Goal: Task Accomplishment & Management: Complete application form

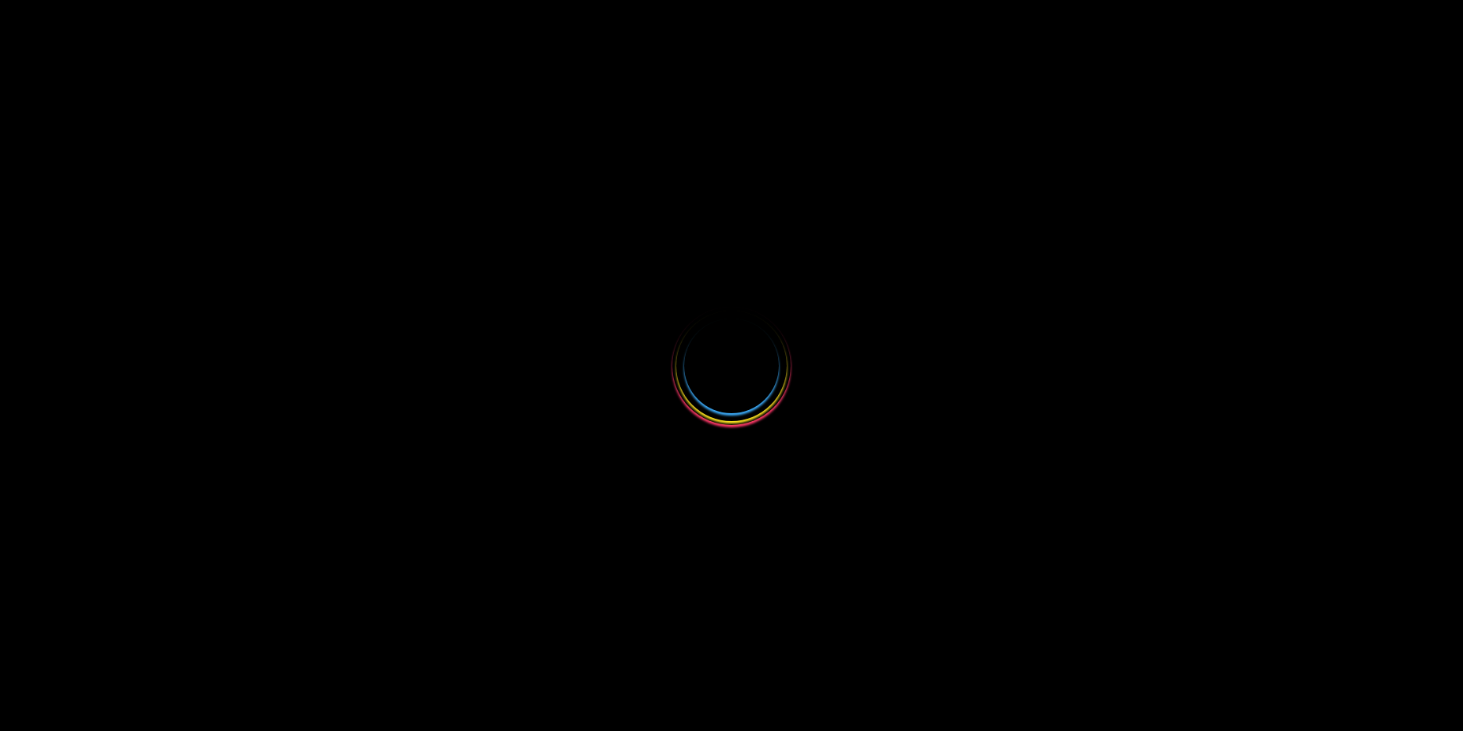
select select
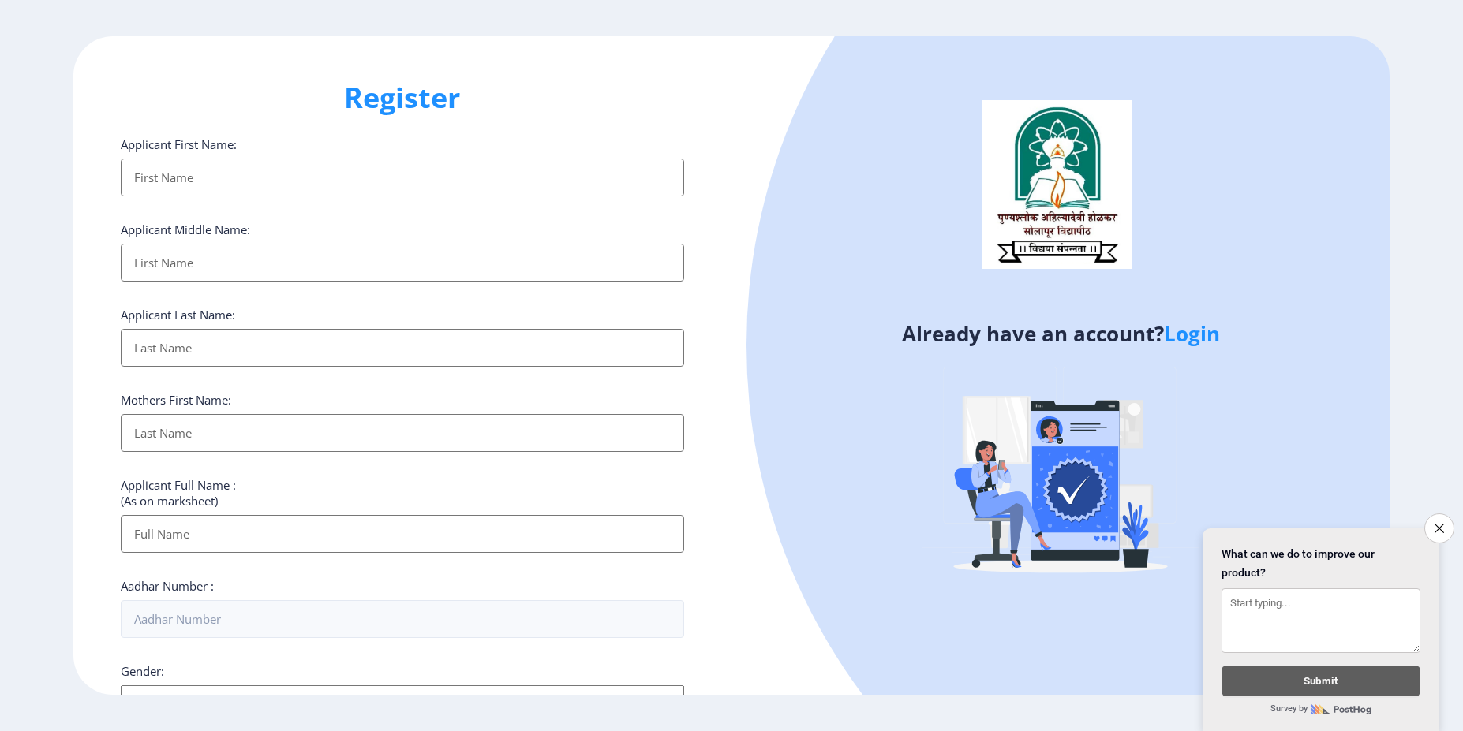
click at [436, 182] on input "Applicant First Name:" at bounding box center [402, 178] width 563 height 38
type input "Nitin"
type input "Kharje"
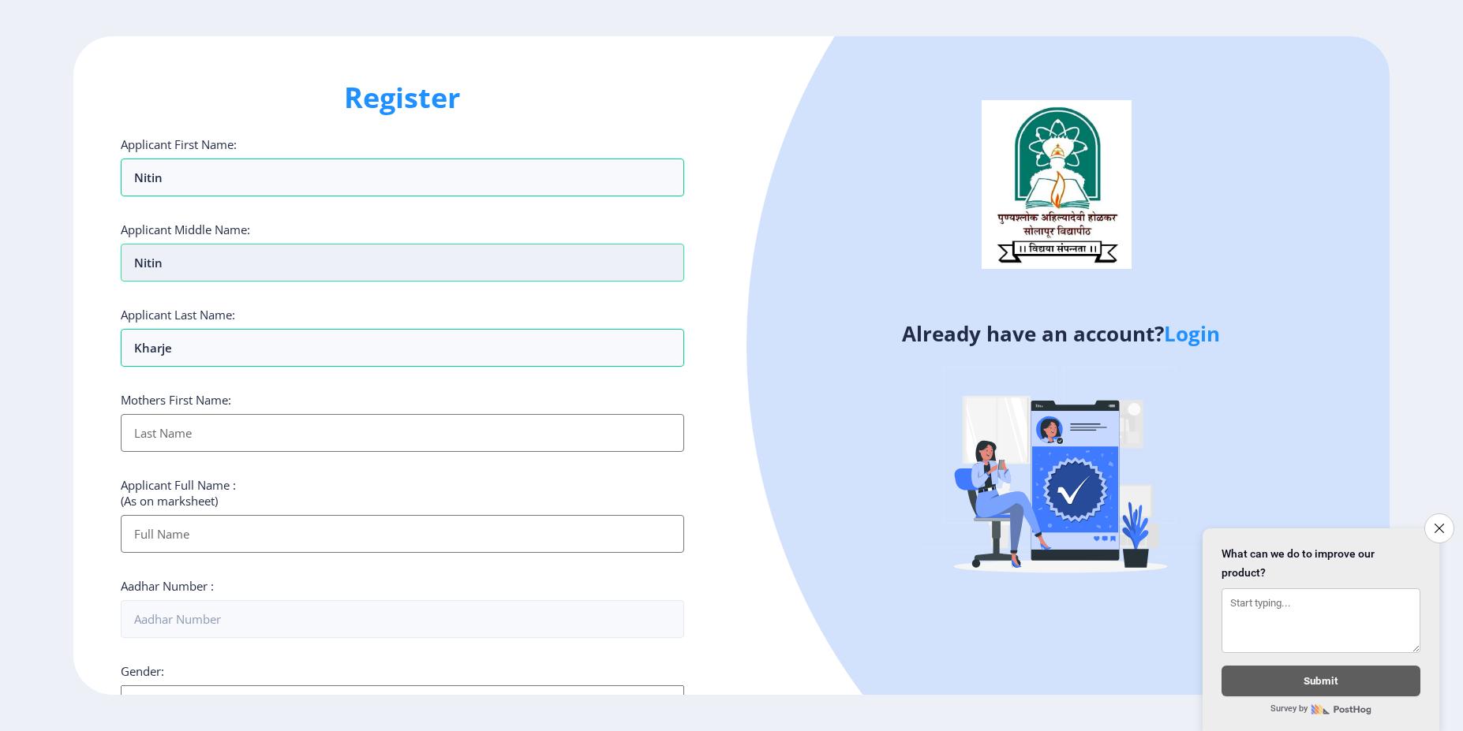
click at [278, 269] on input "Nitin" at bounding box center [402, 263] width 563 height 38
type input "Namdev"
click at [242, 424] on input "Applicant First Name:" at bounding box center [402, 433] width 563 height 38
click at [218, 191] on input "Nitin" at bounding box center [402, 178] width 563 height 38
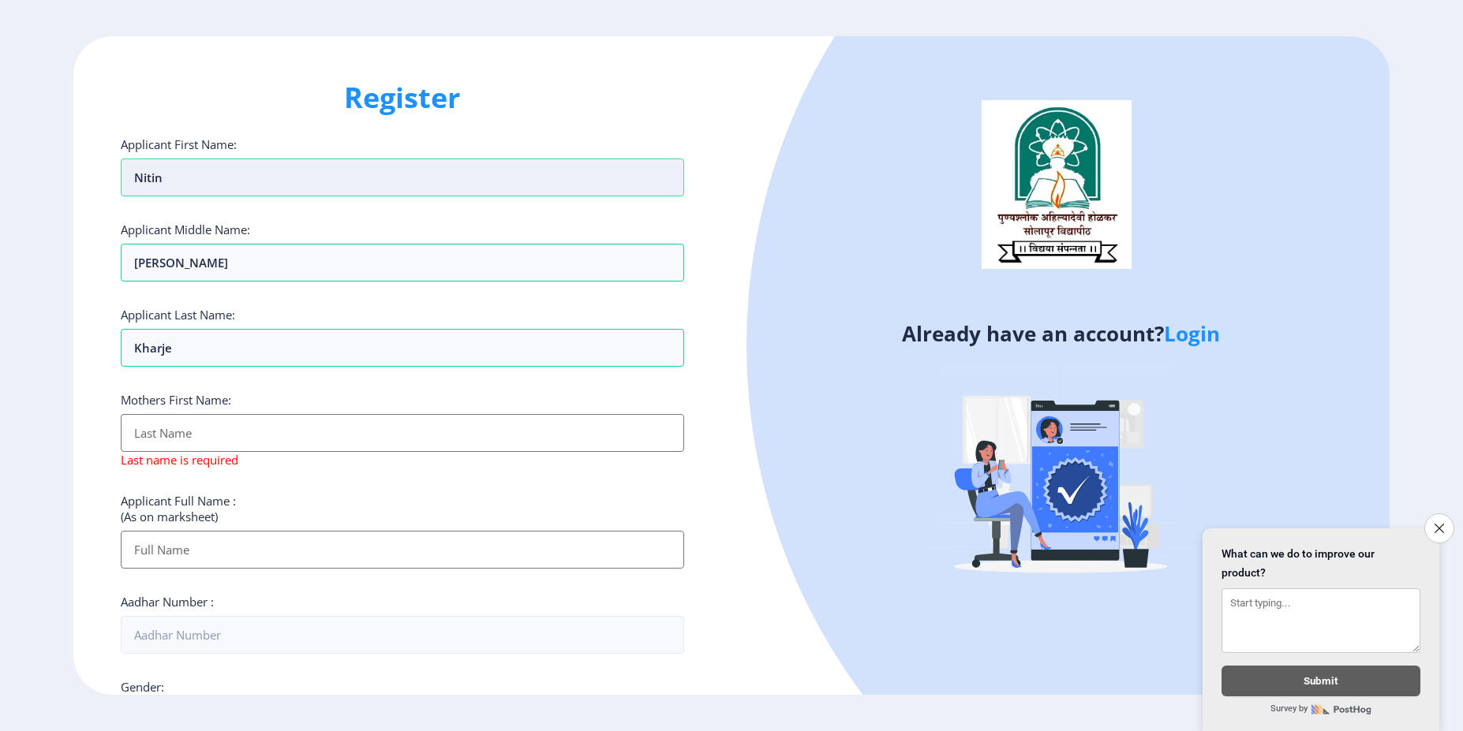
click at [218, 191] on input "Nitin" at bounding box center [402, 178] width 563 height 38
click at [166, 433] on input "Applicant First Name:" at bounding box center [402, 433] width 563 height 38
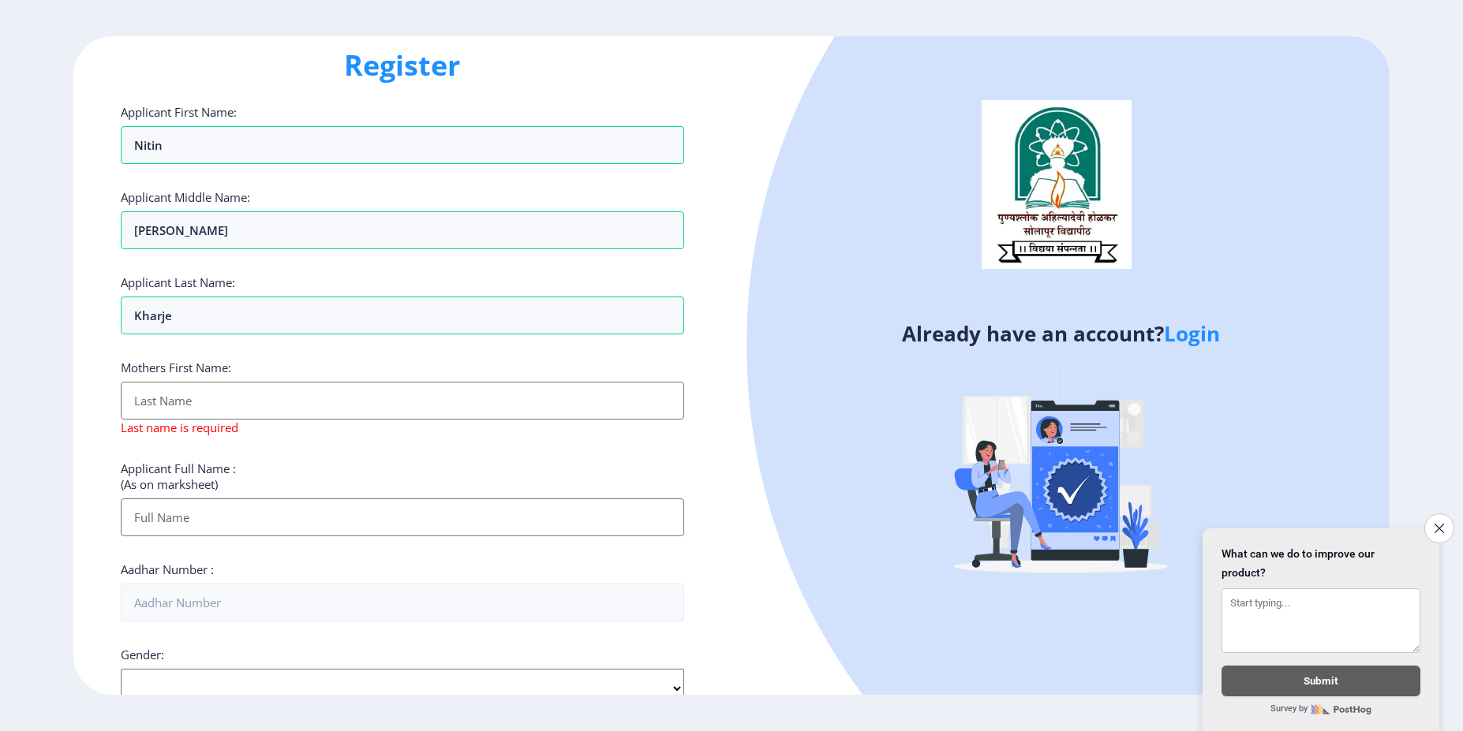
scroll to position [36, 0]
click at [273, 447] on div "Applicant First Name: Nitin Applicant Middle Name: Namdev Applicant Last Name: …" at bounding box center [402, 583] width 563 height 966
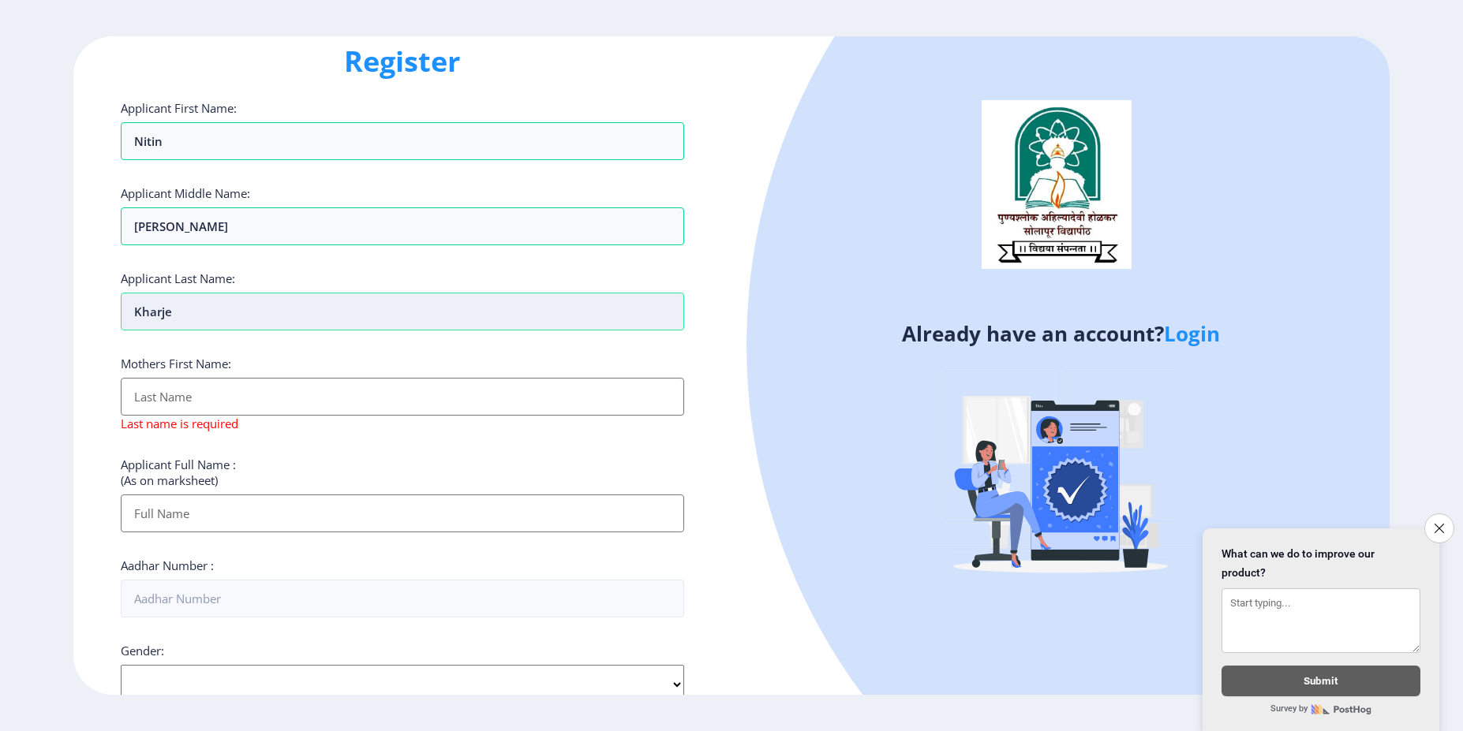
click at [272, 315] on input "Kharje" at bounding box center [402, 312] width 563 height 38
click at [185, 401] on input "Applicant First Name:" at bounding box center [402, 397] width 563 height 38
click at [178, 505] on input "Applicant First Name:" at bounding box center [402, 514] width 563 height 38
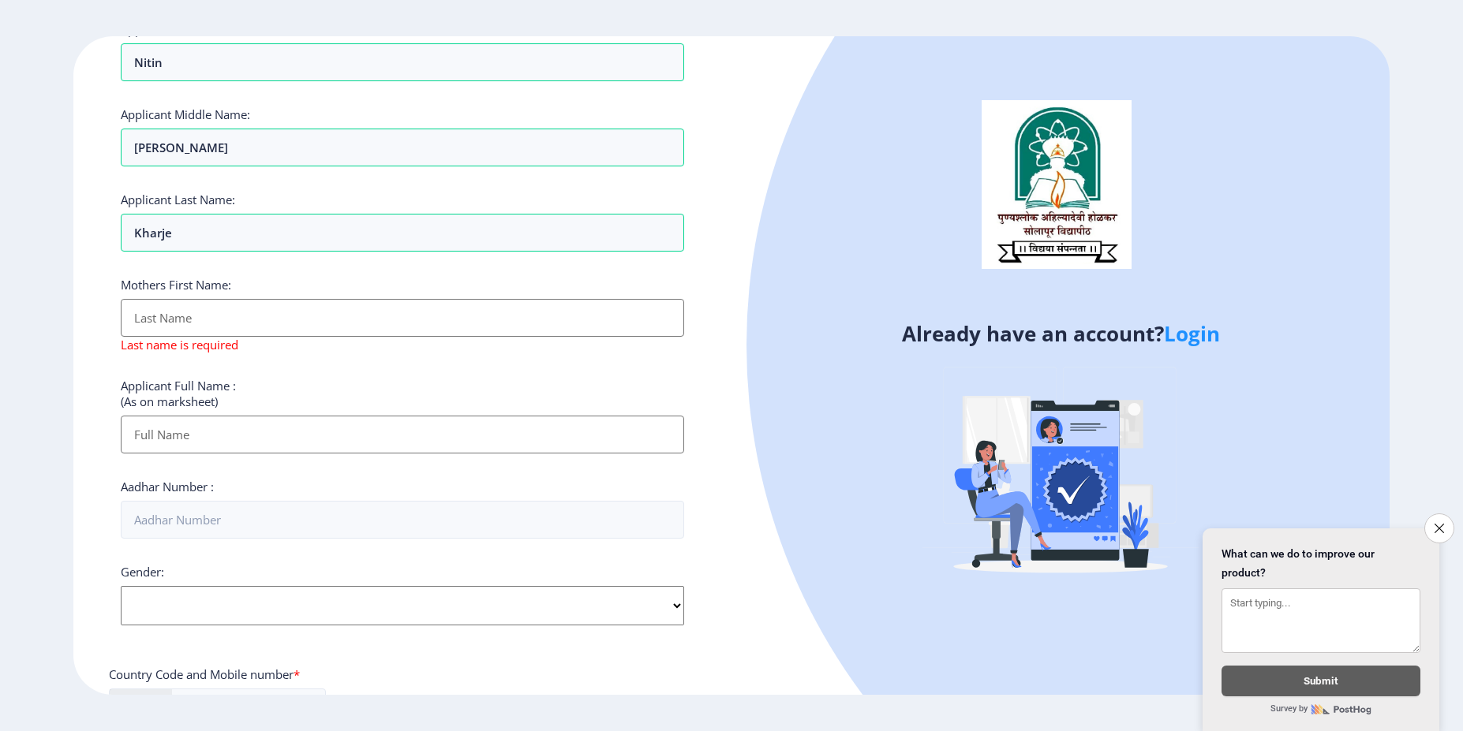
scroll to position [91, 0]
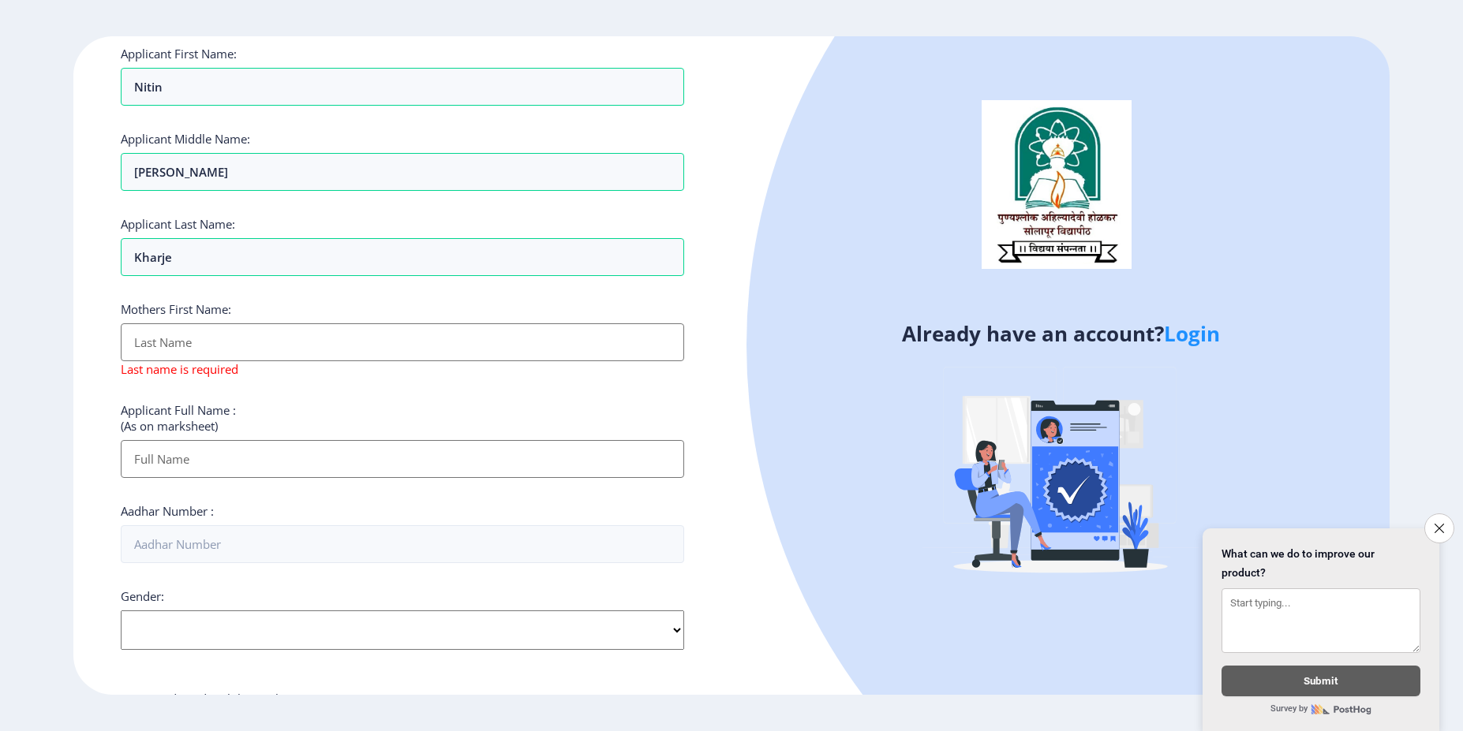
click at [422, 363] on div "Mothers First Name: Last name is required" at bounding box center [402, 339] width 563 height 76
click at [404, 353] on input "Applicant First Name:" at bounding box center [402, 342] width 563 height 38
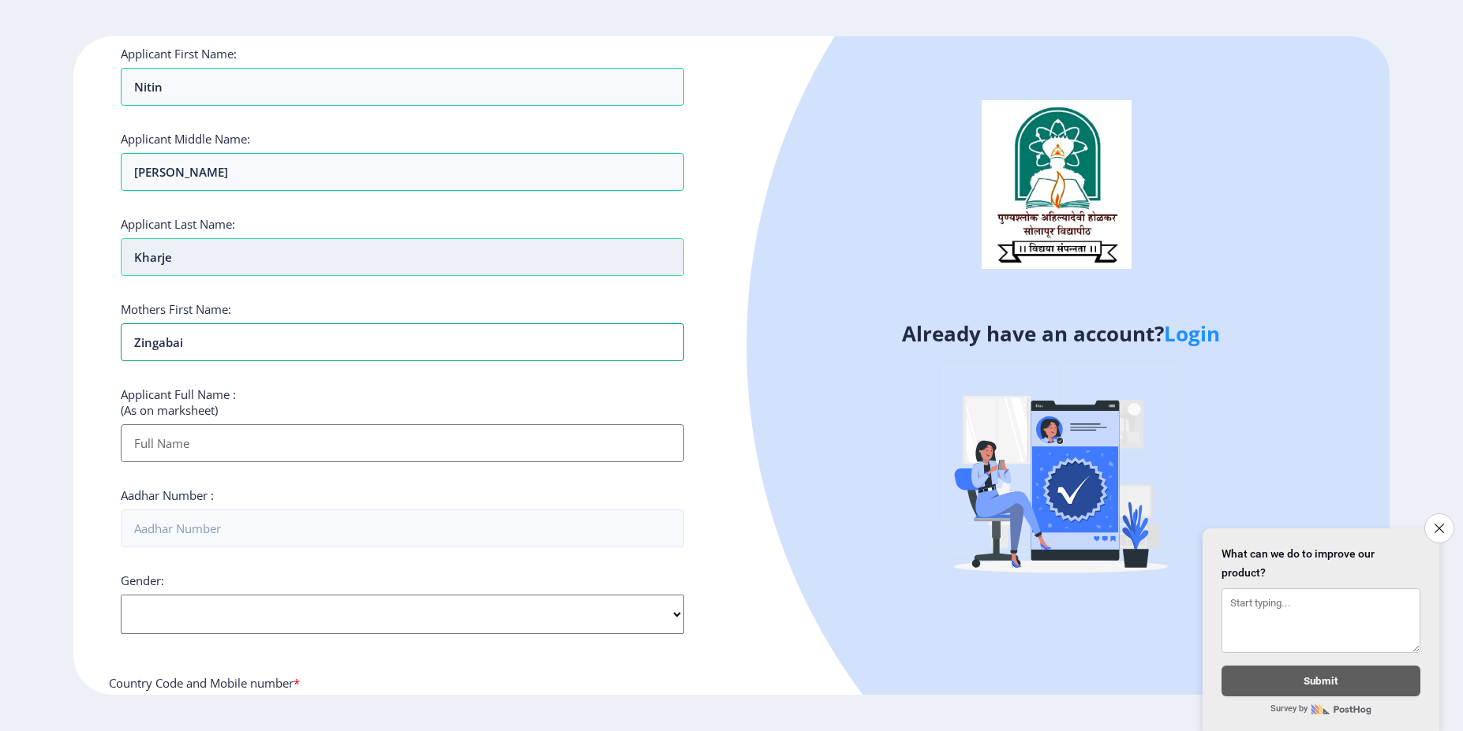
type input "Zingabai"
click at [349, 262] on input "Kharje" at bounding box center [402, 257] width 563 height 38
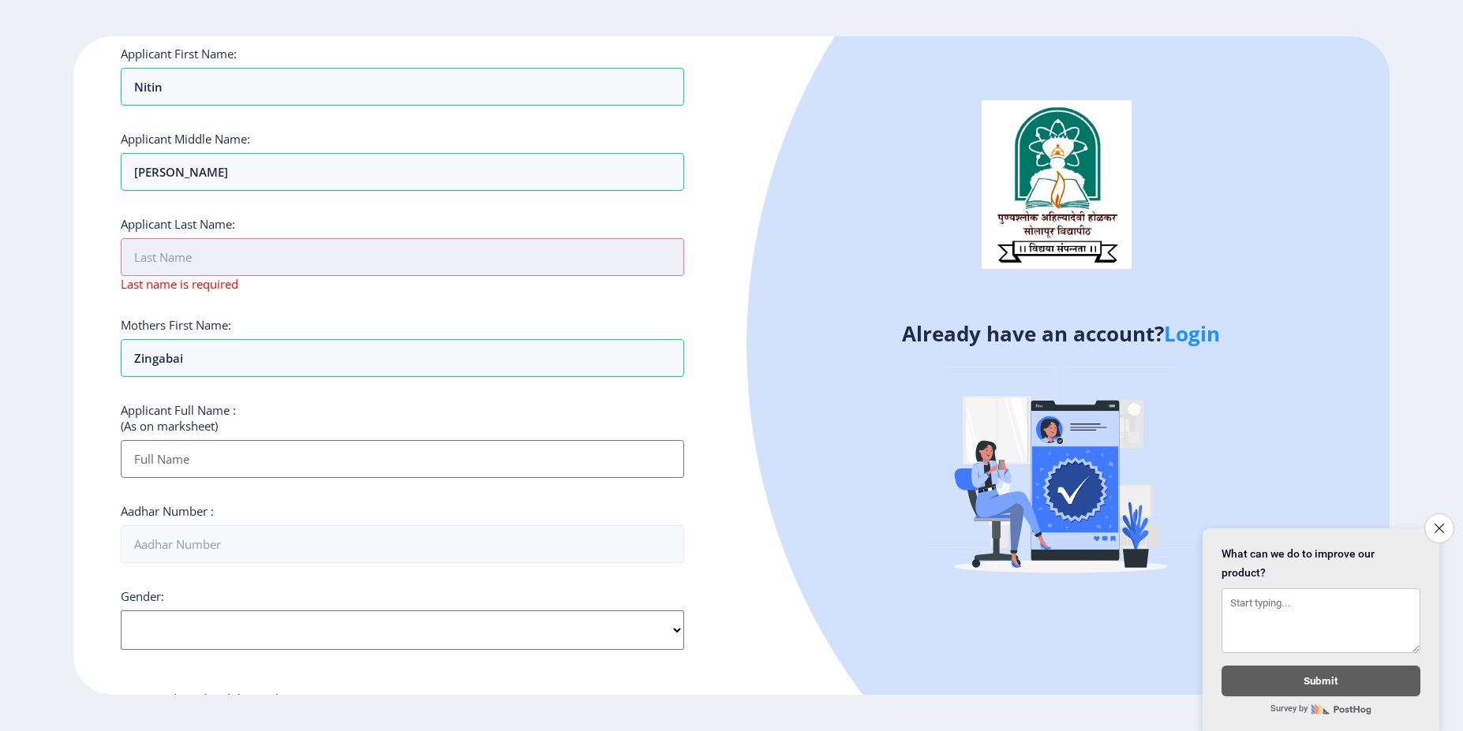
paste input "Kharje"
type input "Kharje"
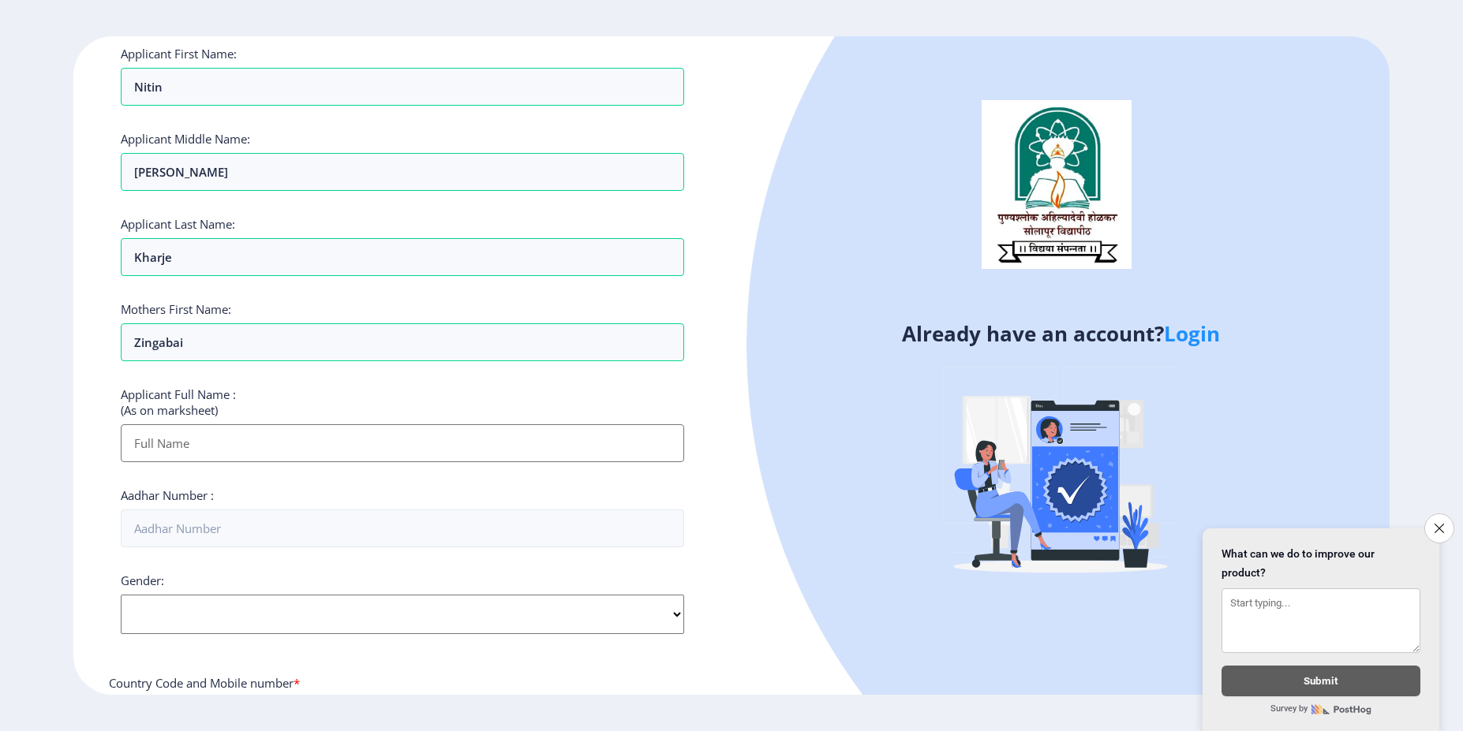
click at [464, 397] on div "Applicant Full Name : (As on marksheet)" at bounding box center [402, 425] width 563 height 76
click at [440, 272] on input "Kharje" at bounding box center [402, 257] width 563 height 38
click at [397, 170] on input "Namdev" at bounding box center [402, 172] width 563 height 38
click at [242, 88] on input "Nitin" at bounding box center [402, 87] width 563 height 38
click at [162, 454] on input "Applicant First Name:" at bounding box center [402, 443] width 563 height 38
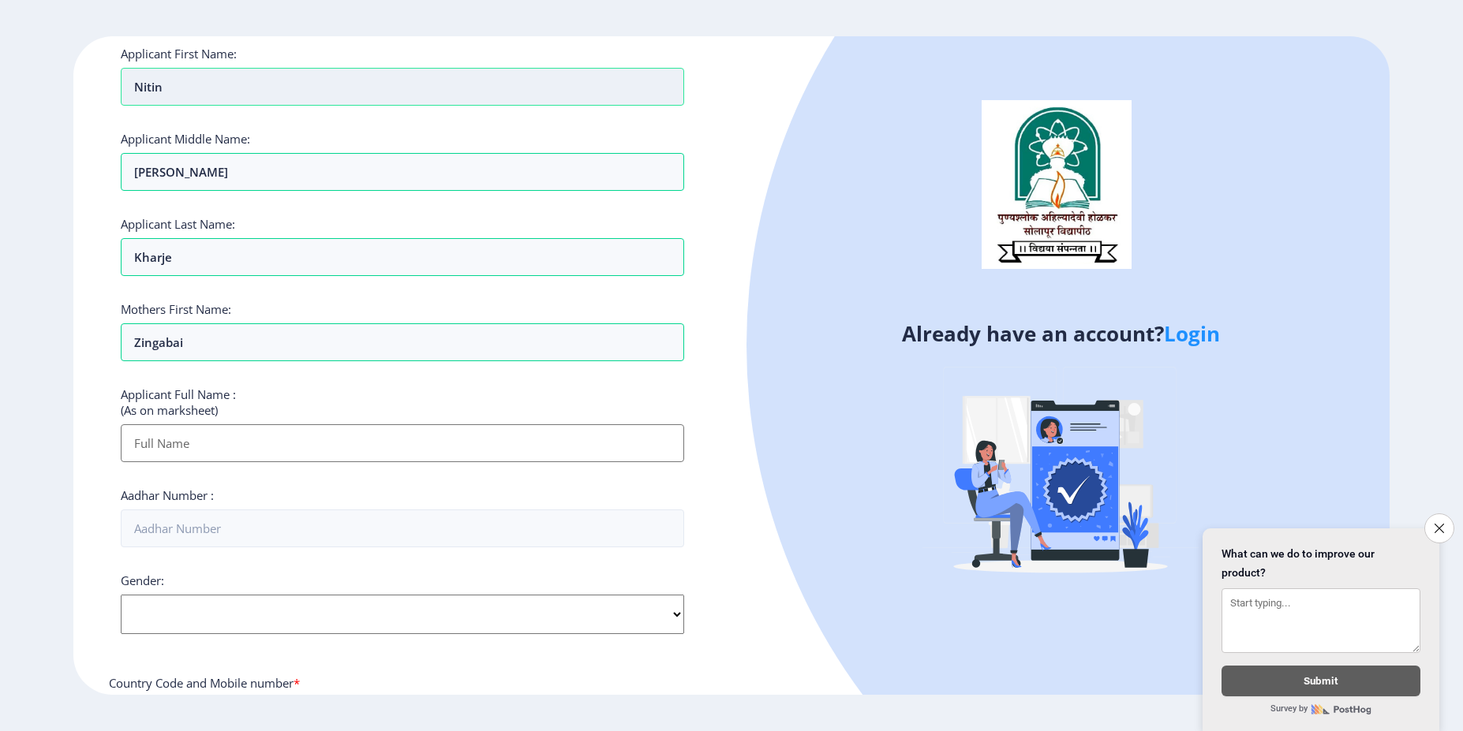
click at [246, 86] on input "Nitin" at bounding box center [402, 87] width 563 height 38
click at [138, 177] on input "Namdev" at bounding box center [402, 172] width 563 height 38
click at [346, 181] on input "Namdev" at bounding box center [402, 172] width 563 height 38
click at [234, 259] on input "Kharje" at bounding box center [402, 257] width 563 height 38
click at [185, 343] on input "Zingabai" at bounding box center [402, 342] width 563 height 38
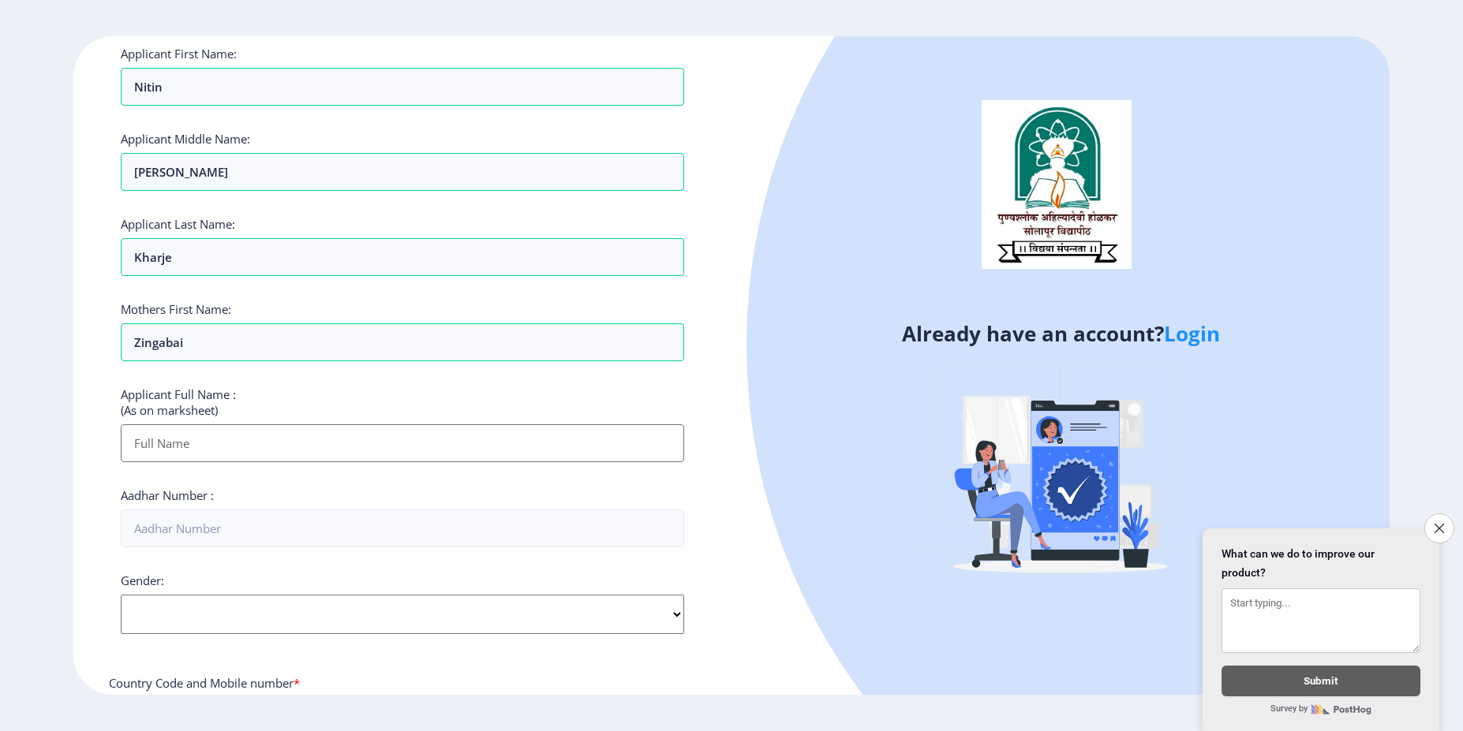
click at [296, 455] on input "Applicant First Name:" at bounding box center [402, 443] width 563 height 38
type input "KHARJE NITIN NAMDEV"
click at [187, 87] on input "Nitin" at bounding box center [402, 87] width 563 height 38
type input "NITIN"
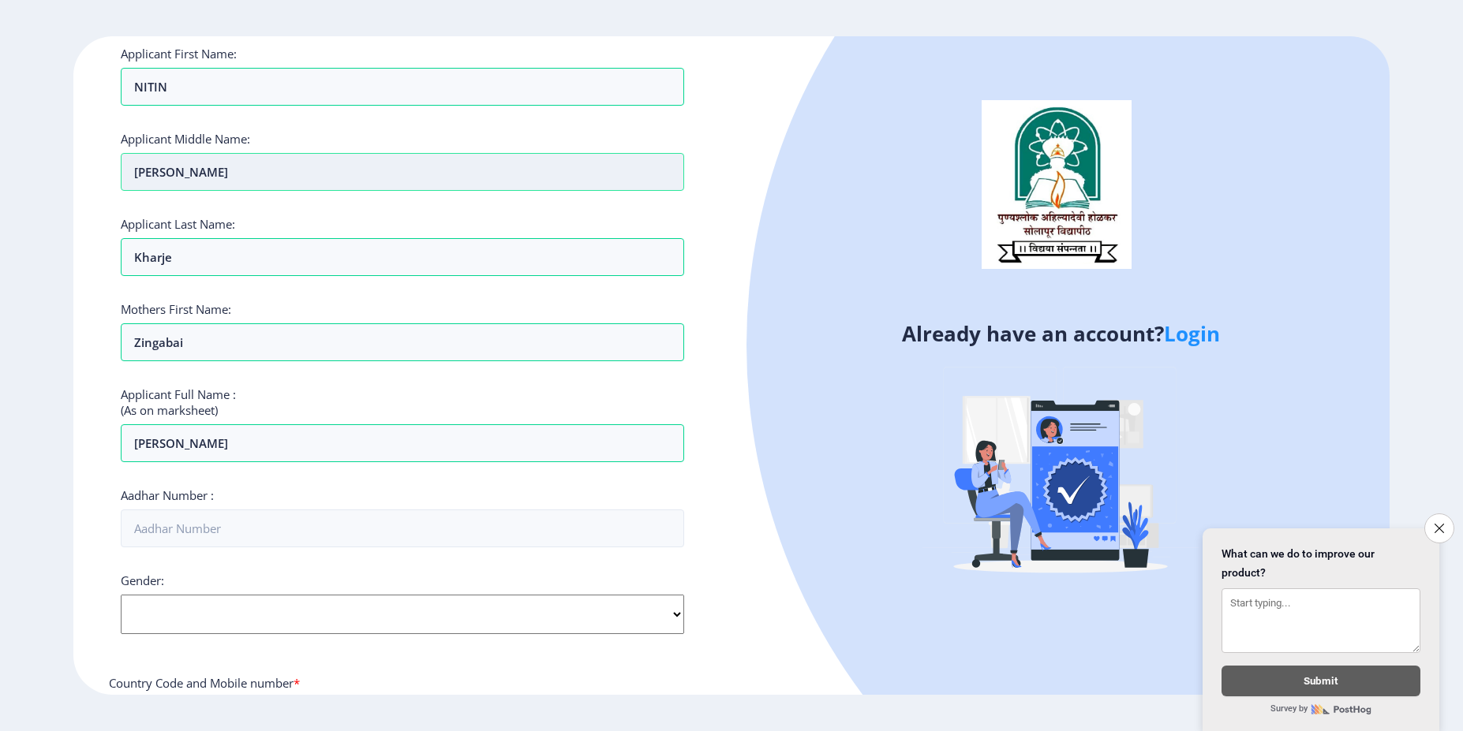
click at [151, 170] on input "Namdev" at bounding box center [402, 172] width 563 height 38
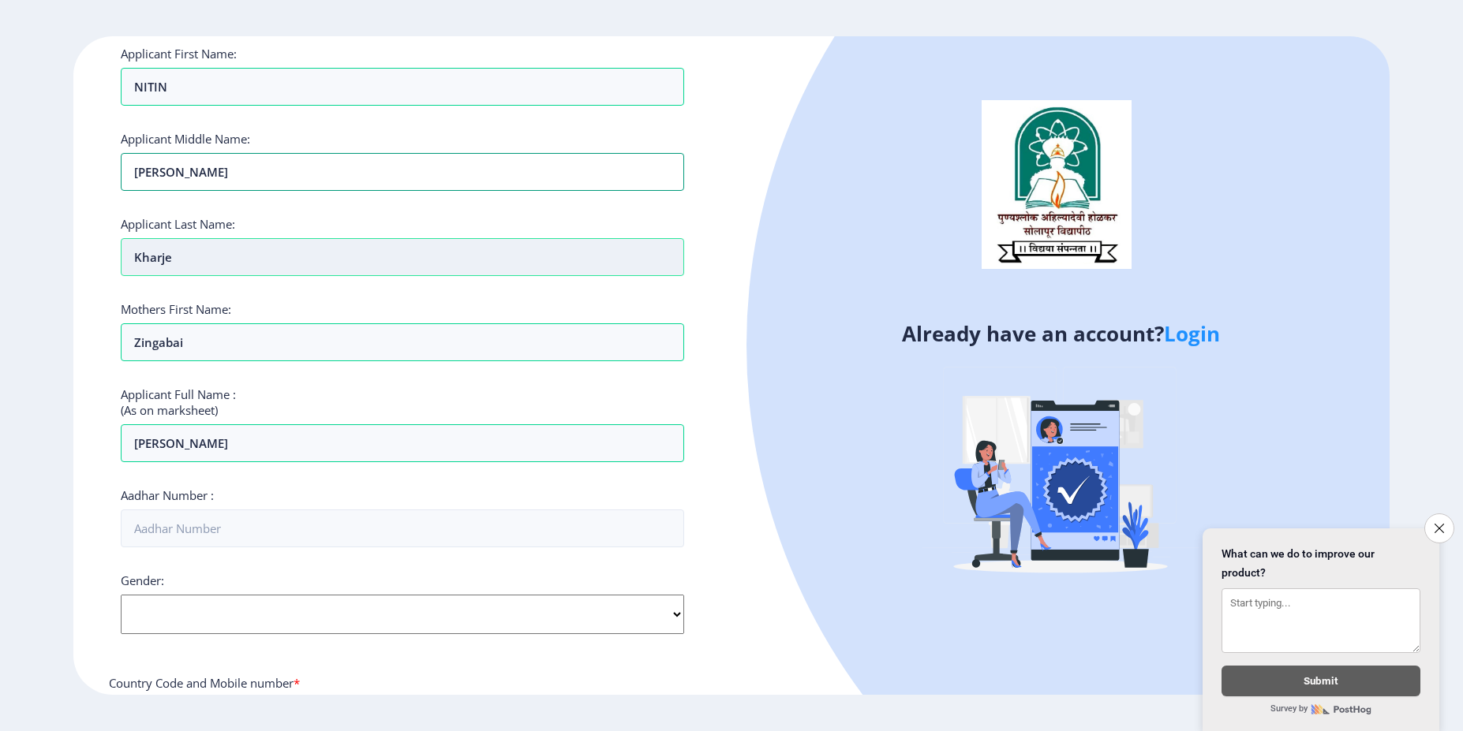
type input "NAMDEV"
click at [166, 267] on input "Kharje" at bounding box center [402, 257] width 563 height 38
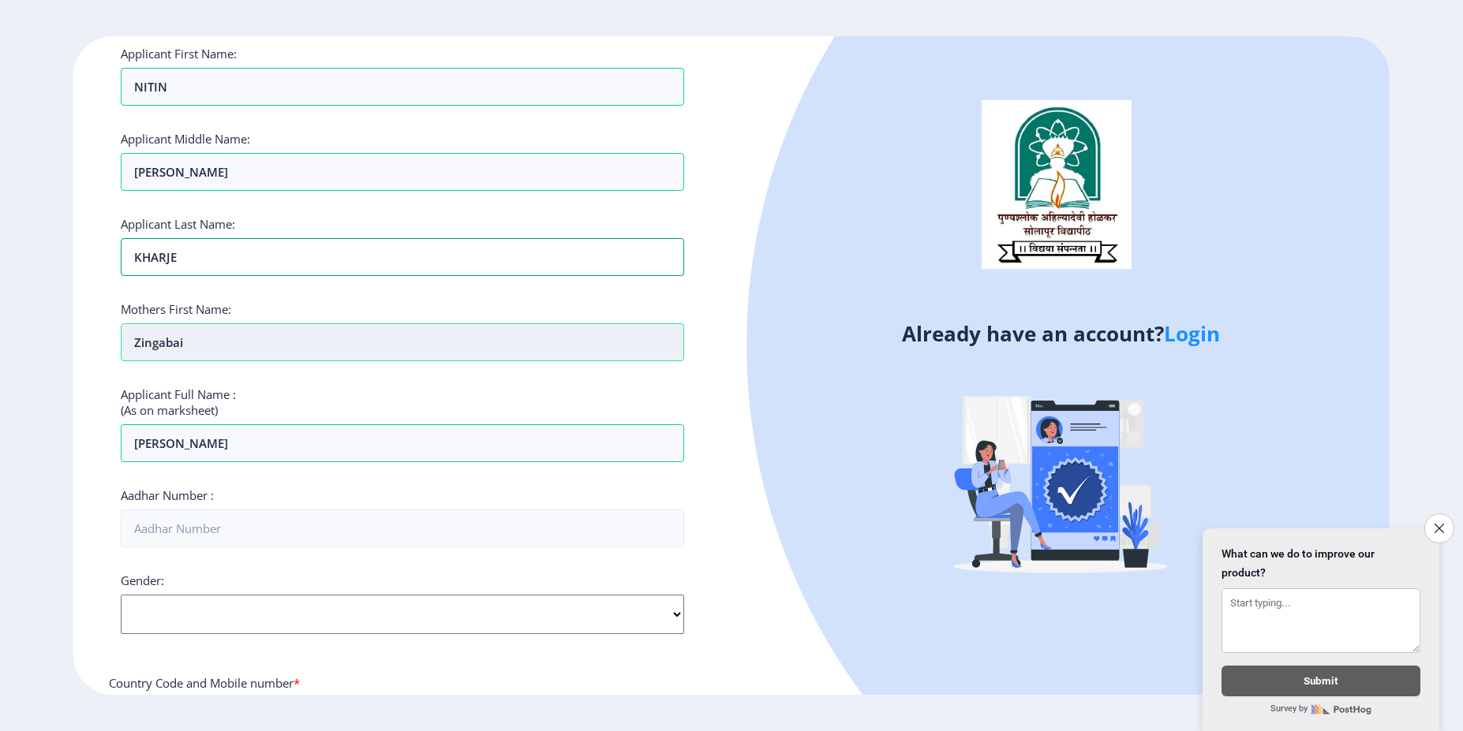
type input "KHARJE"
click at [183, 346] on input "Zingabai" at bounding box center [402, 342] width 563 height 38
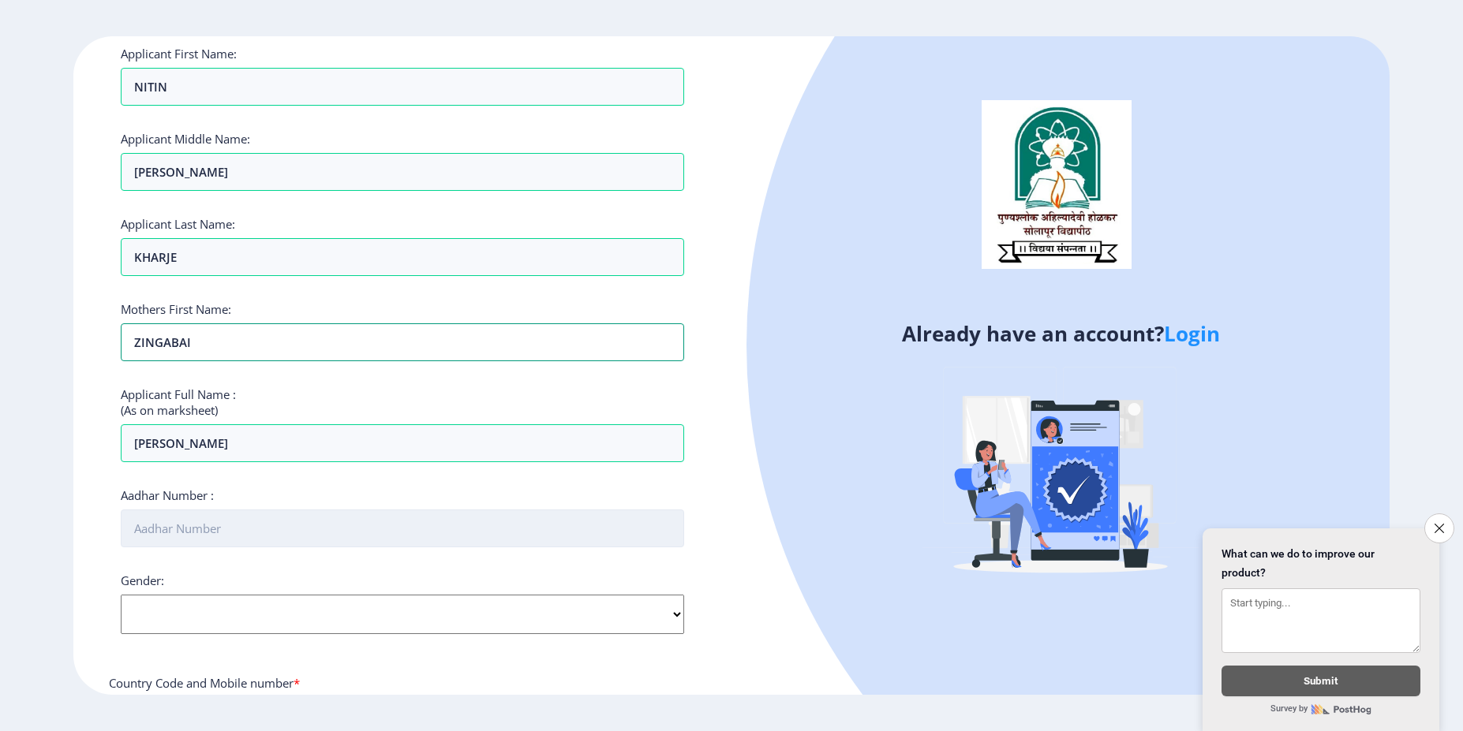
type input "ZINGABAI"
click at [237, 540] on input "Aadhar Number :" at bounding box center [402, 529] width 563 height 38
type input "898291938188"
select select "[DEMOGRAPHIC_DATA]"
click at [121, 595] on select "Select Gender Male Female Other" at bounding box center [402, 614] width 563 height 39
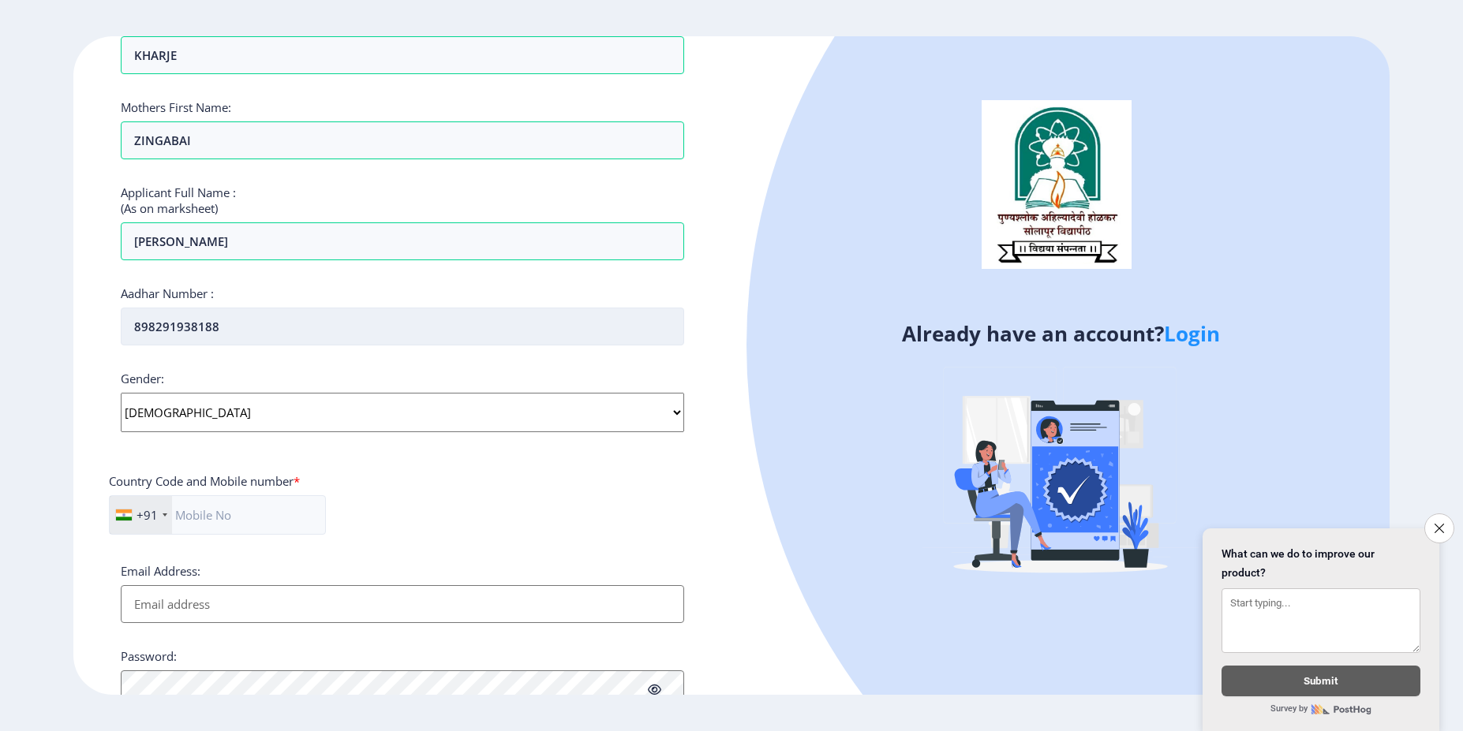
scroll to position [296, 0]
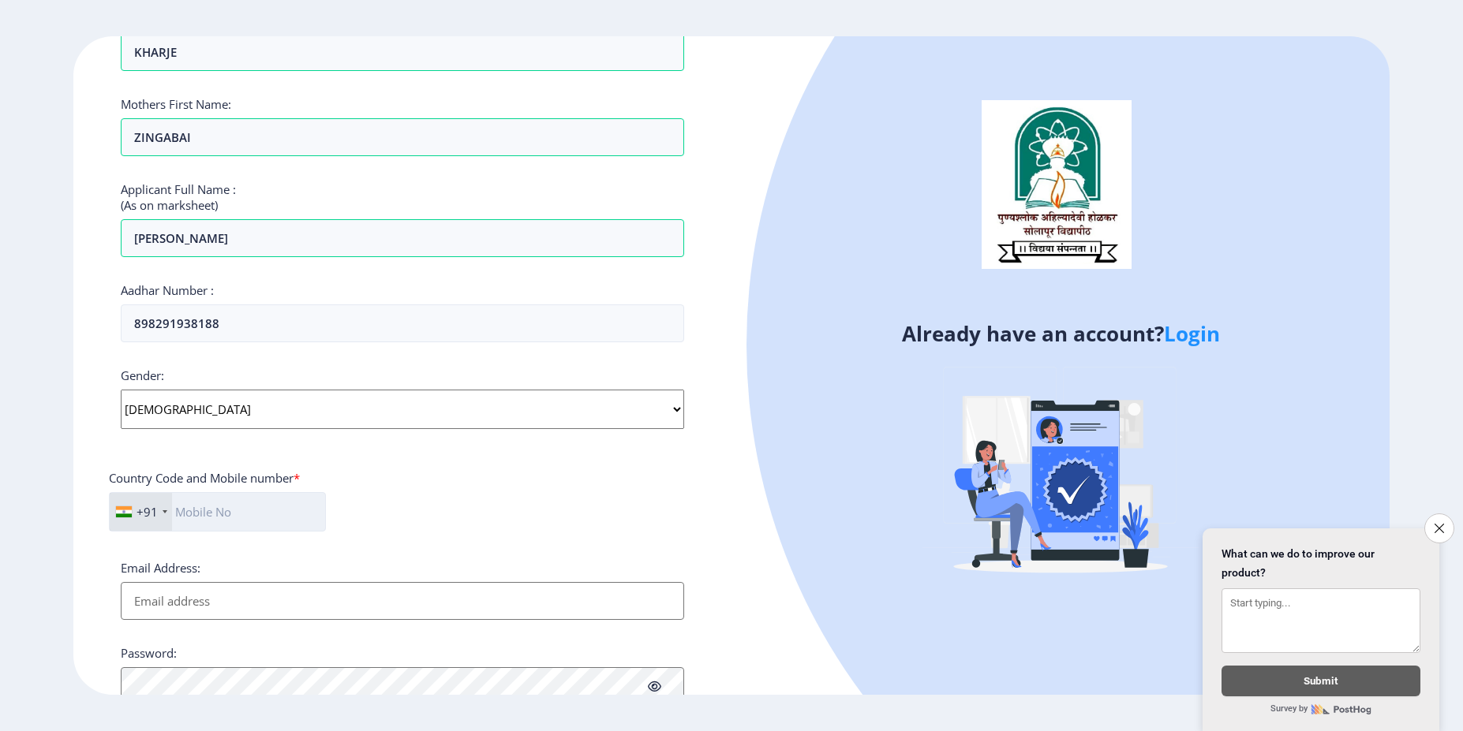
click at [293, 518] on input "text" at bounding box center [217, 511] width 217 height 39
type input "9146100952"
click at [473, 520] on div "+91 India (भारत) +91 Afghanistan (‫افغانستان‬‎) +93 Albania (Shqipëri) +355 Alg…" at bounding box center [402, 518] width 587 height 52
click at [323, 604] on input "Email Address:" at bounding box center [402, 601] width 563 height 38
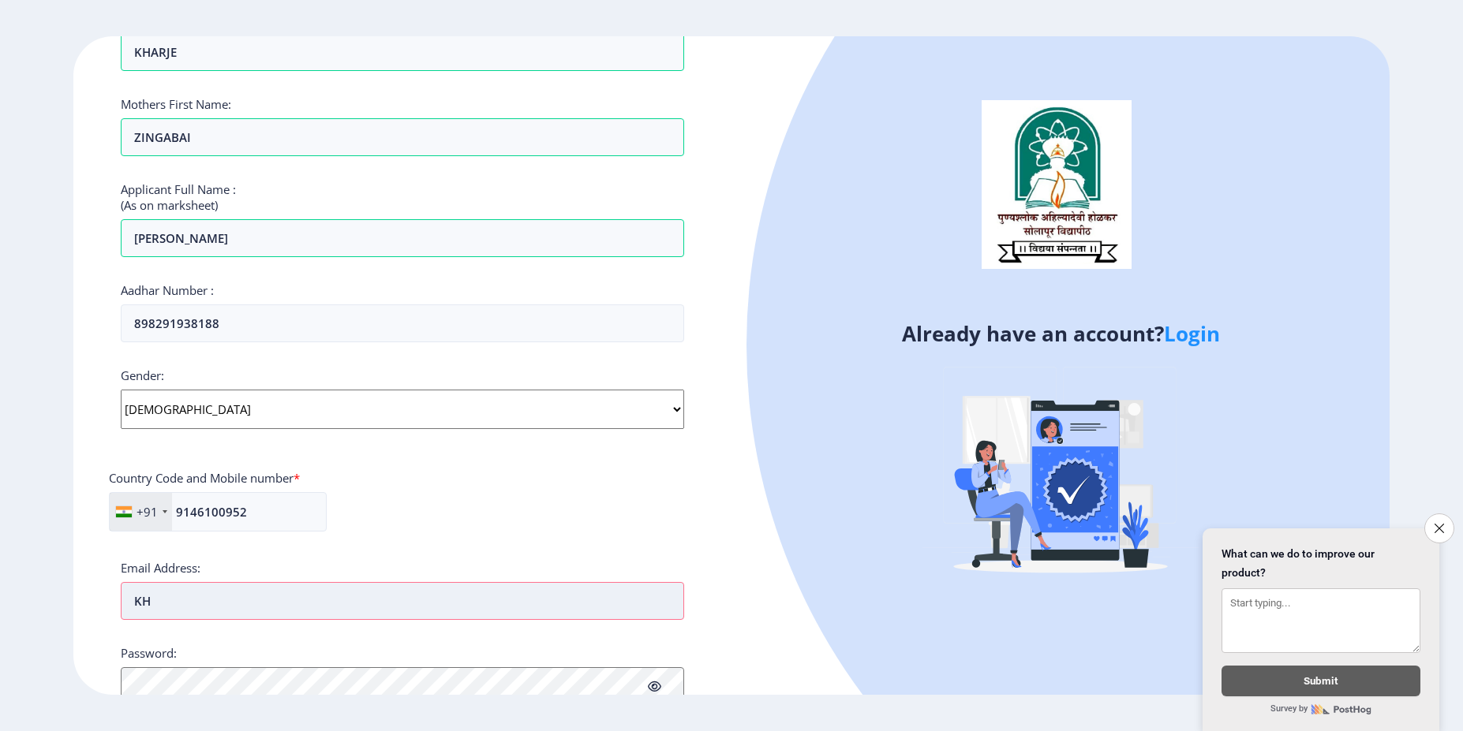
type input "K"
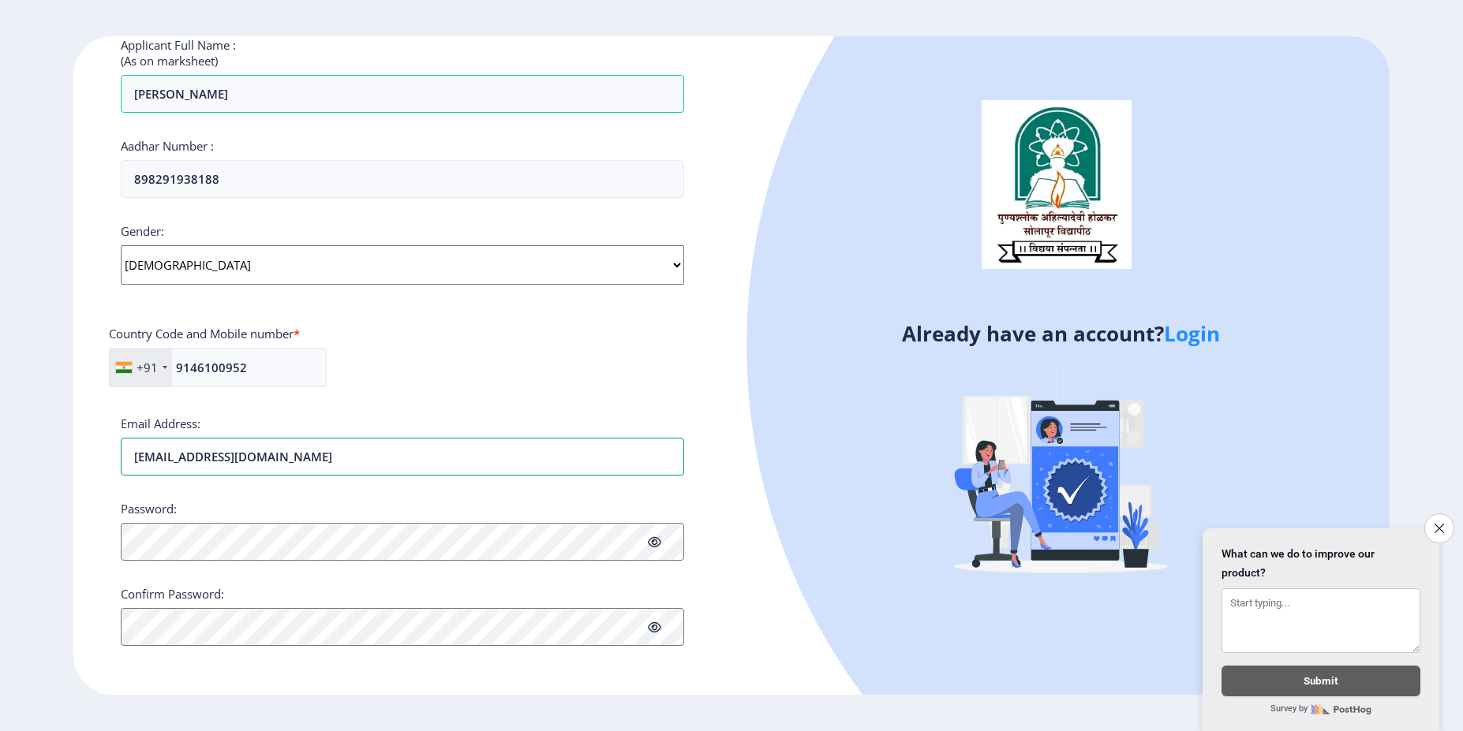
type input "kharjenn@gmail.com"
click at [402, 561] on div "Applicant First Name: NITIN Applicant Middle Name: NAMDEV Applicant Last Name: …" at bounding box center [402, 180] width 563 height 969
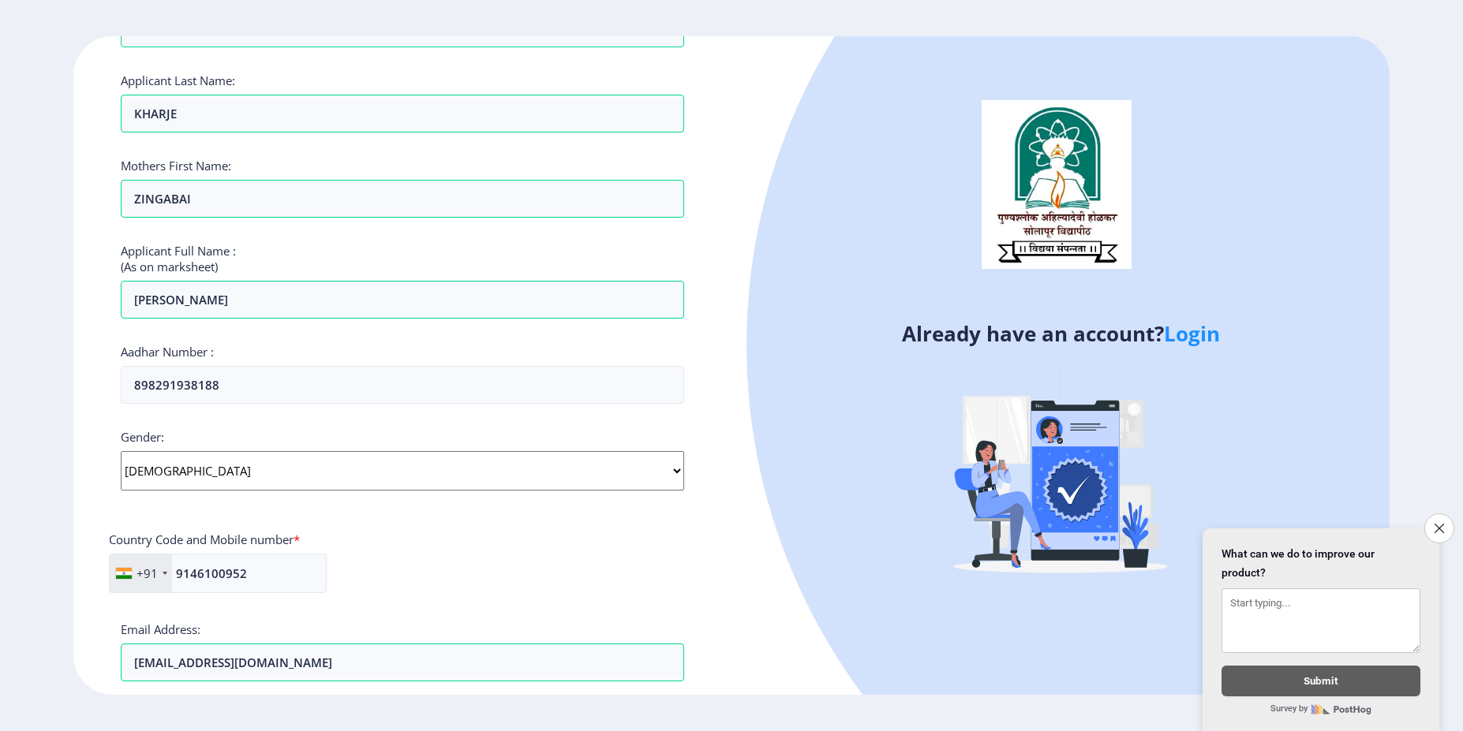
scroll to position [222, 0]
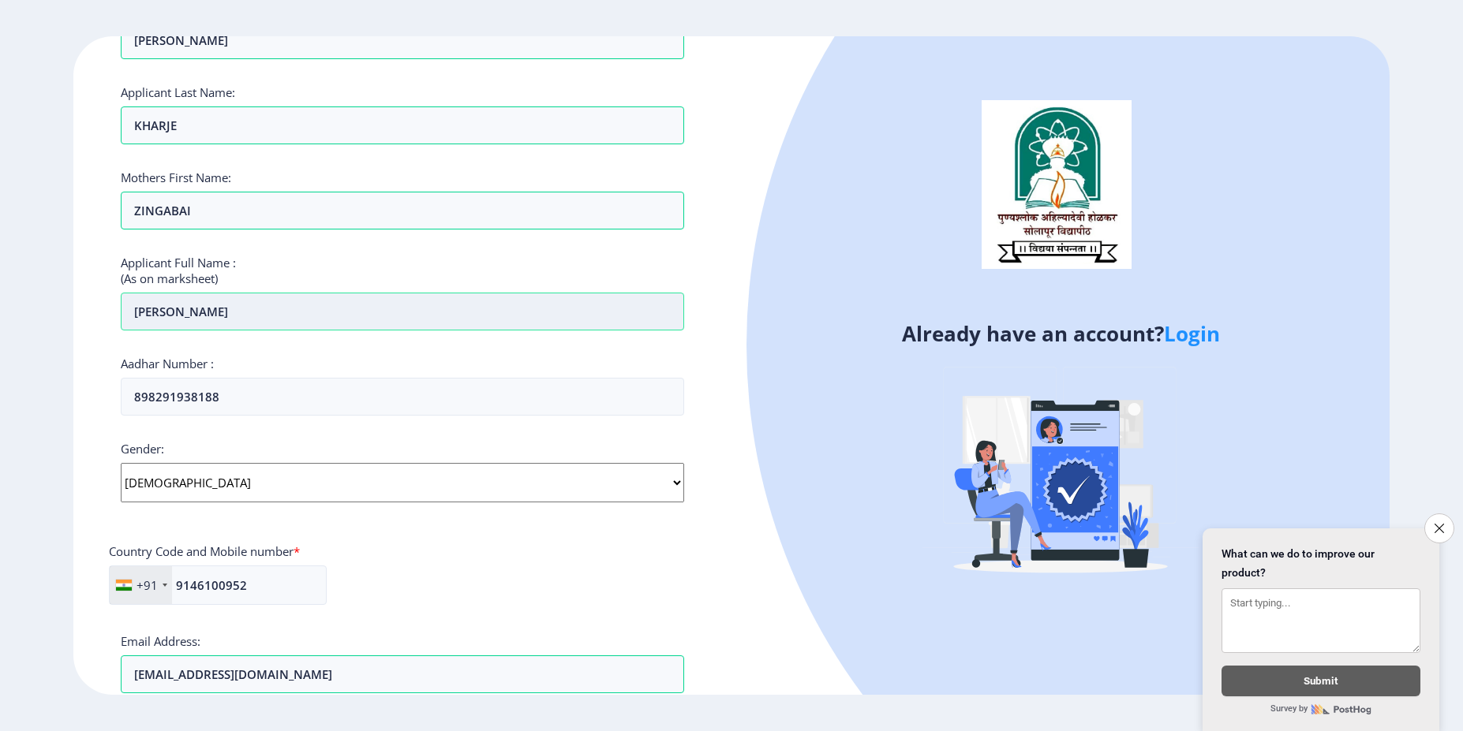
click at [313, 306] on input "KHARJE NITIN NAMDEV" at bounding box center [402, 312] width 563 height 38
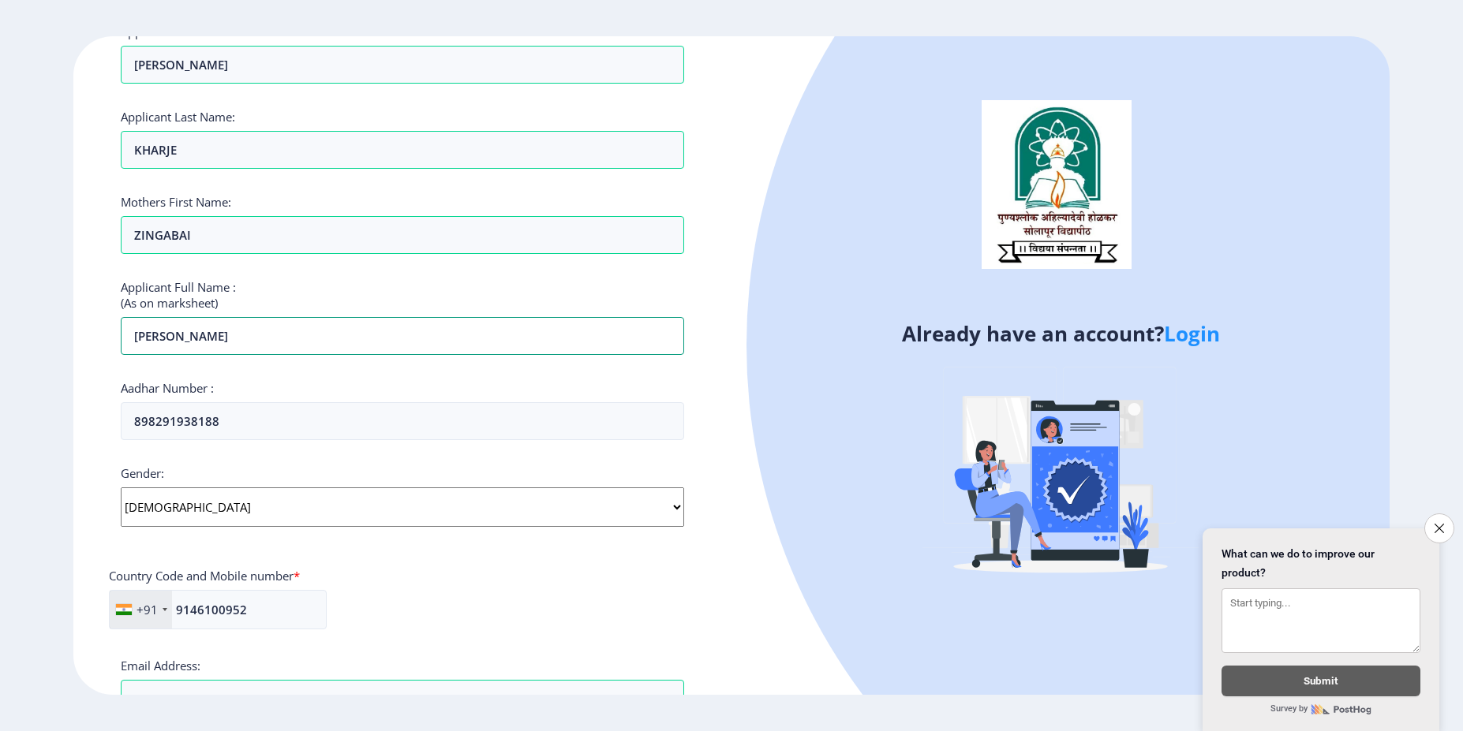
scroll to position [210, 0]
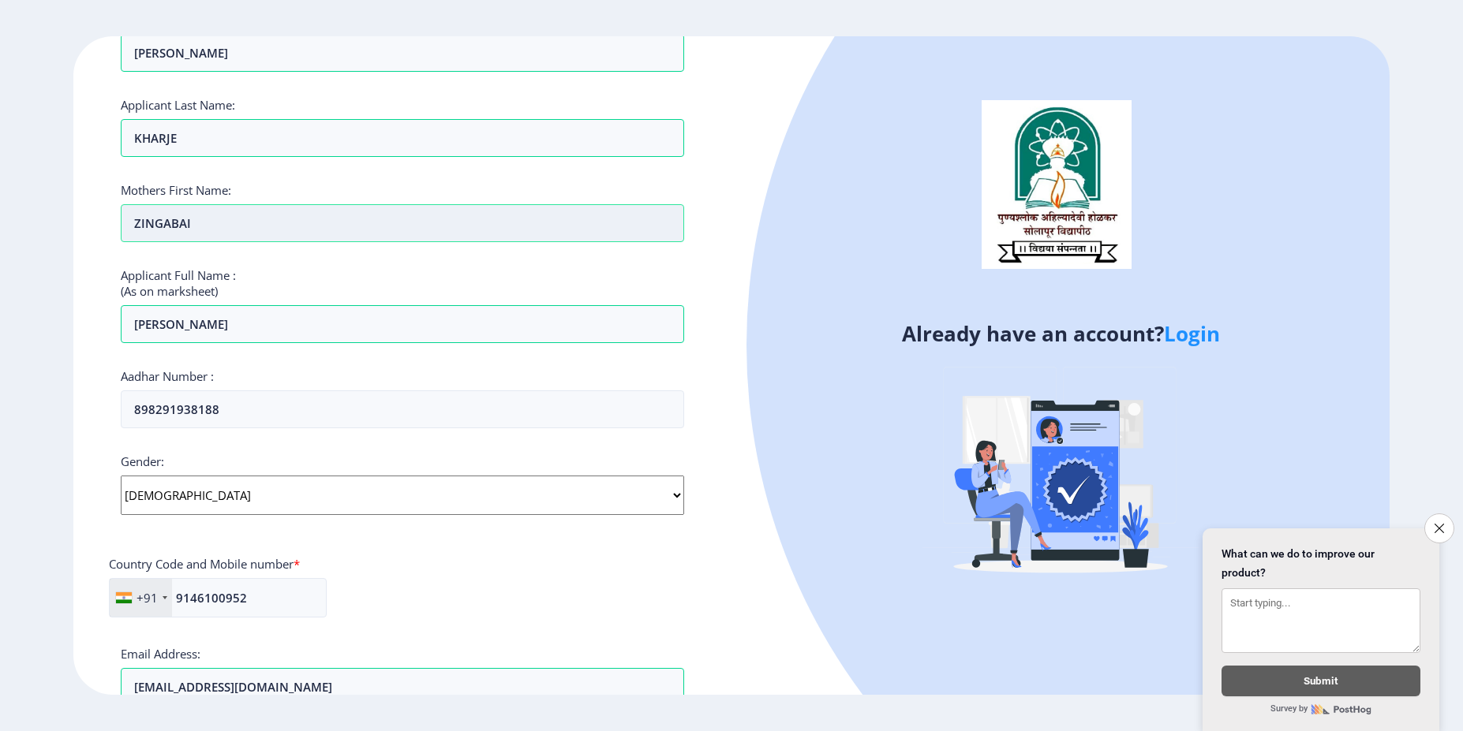
click at [207, 237] on input "ZINGABAI" at bounding box center [402, 223] width 563 height 38
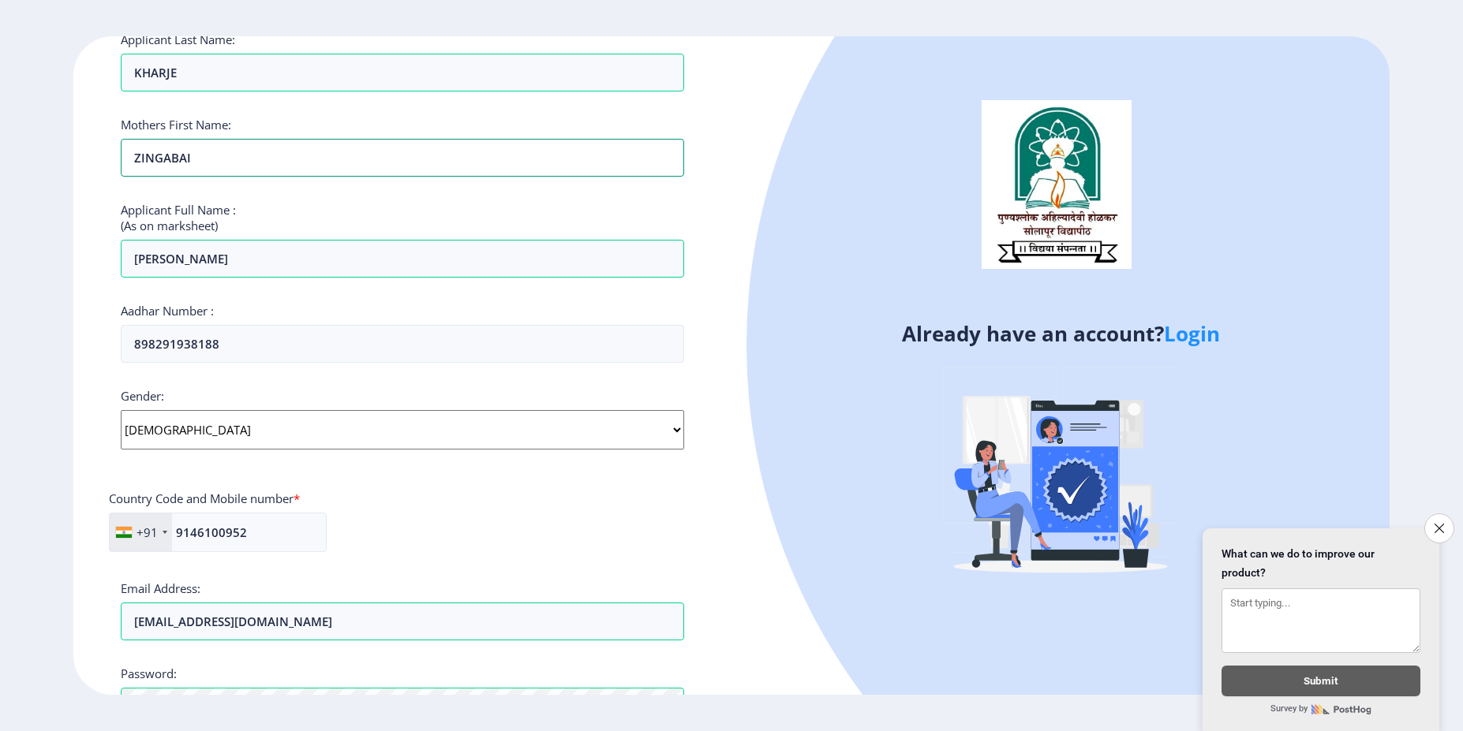
scroll to position [279, 0]
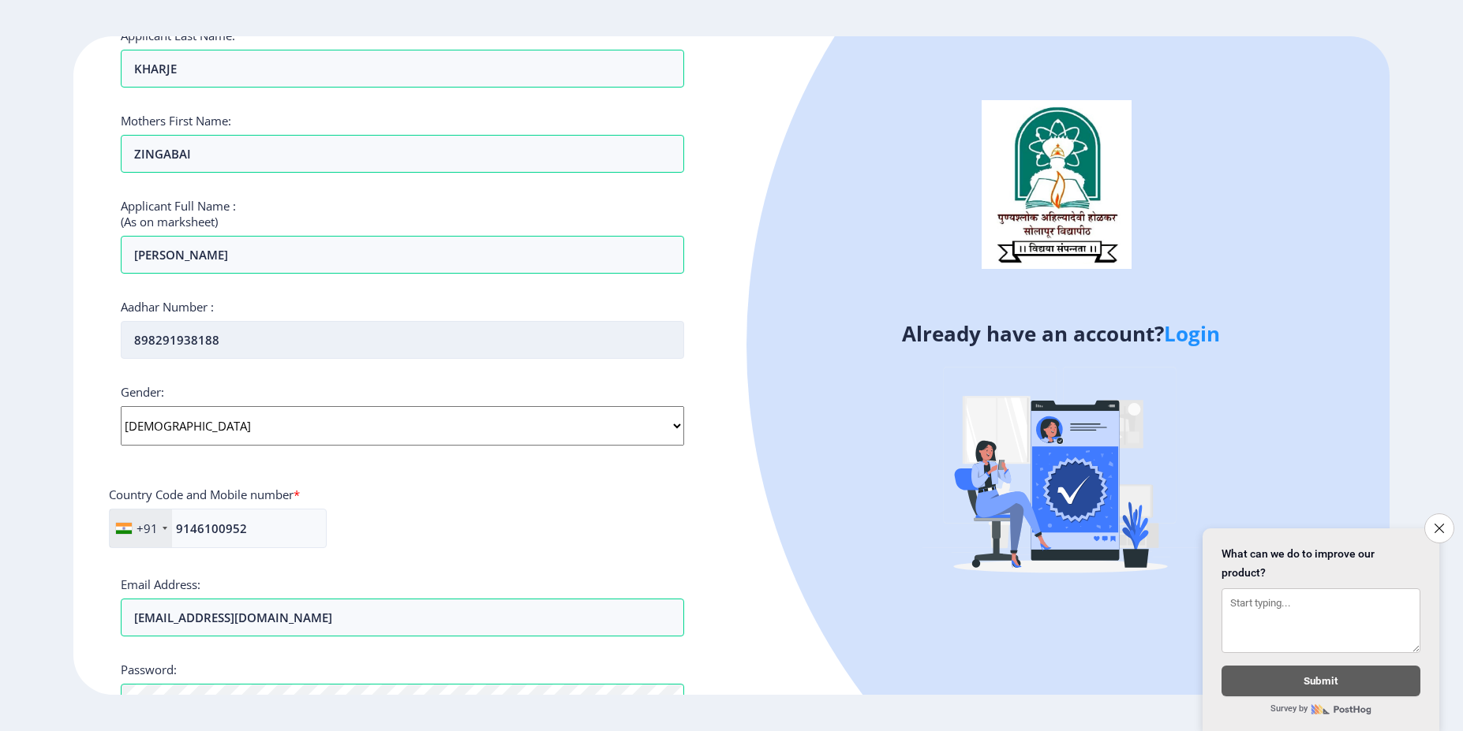
click at [258, 343] on input "898291938188" at bounding box center [402, 340] width 563 height 38
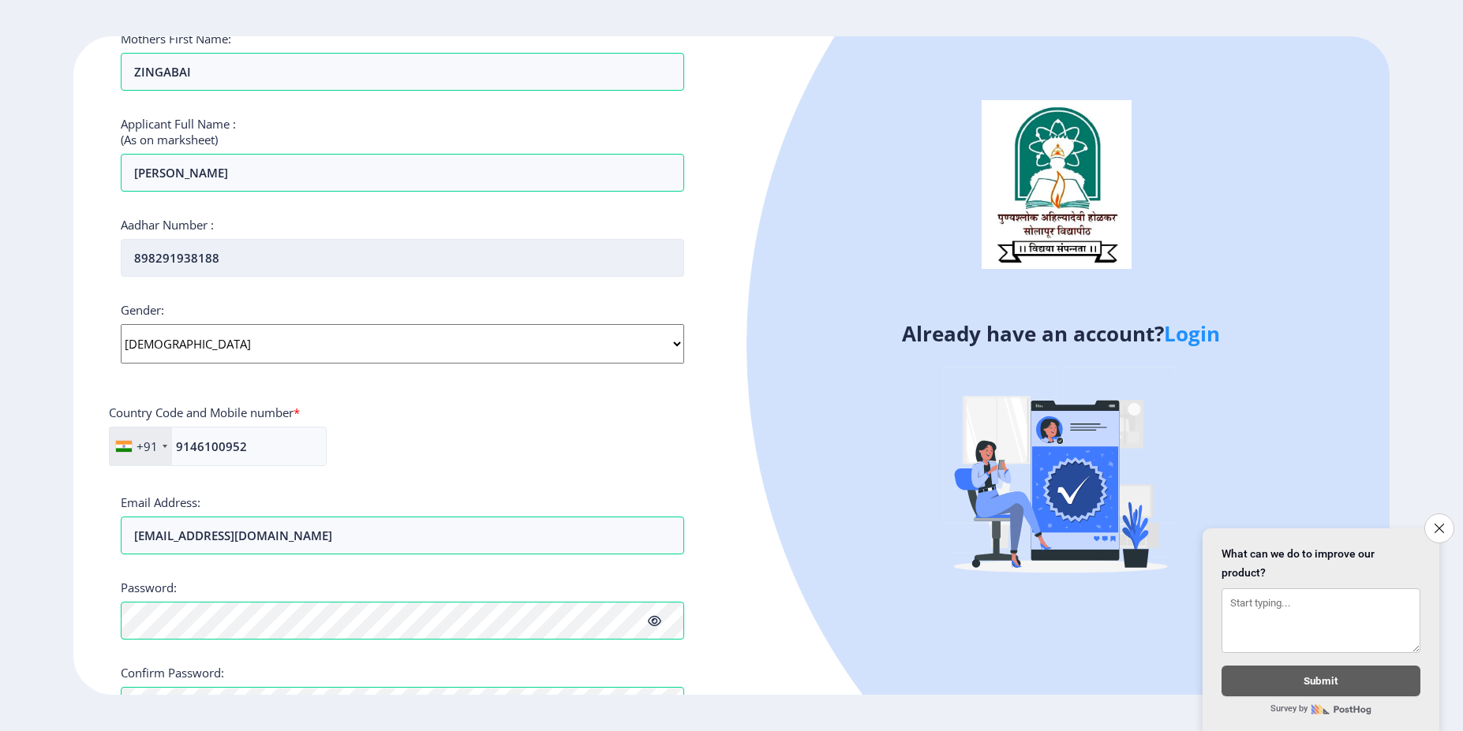
scroll to position [478, 0]
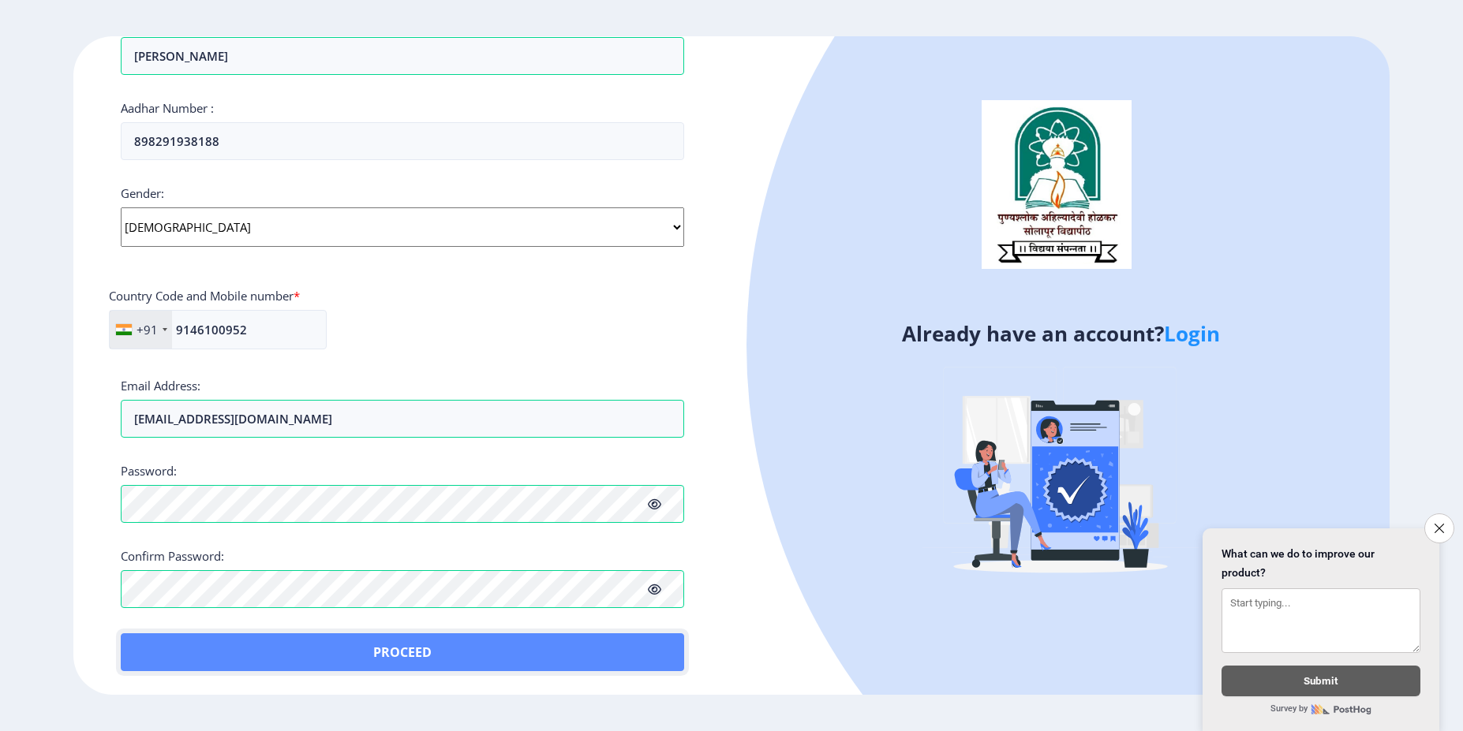
click at [361, 656] on button "Proceed" at bounding box center [402, 653] width 563 height 38
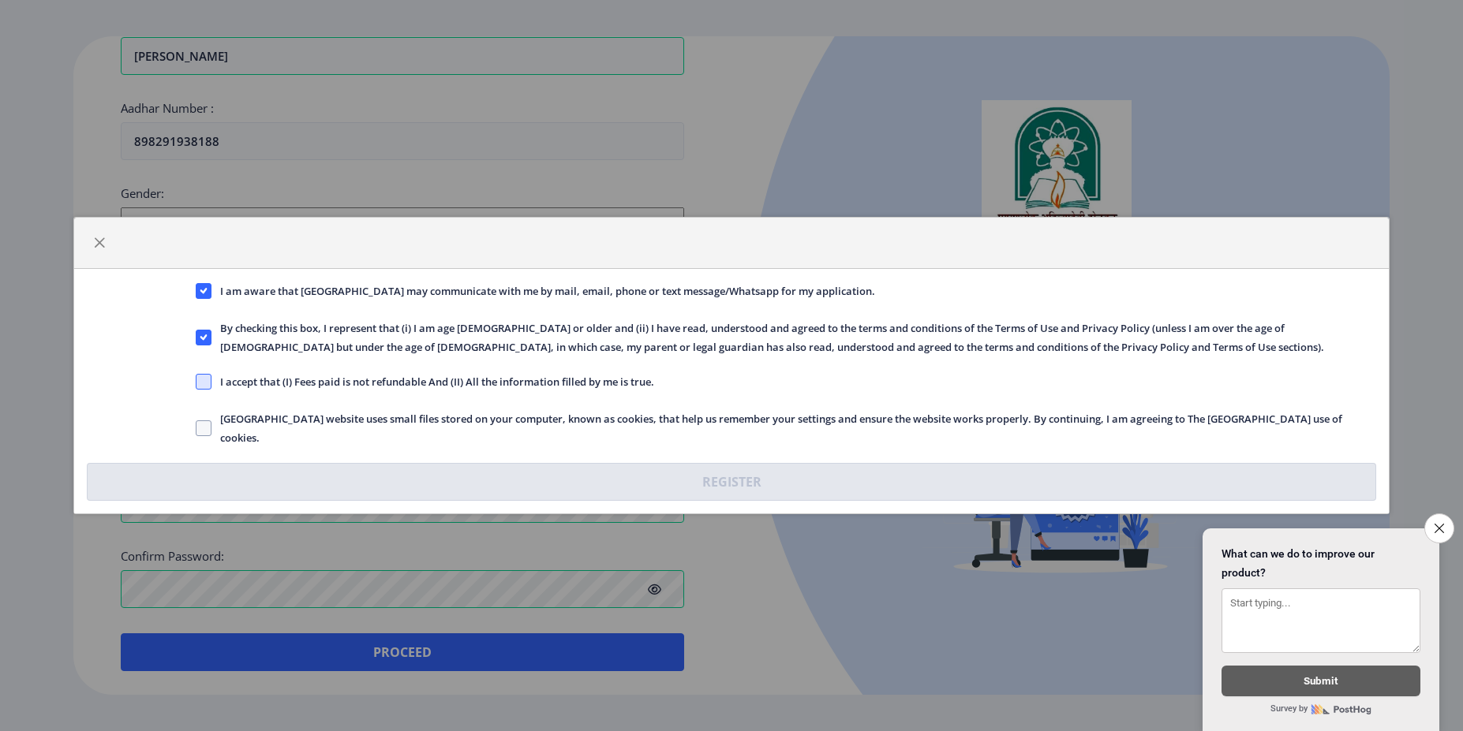
click at [211, 378] on span at bounding box center [204, 382] width 16 height 16
click at [196, 382] on input "I accept that (I) Fees paid is not refundable And (II) All the information fill…" at bounding box center [196, 382] width 1 height 1
checkbox input "true"
click at [205, 431] on span at bounding box center [204, 428] width 16 height 16
click at [196, 429] on input "Solapur University website uses small files stored on your computer, known as c…" at bounding box center [196, 428] width 1 height 1
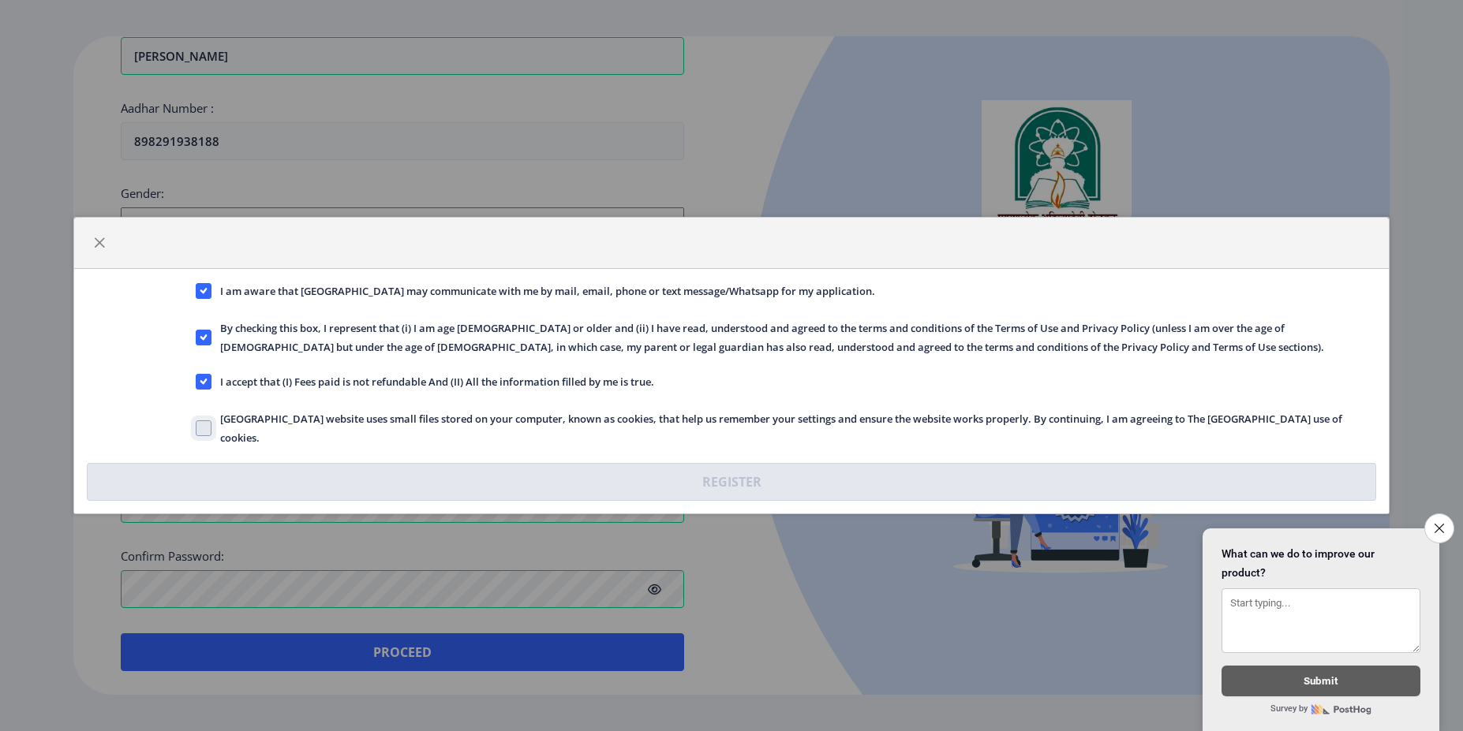
checkbox input "true"
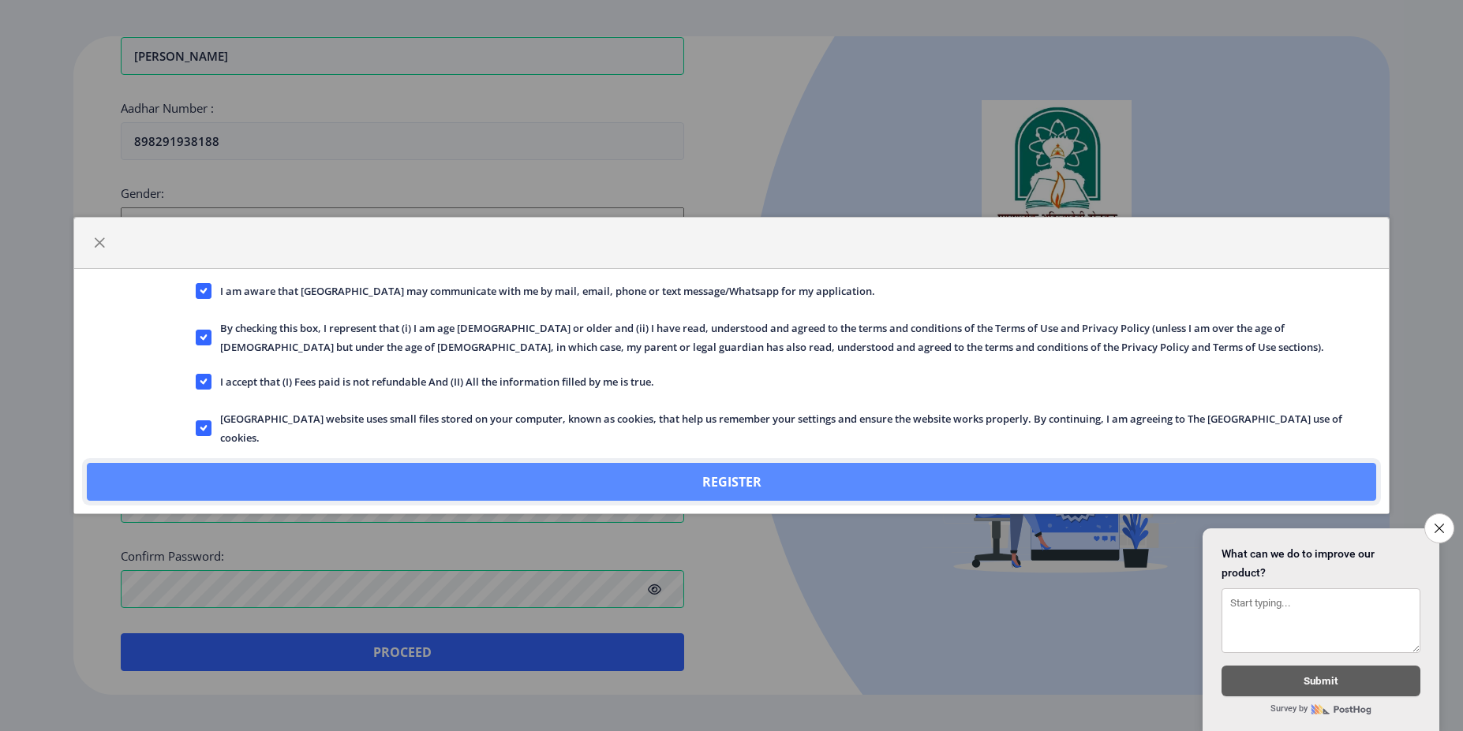
click at [362, 495] on button "Register" at bounding box center [732, 482] width 1290 height 38
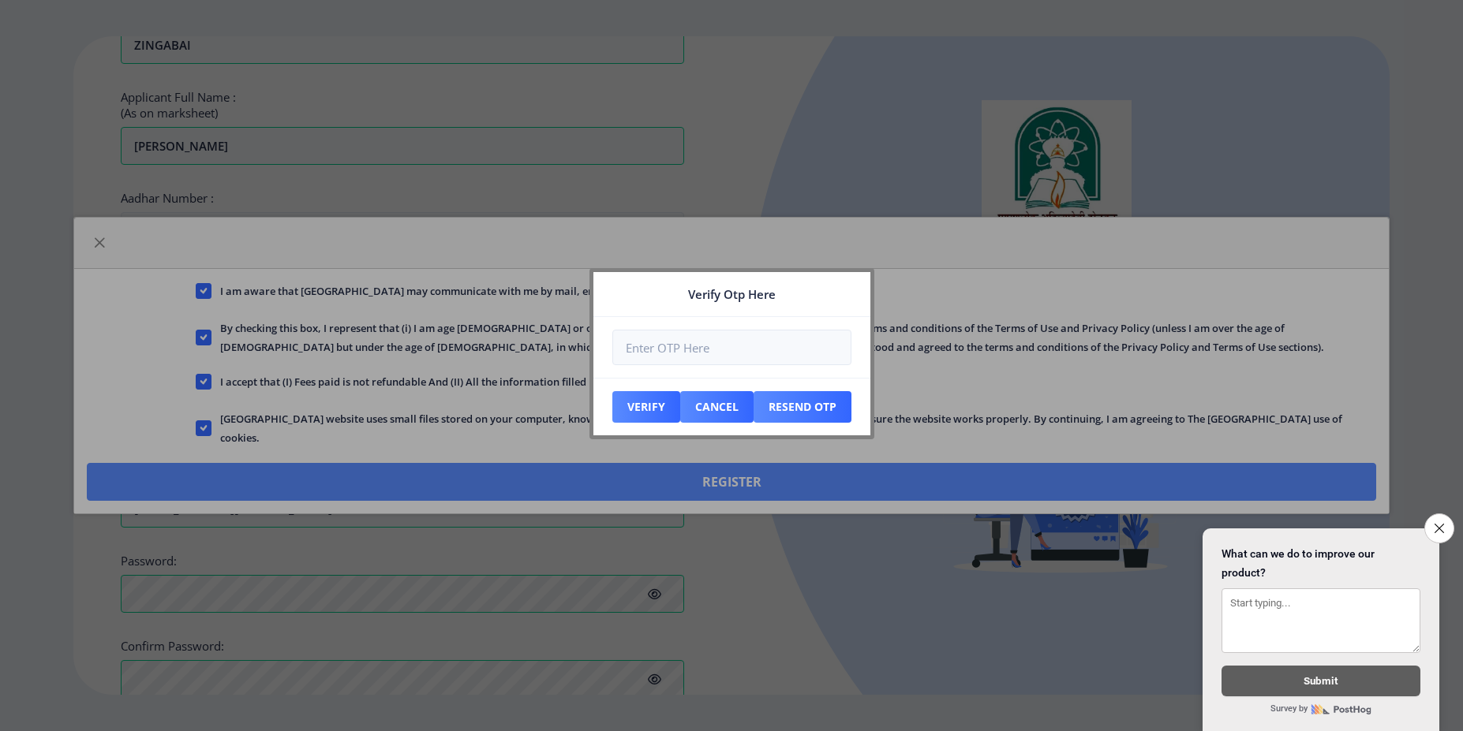
scroll to position [568, 0]
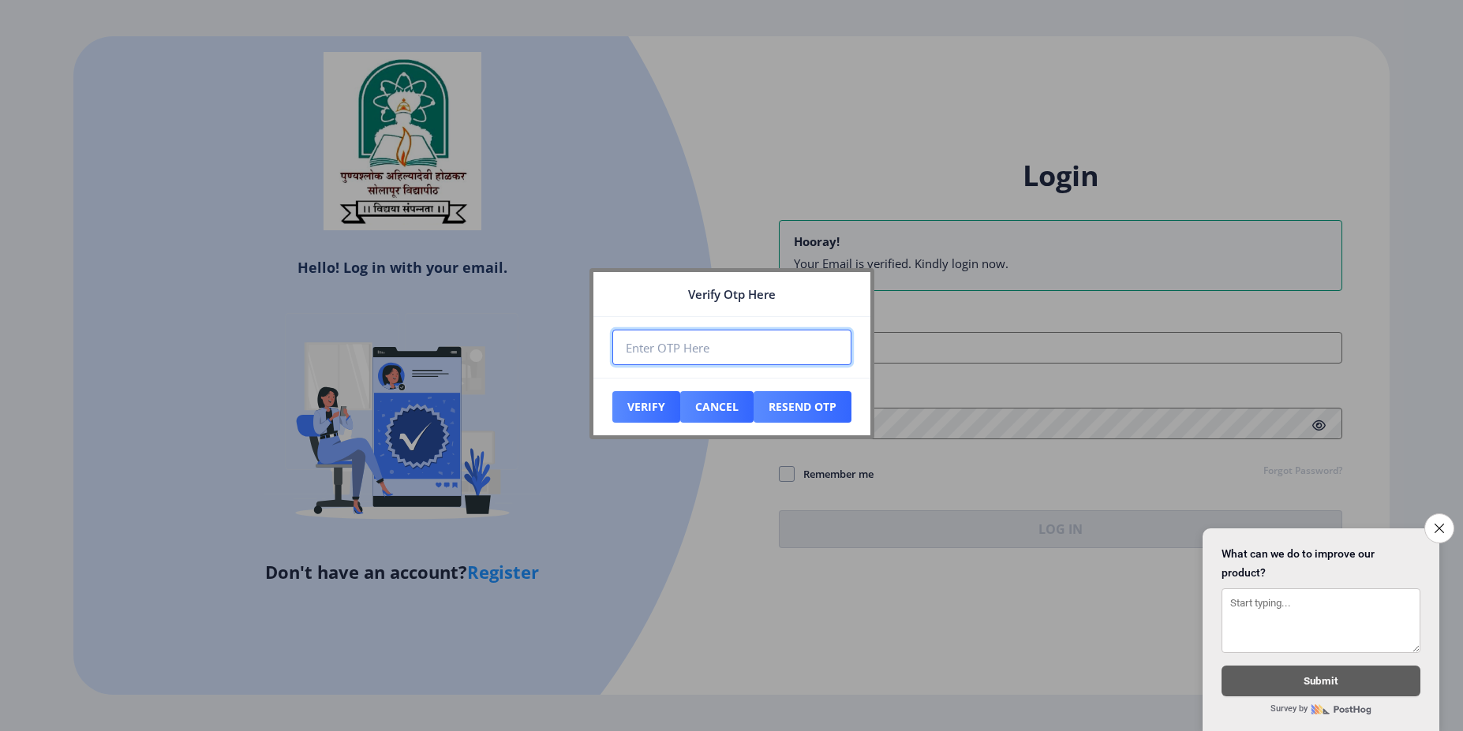
paste input "630898"
type input "630898"
click at [652, 409] on button "Verify" at bounding box center [646, 407] width 68 height 32
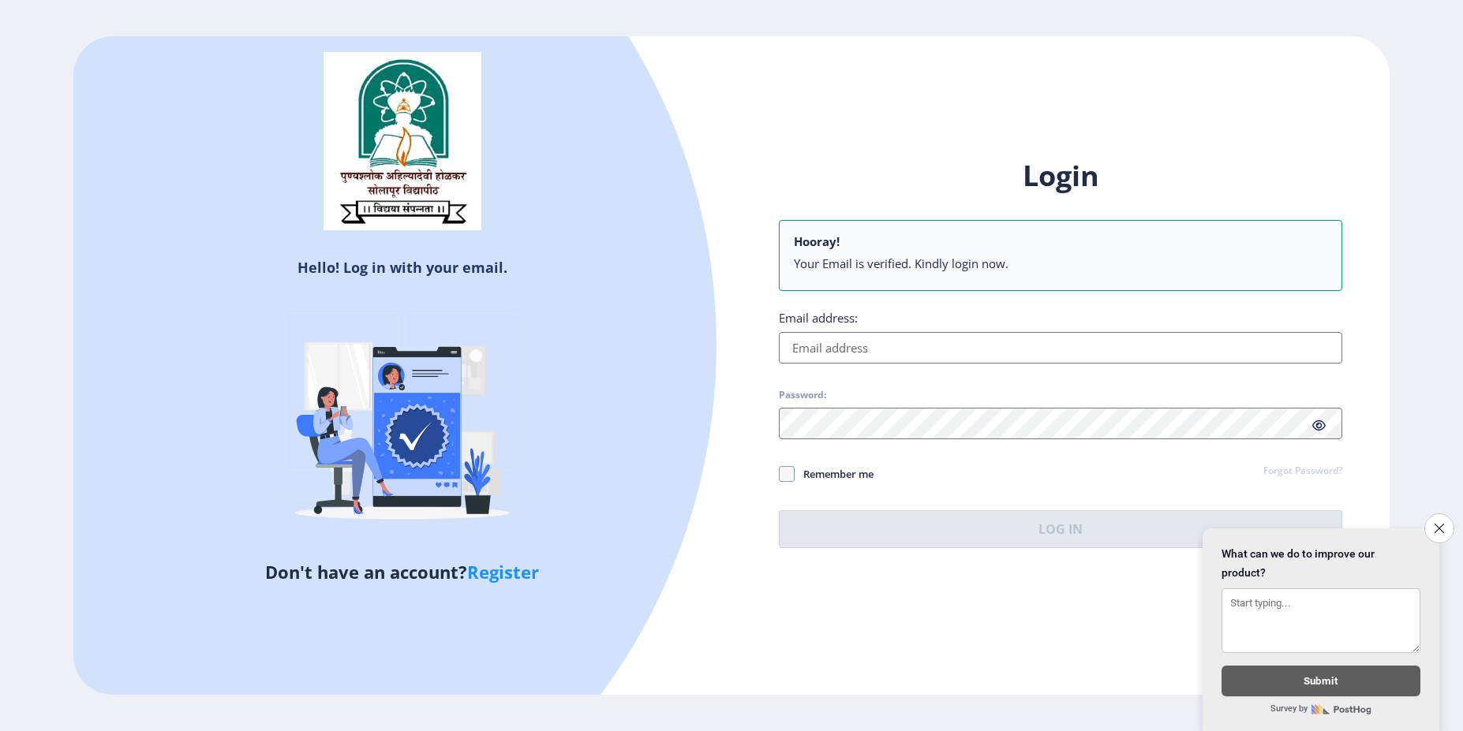
click at [815, 343] on input "Email address:" at bounding box center [1060, 348] width 563 height 32
paste input "630898"
type input "630898"
type input "kharjenn@gmail.com"
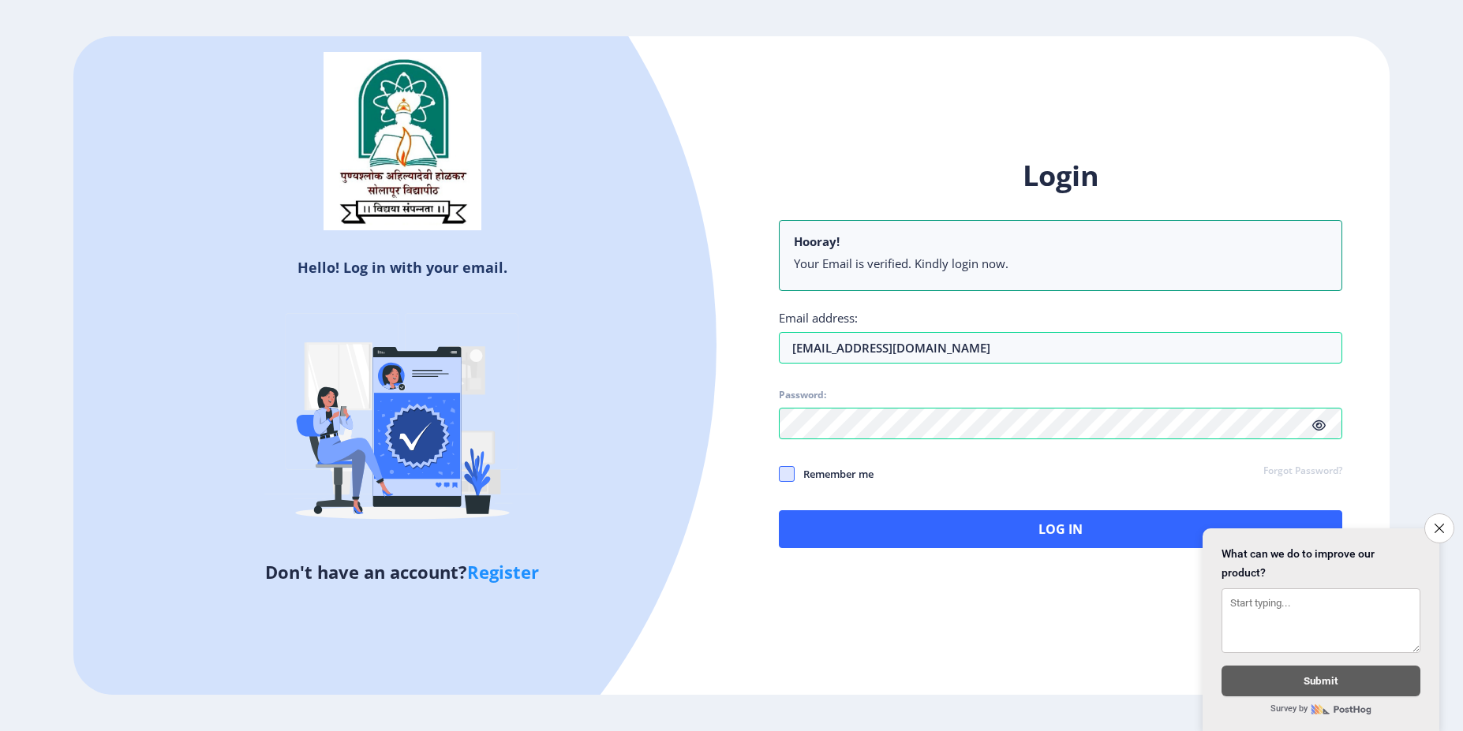
click at [783, 472] on span at bounding box center [787, 474] width 16 height 16
click at [779, 474] on input "Remember me" at bounding box center [779, 474] width 1 height 1
checkbox input "true"
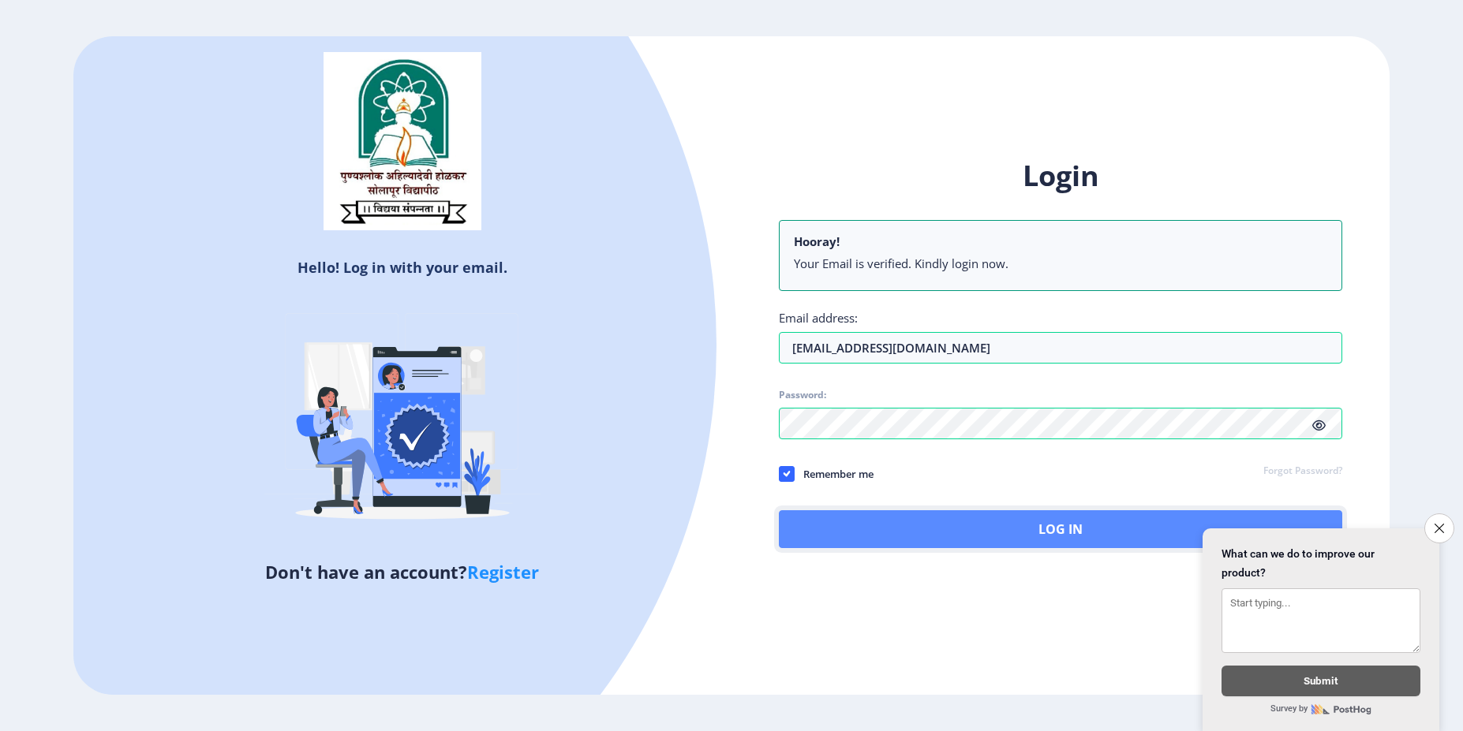
click at [862, 526] on button "Log In" at bounding box center [1060, 529] width 563 height 38
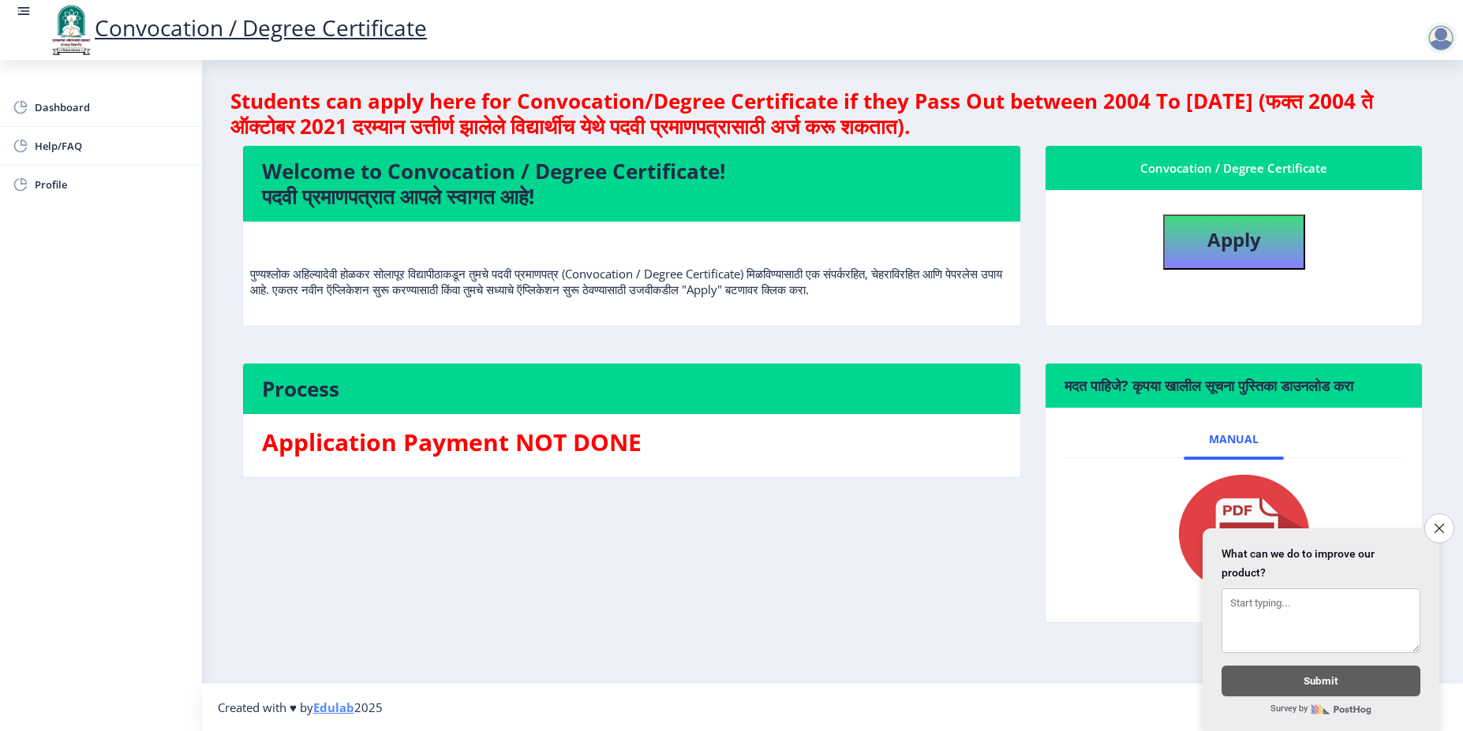
click at [1179, 166] on div "Convocation / Degree Certificate" at bounding box center [1233, 168] width 338 height 19
click at [1306, 169] on div "Convocation / Degree Certificate" at bounding box center [1233, 168] width 338 height 19
click at [802, 685] on nav "Created with ♥ by Edulab 2025" at bounding box center [832, 707] width 1261 height 48
click at [1205, 240] on button "Apply" at bounding box center [1234, 242] width 142 height 55
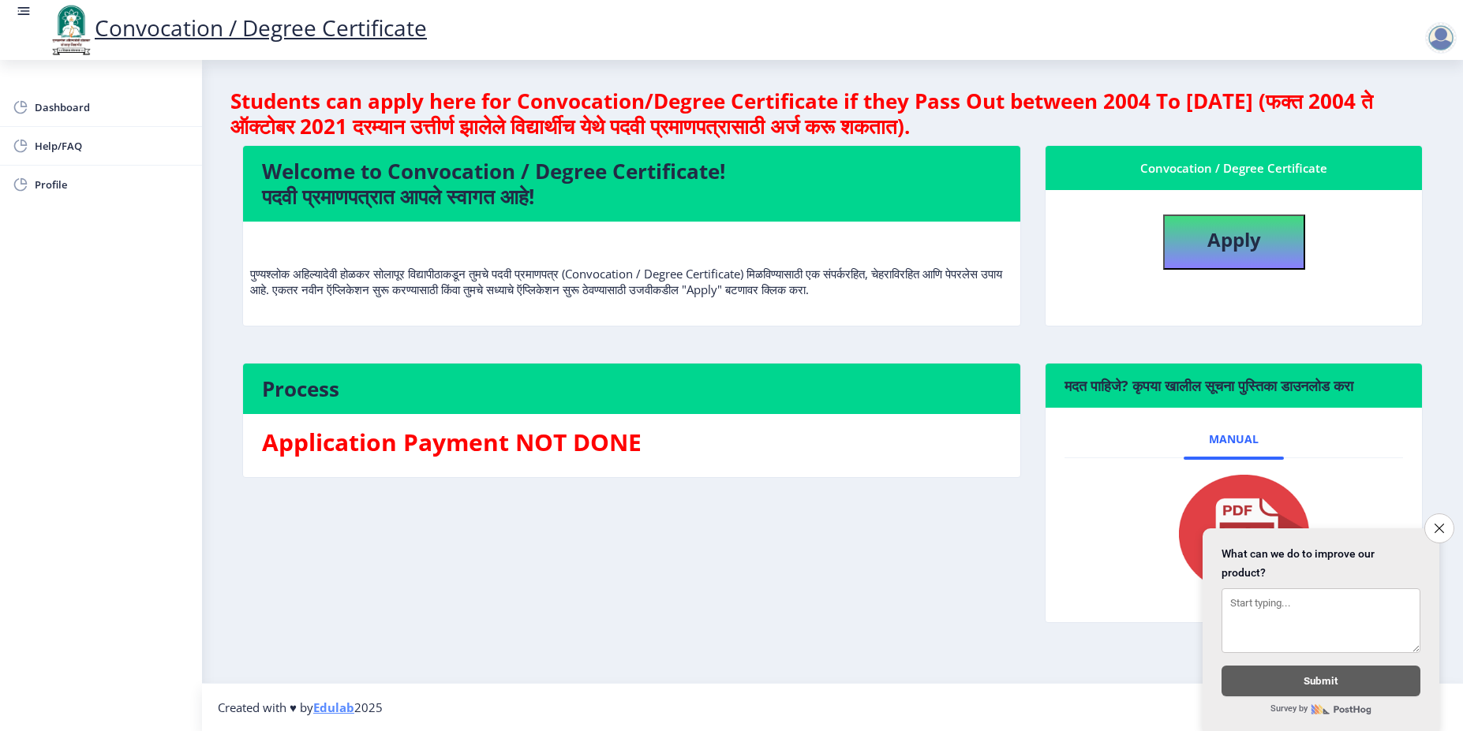
select select
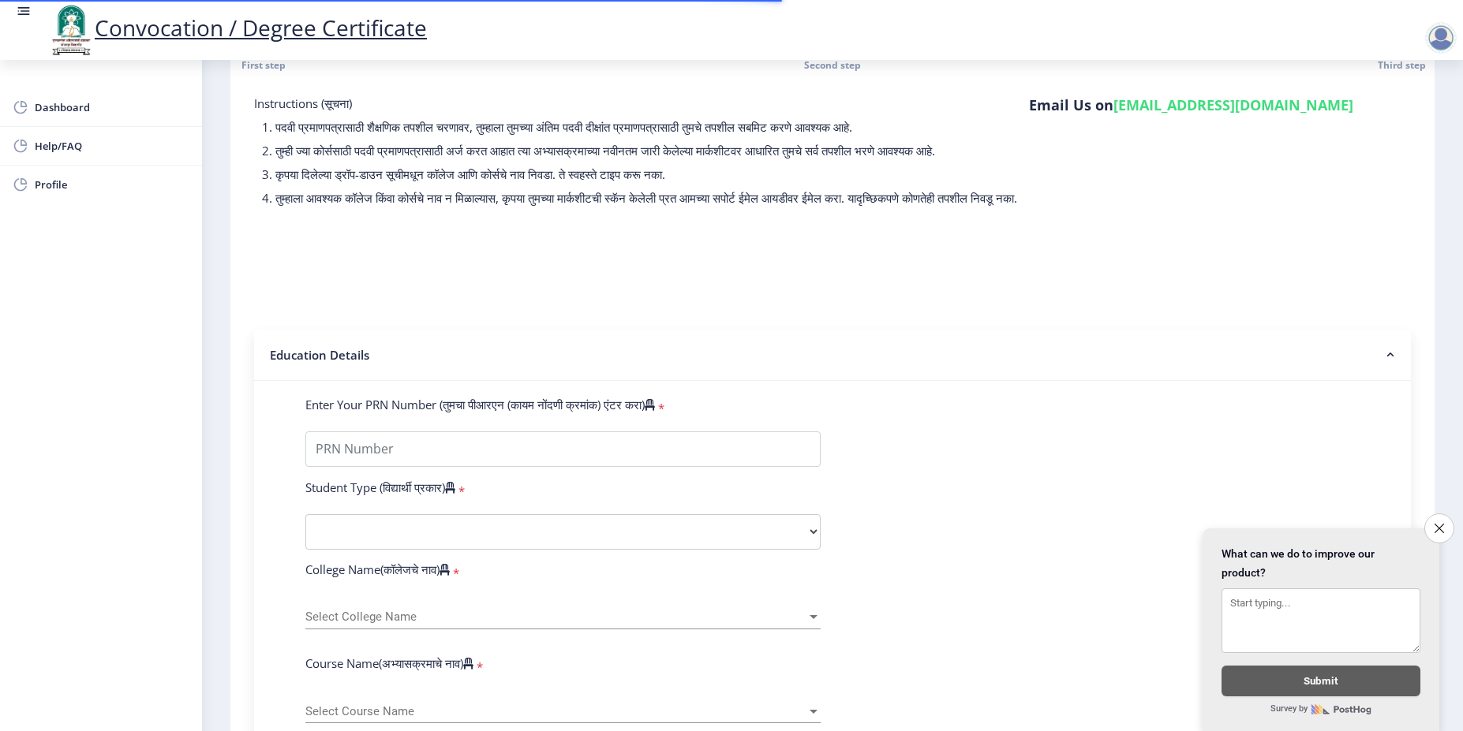
scroll to position [78, 0]
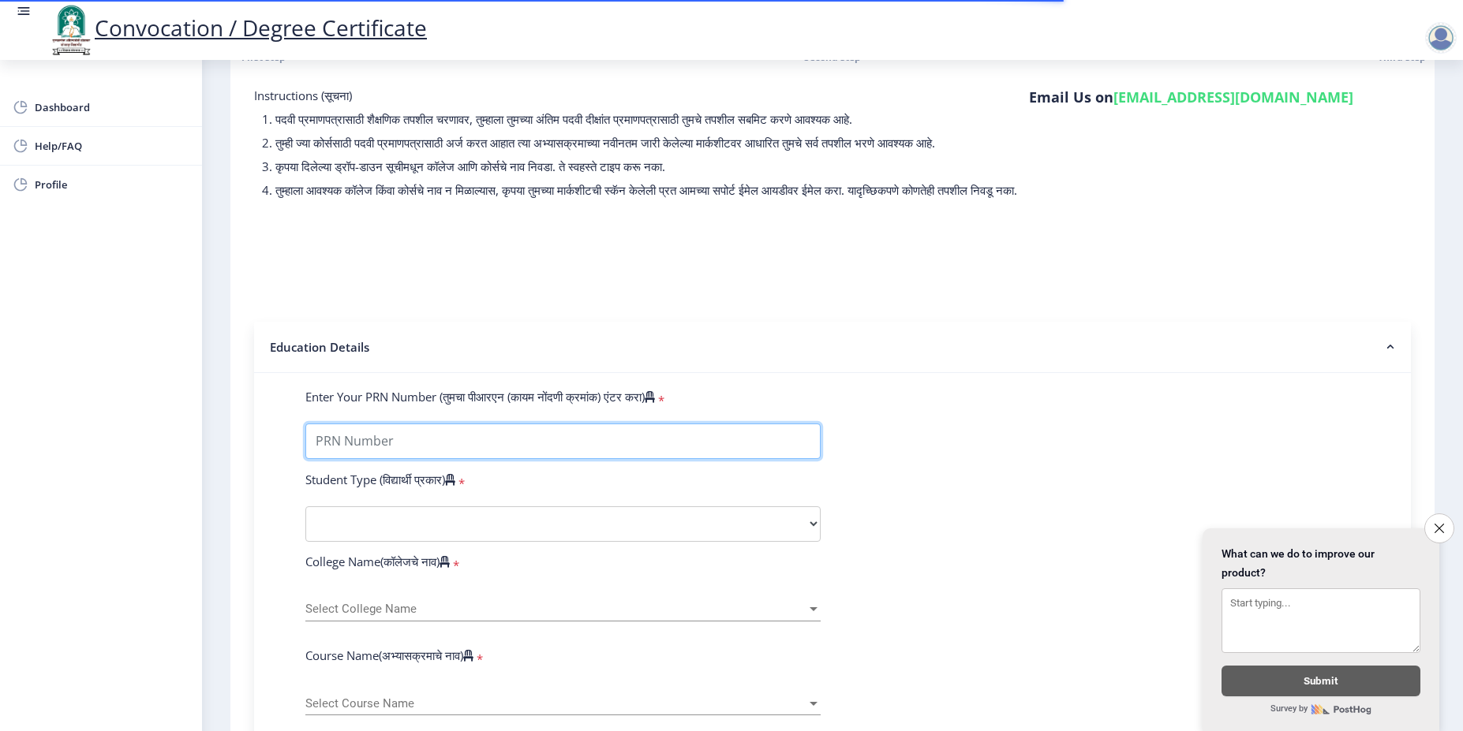
click at [376, 459] on input "Enter Your PRN Number (तुमचा पीआरएन (कायम नोंदणी क्रमांक) एंटर करा)" at bounding box center [562, 442] width 515 height 36
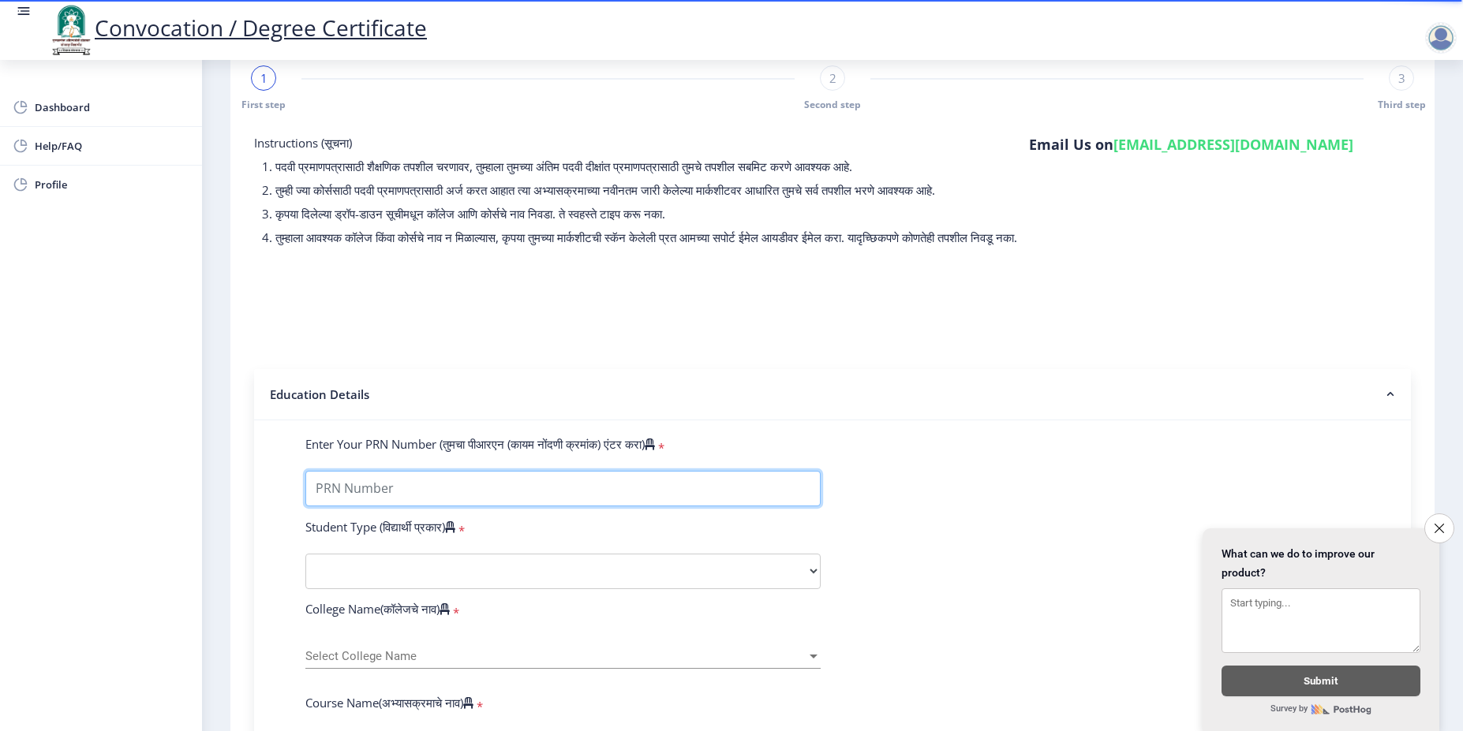
scroll to position [35, 0]
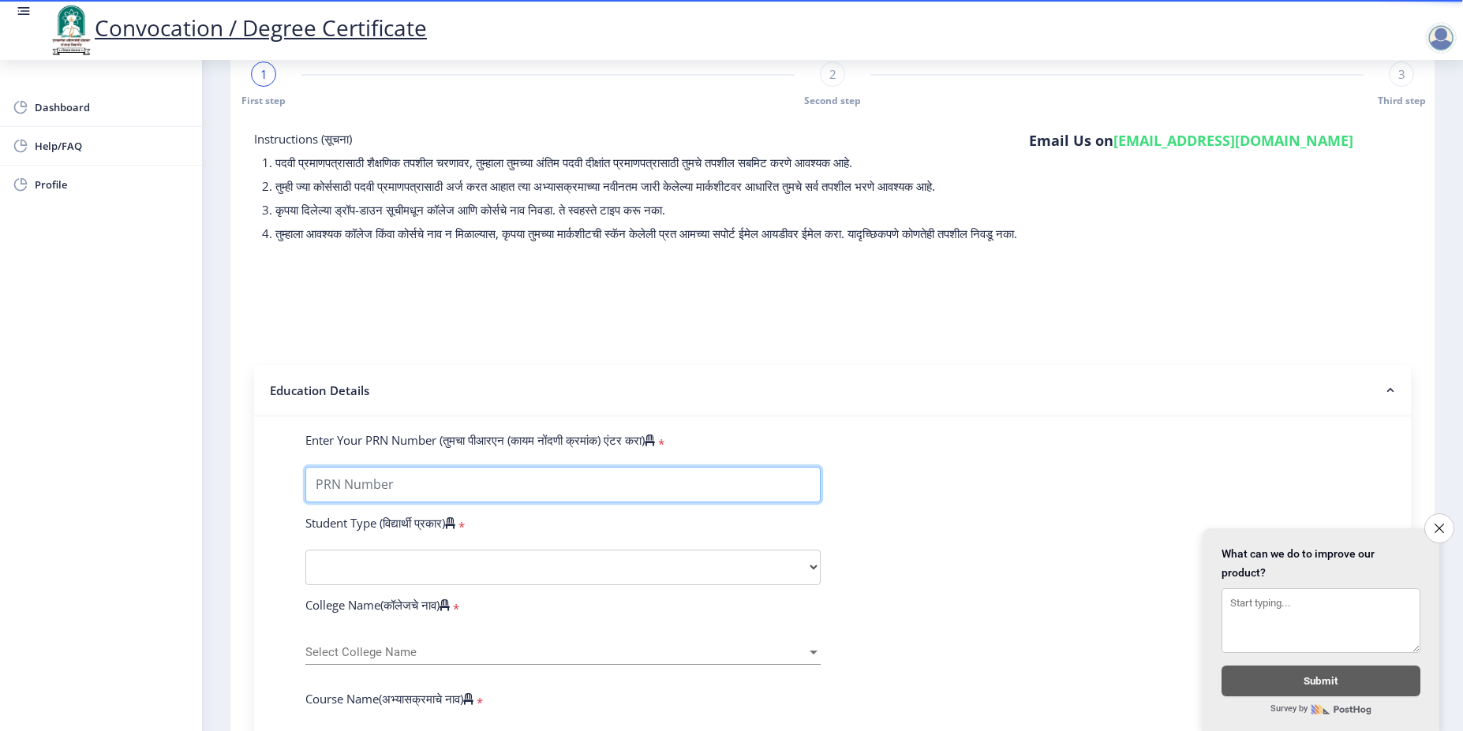
click at [327, 502] on input "Enter Your PRN Number (तुमचा पीआरएन (कायम नोंदणी क्रमांक) एंटर करा)" at bounding box center [562, 485] width 515 height 36
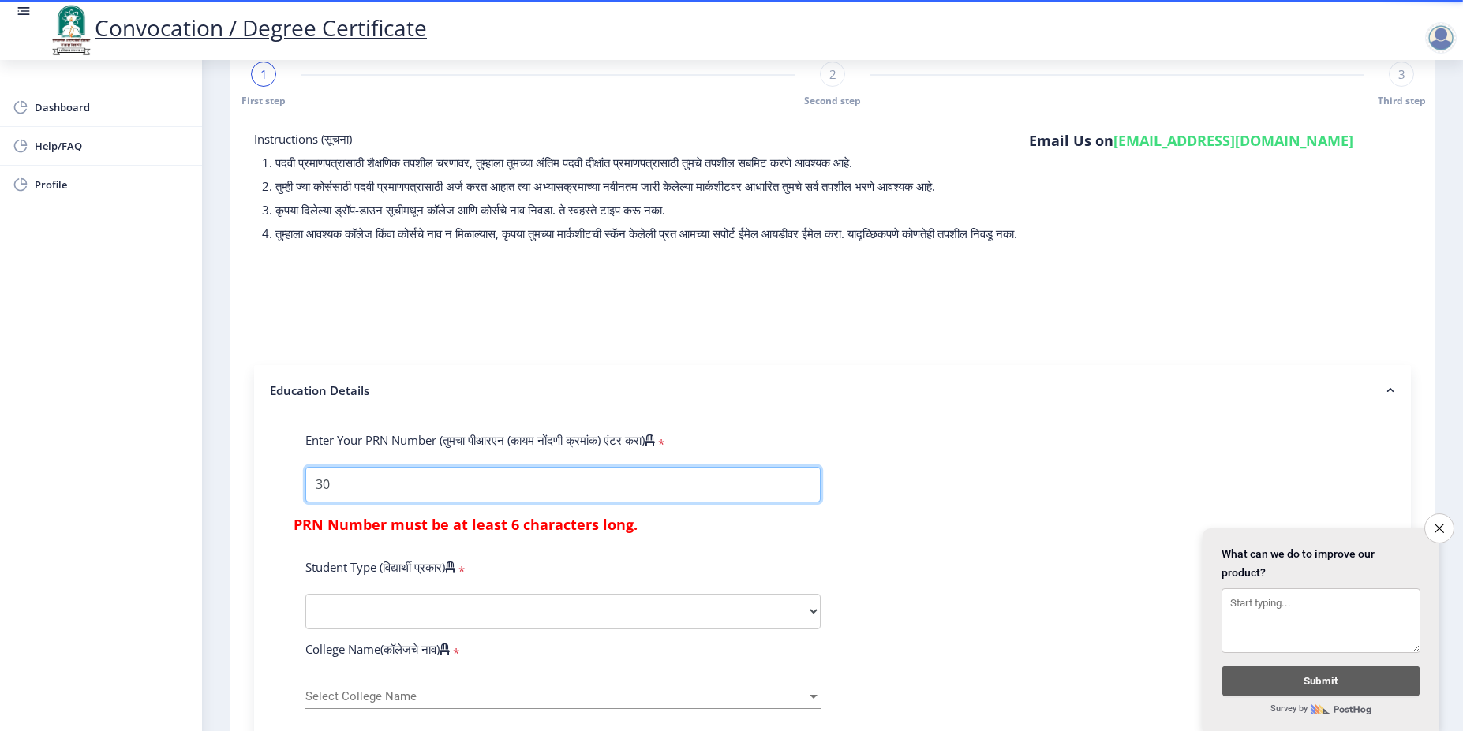
type input "3"
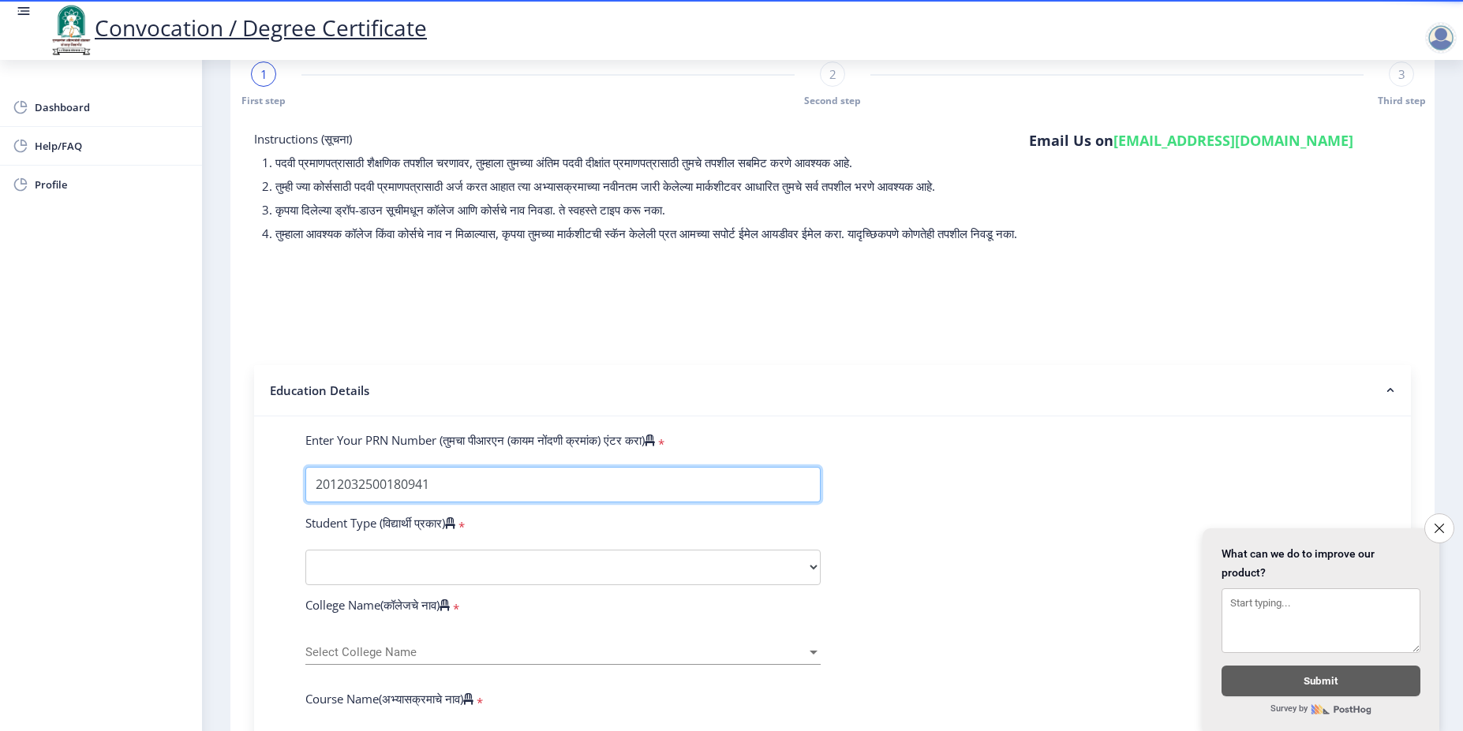
type input "2012032500180941"
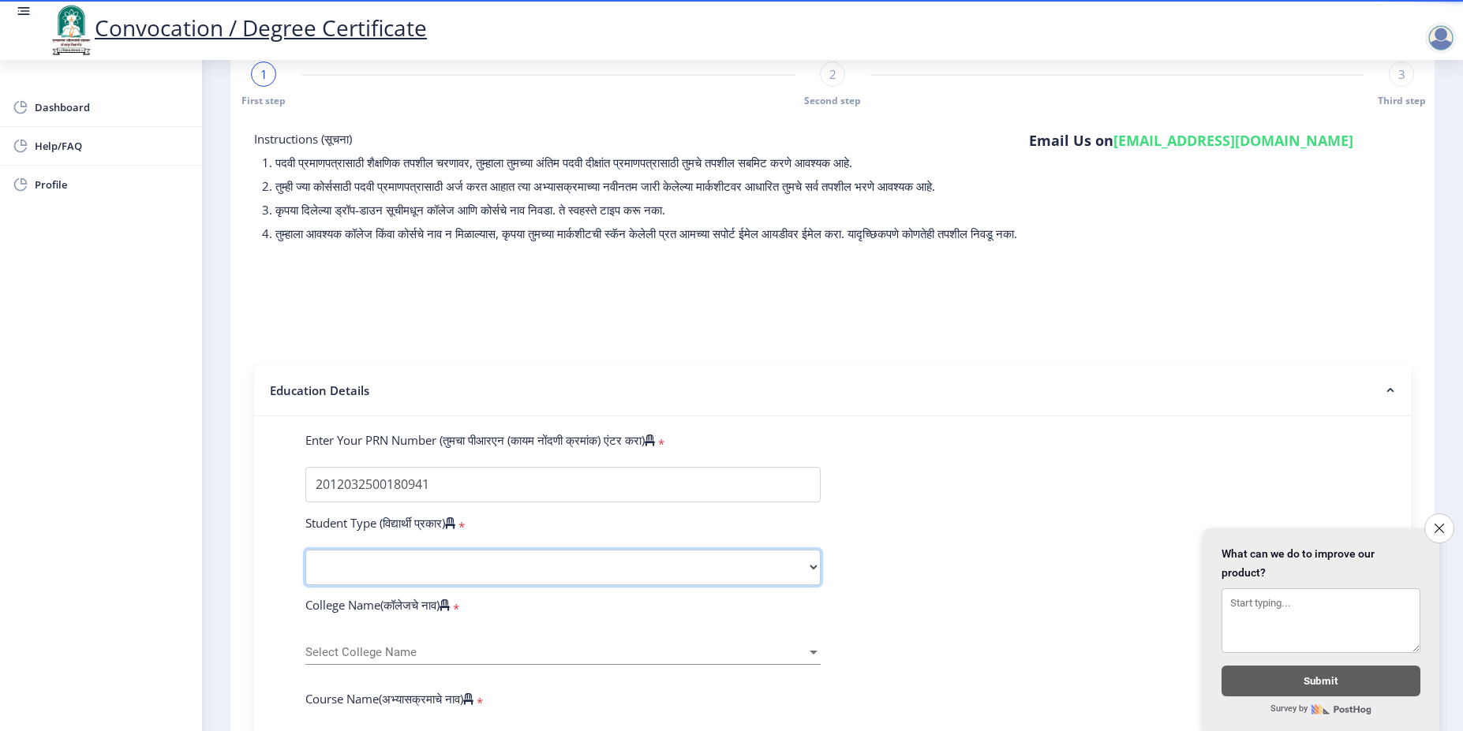
select select "Regular"
click at [305, 565] on select "Select Student Type Regular External" at bounding box center [562, 568] width 515 height 36
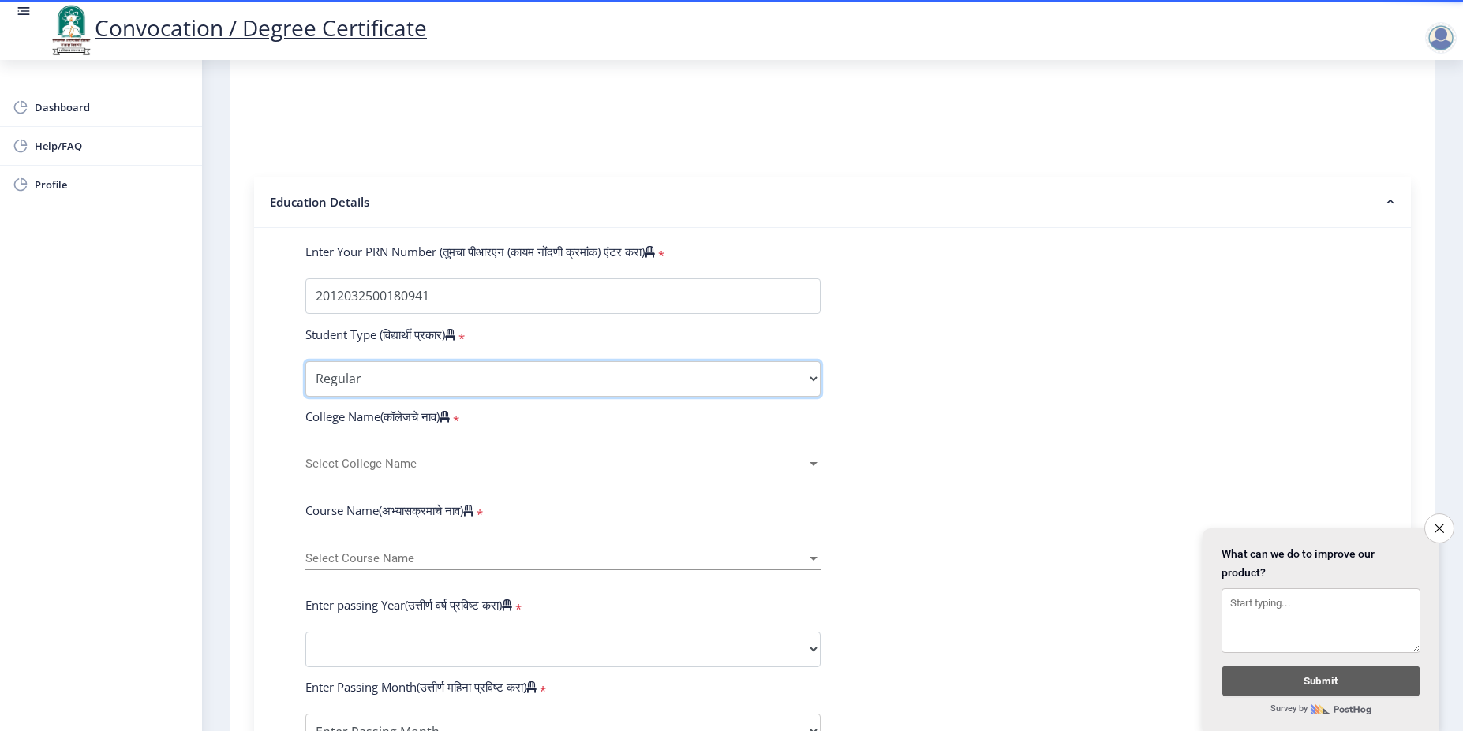
scroll to position [225, 0]
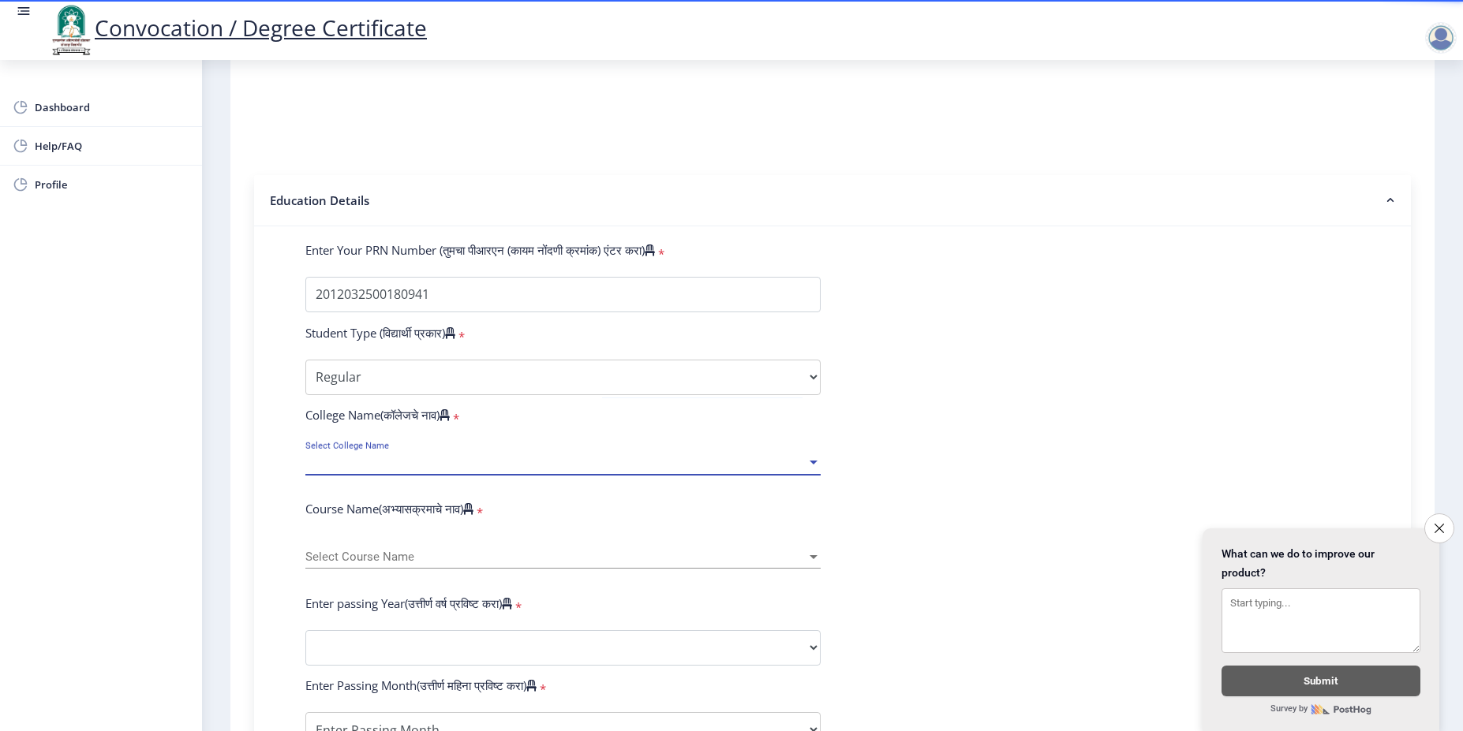
click at [414, 469] on span "Select College Name" at bounding box center [555, 462] width 501 height 13
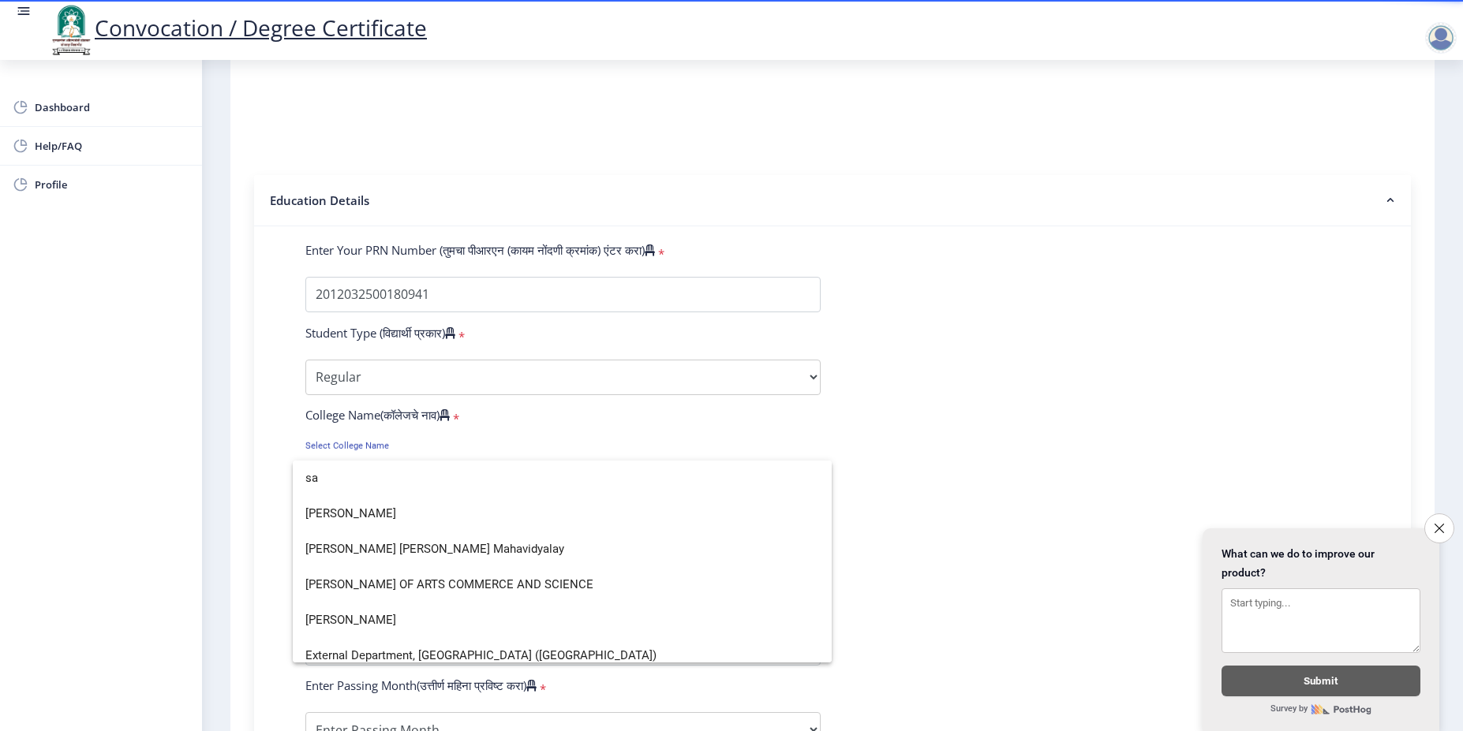
scroll to position [260, 0]
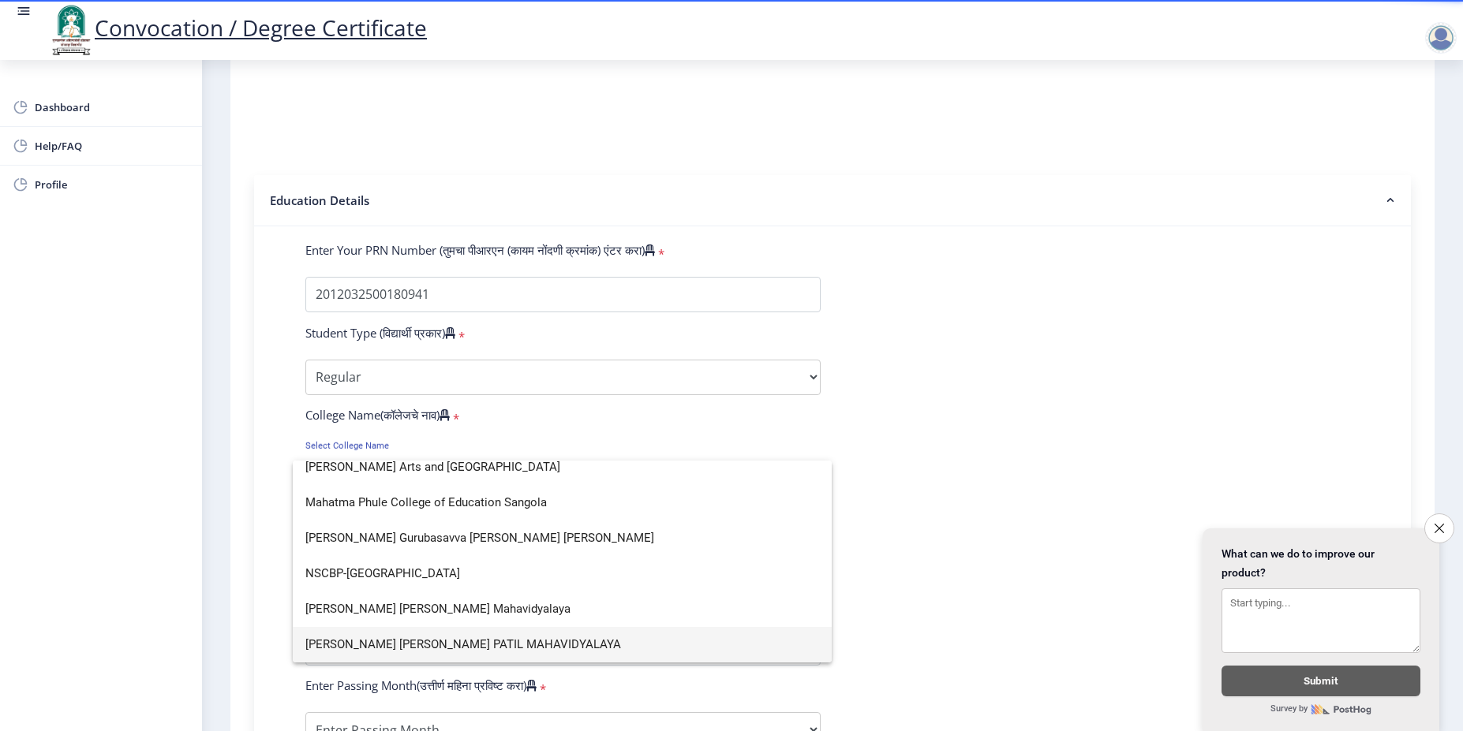
type input "s"
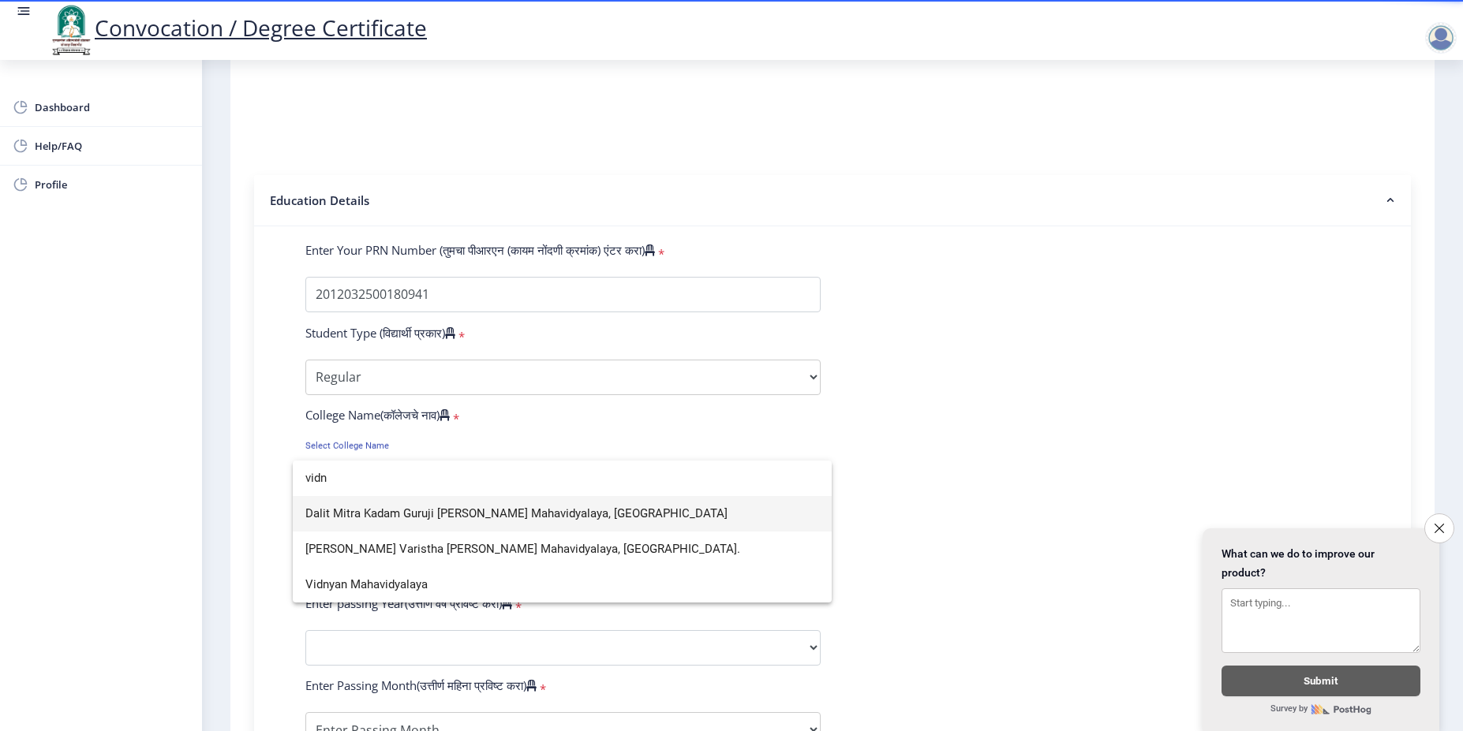
scroll to position [0, 0]
type input "vidny"
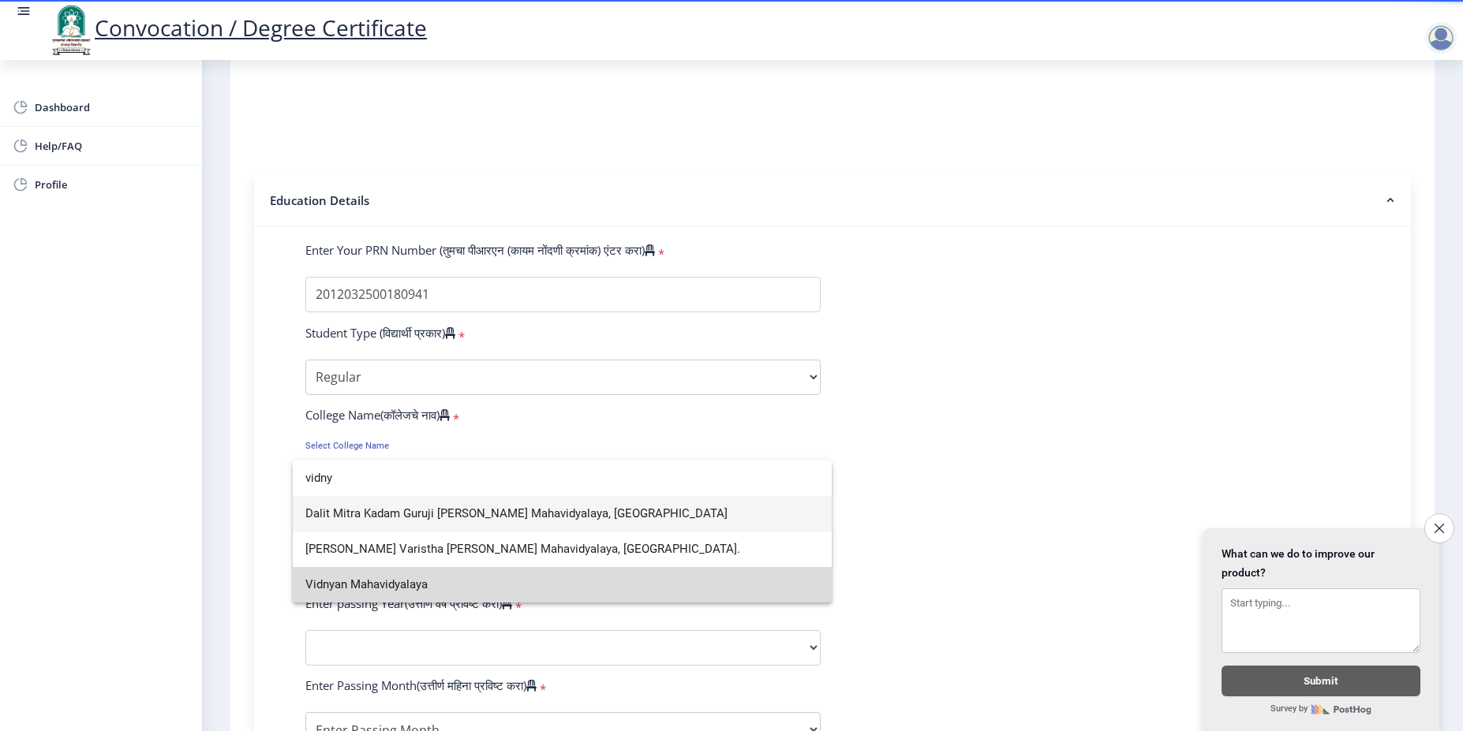
click at [393, 572] on span "Vidnyan Mahavidyalaya" at bounding box center [562, 585] width 514 height 36
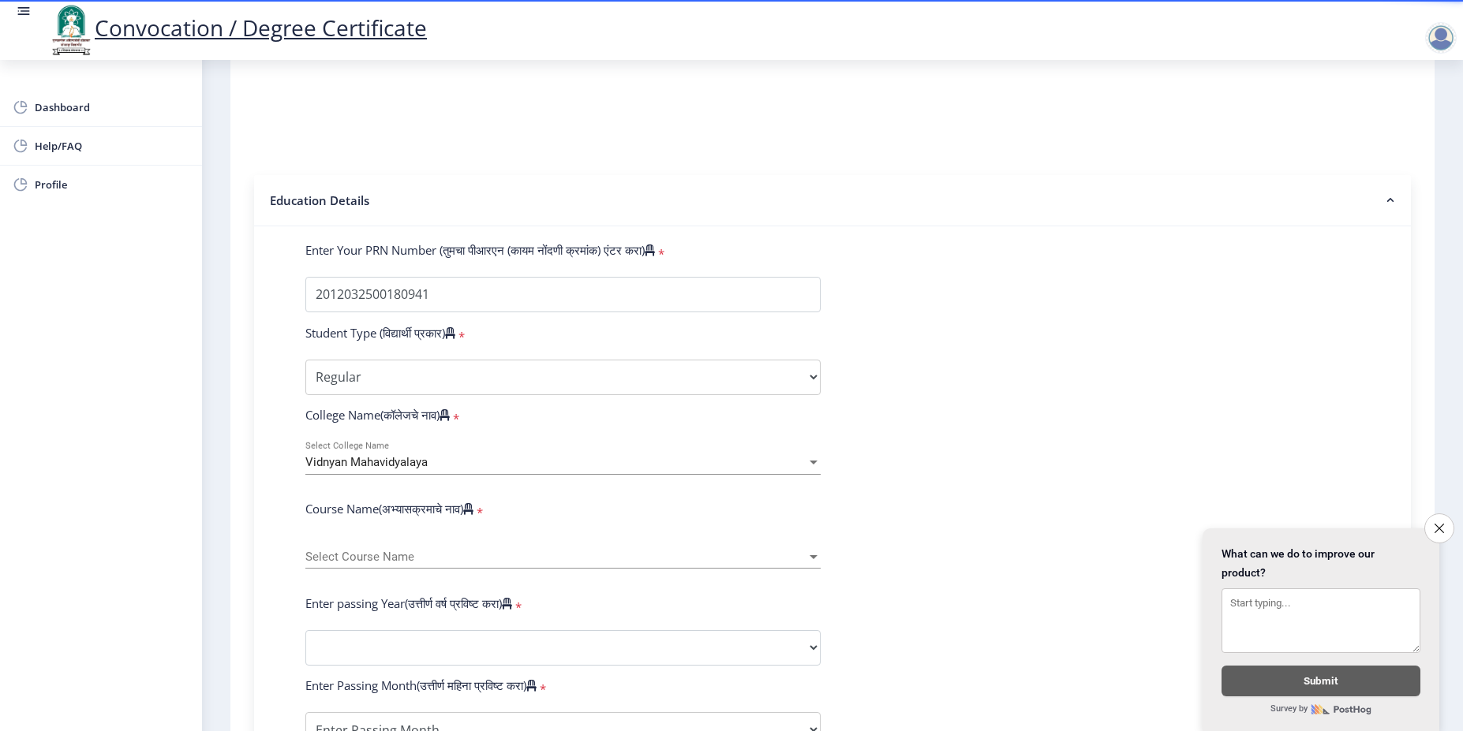
click at [425, 563] on div "Select Course Name Select Course Name" at bounding box center [562, 552] width 515 height 33
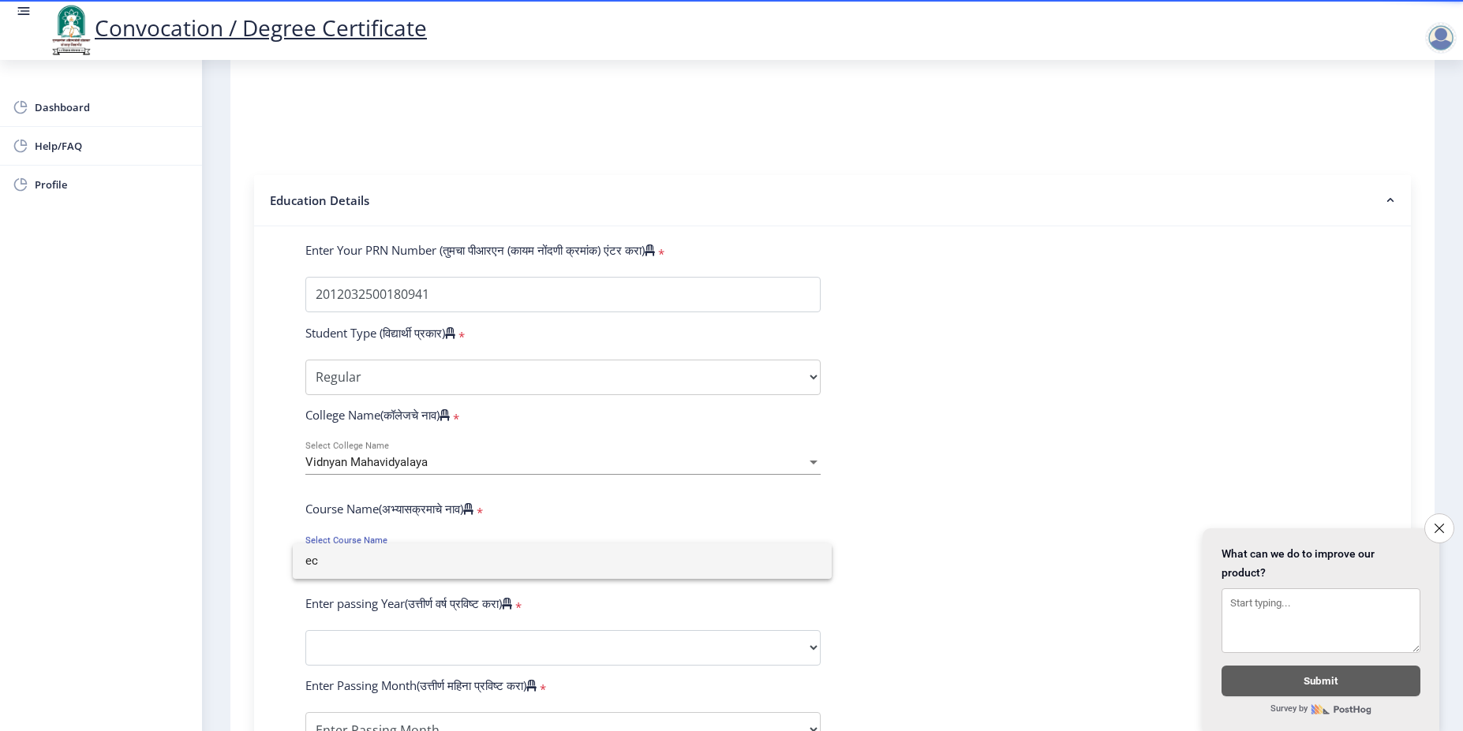
type input "e"
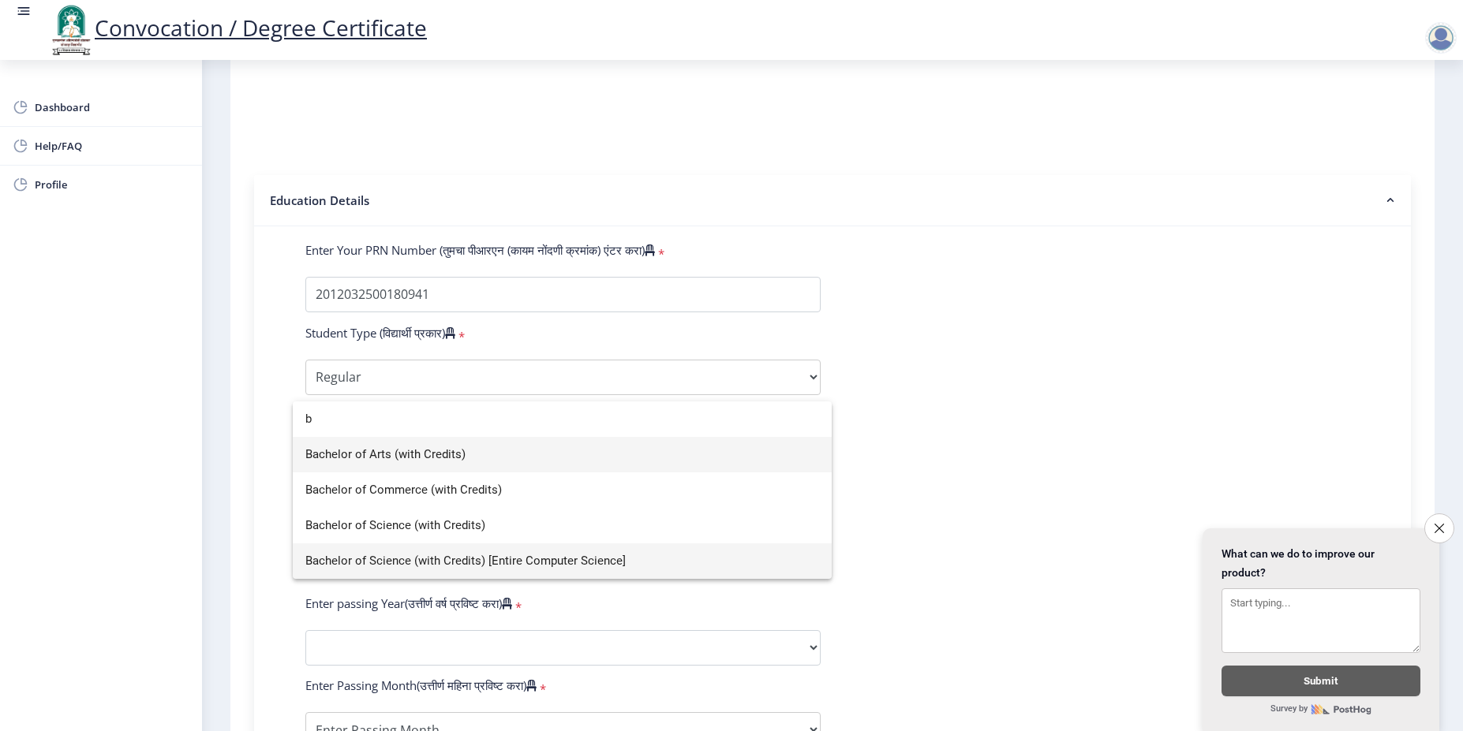
type input "b"
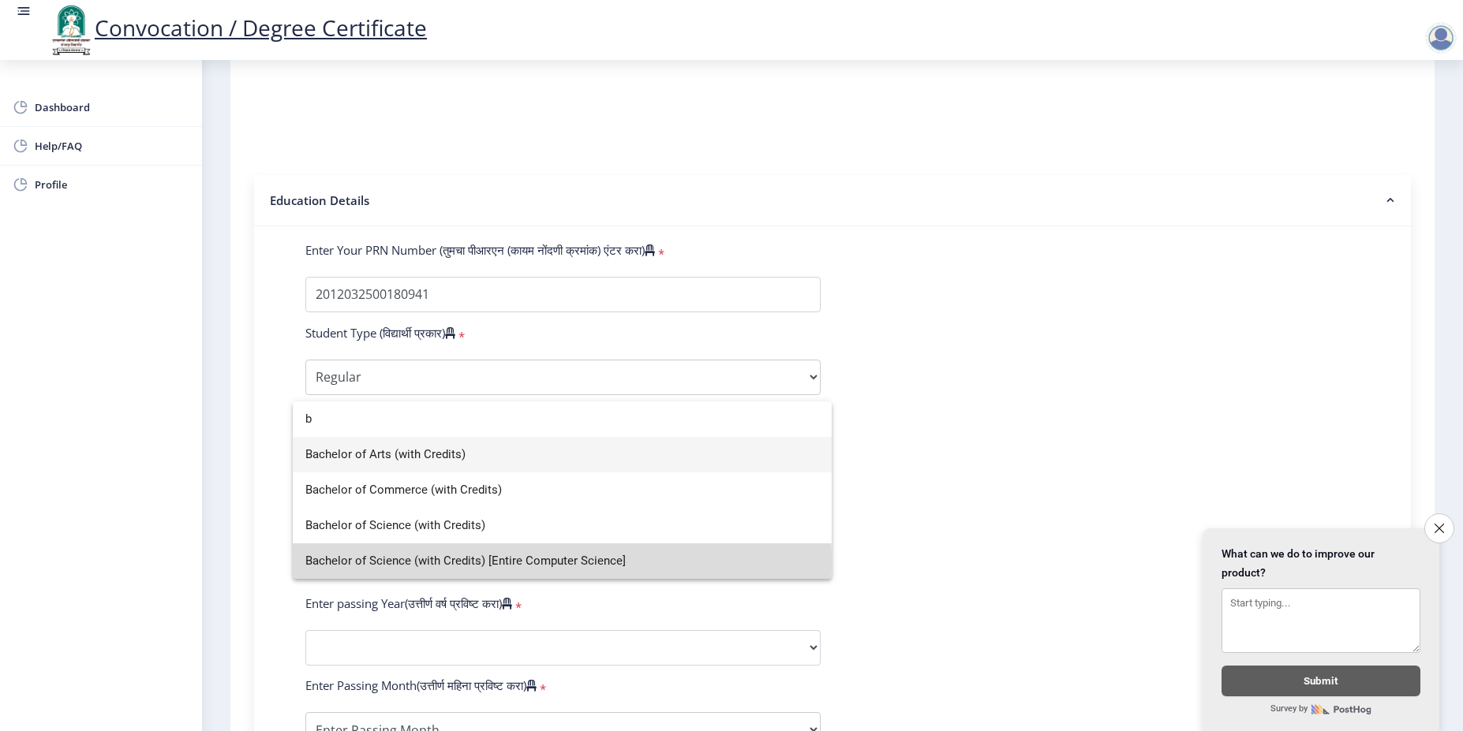
click at [472, 563] on span "Bachelor of Science (with Credits) [Entire Computer Science]" at bounding box center [562, 562] width 514 height 36
select select
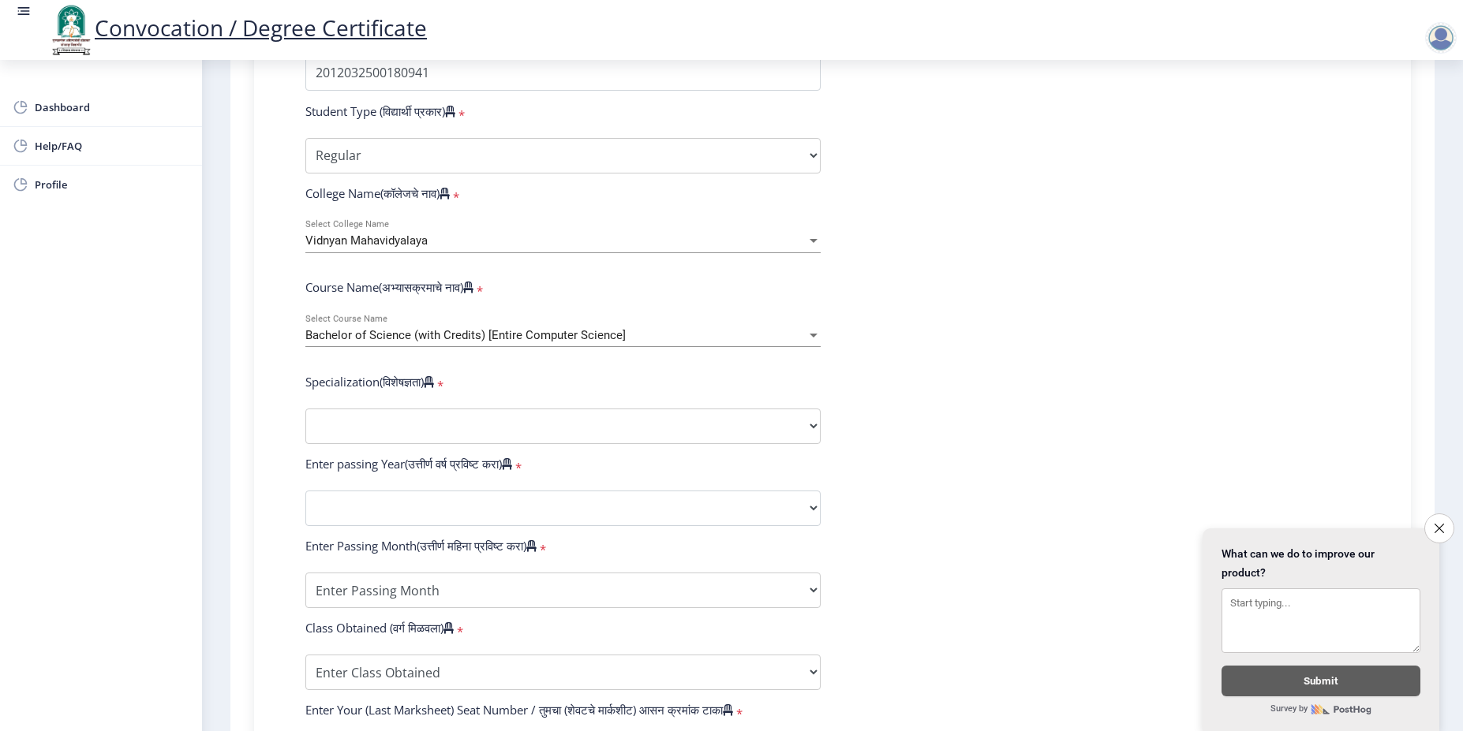
scroll to position [447, 0]
click at [516, 342] on span "Bachelor of Science (with Credits) [Entire Computer Science]" at bounding box center [465, 334] width 320 height 14
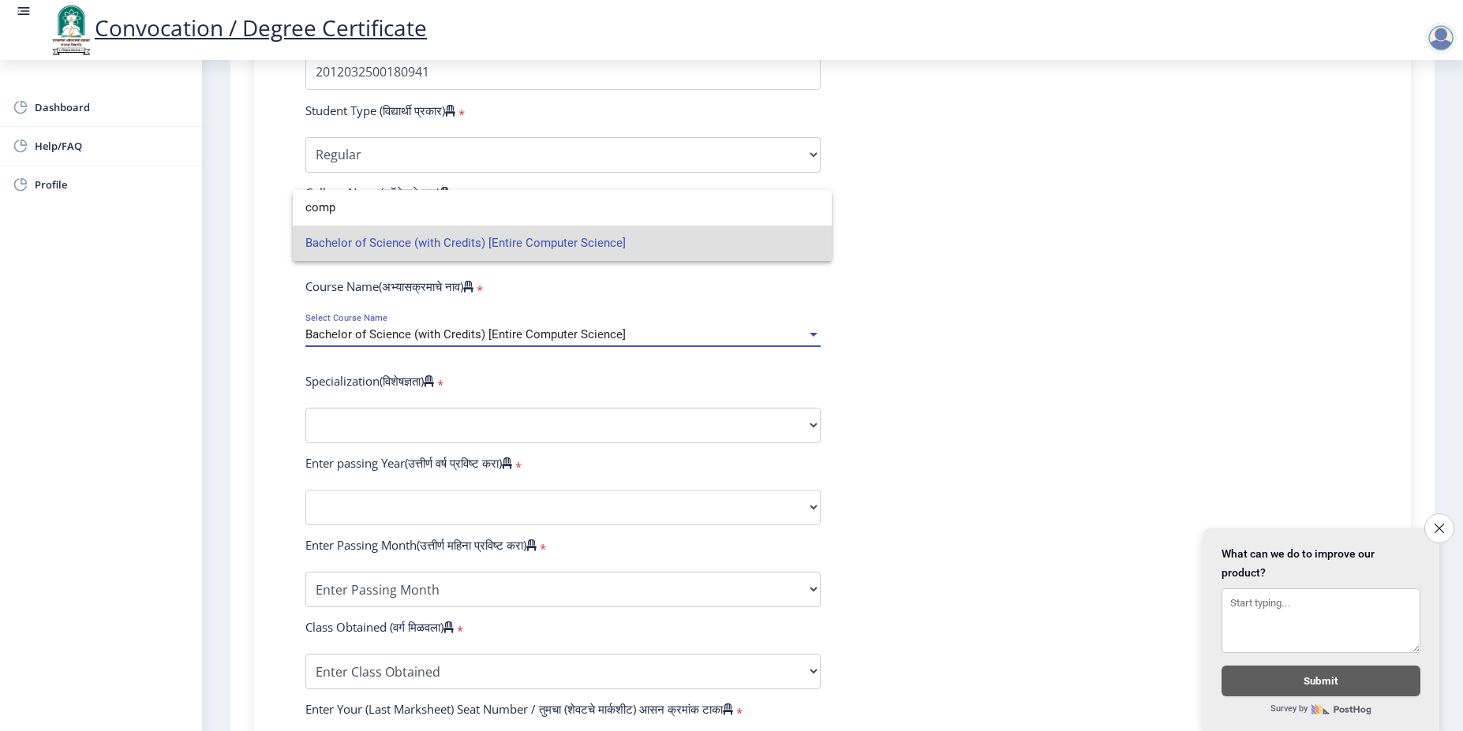
type input "comp"
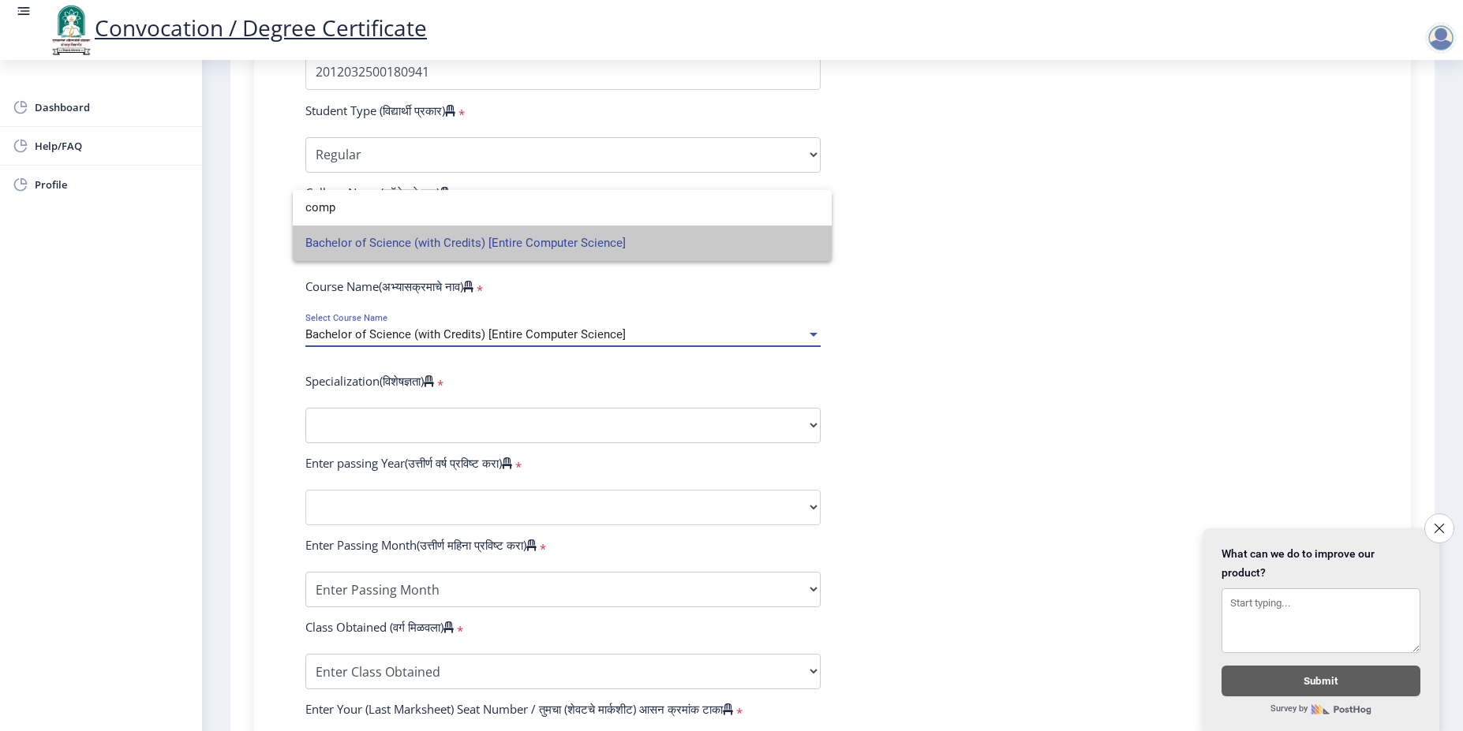
click at [573, 245] on span "Bachelor of Science (with Credits) [Entire Computer Science]" at bounding box center [562, 244] width 514 height 36
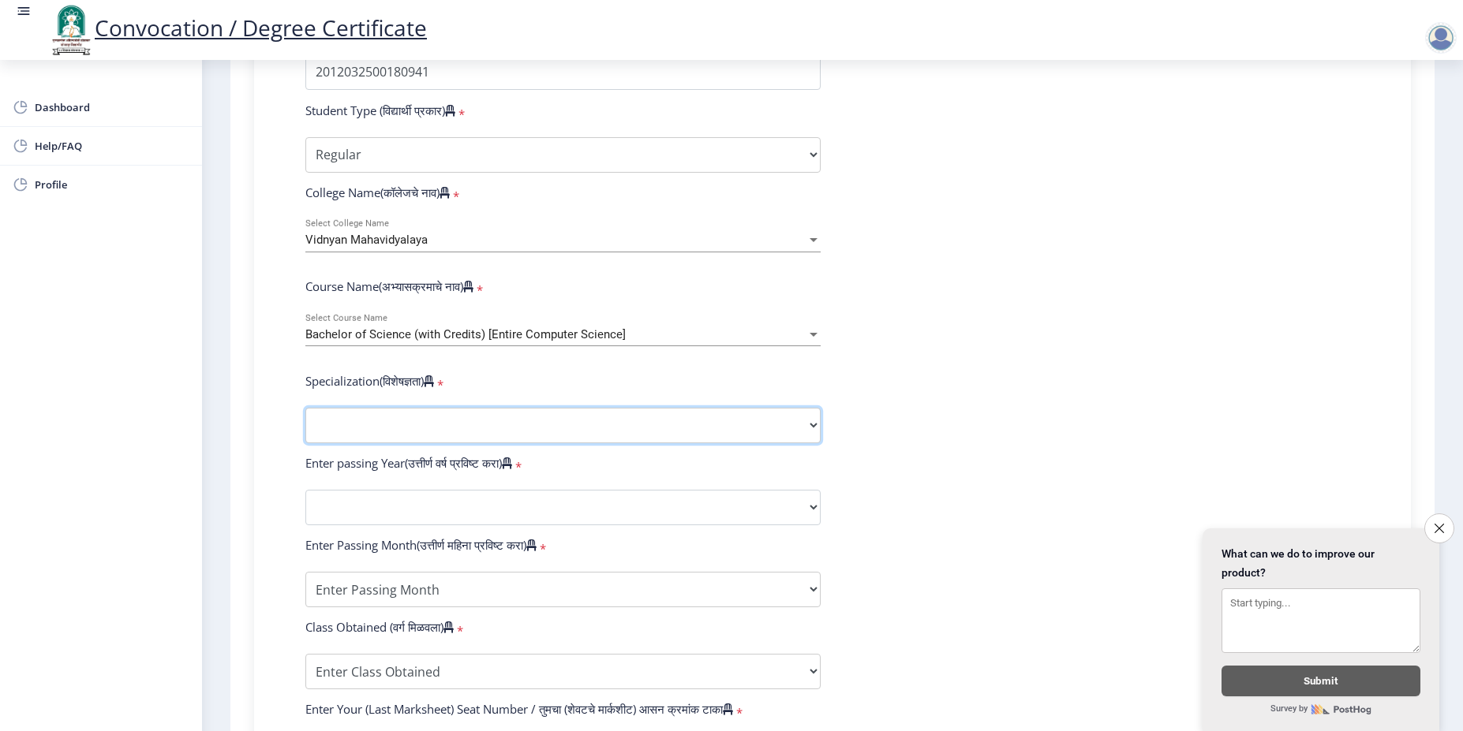
select select "Computer Science"
click at [305, 423] on select "Specialization Botany Chemistry Computer Science Electronics Geology Mathematic…" at bounding box center [562, 426] width 515 height 36
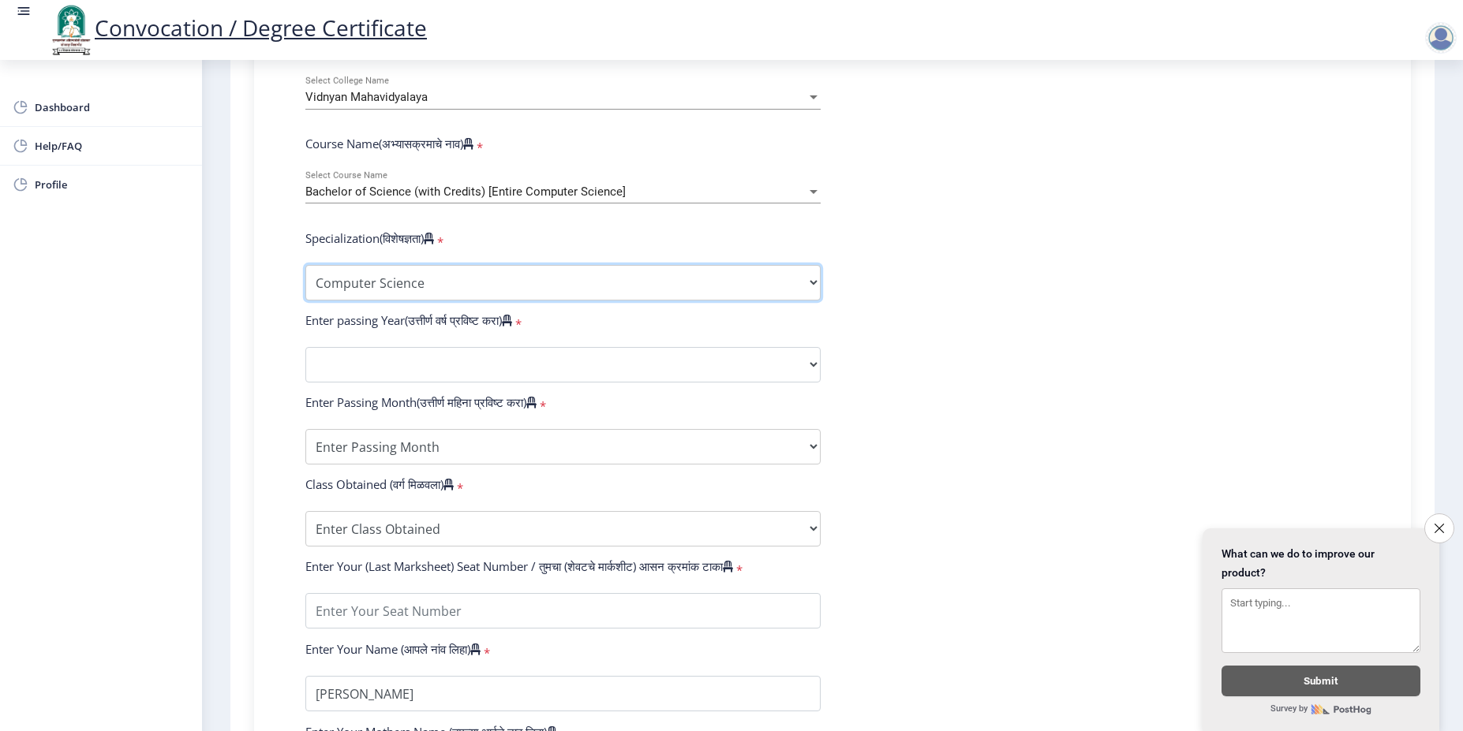
scroll to position [602, 0]
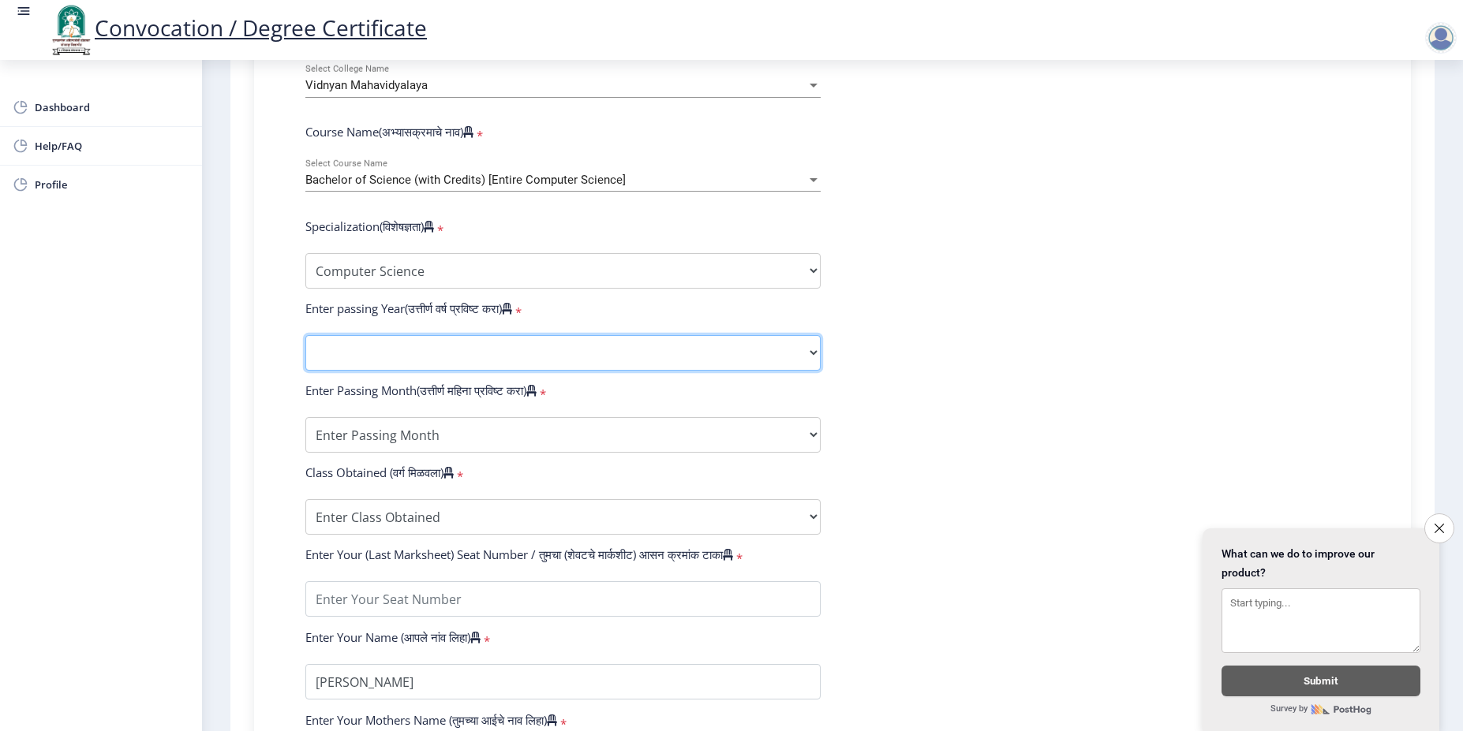
select select "2015"
click at [305, 350] on select "2025 2024 2023 2022 2021 2020 2019 2018 2017 2016 2015 2014 2013 2012 2011 2010…" at bounding box center [562, 353] width 515 height 36
select select "March"
click at [305, 432] on select "Enter Passing Month March April May October November December" at bounding box center [562, 435] width 515 height 36
select select "FIRST CLASS"
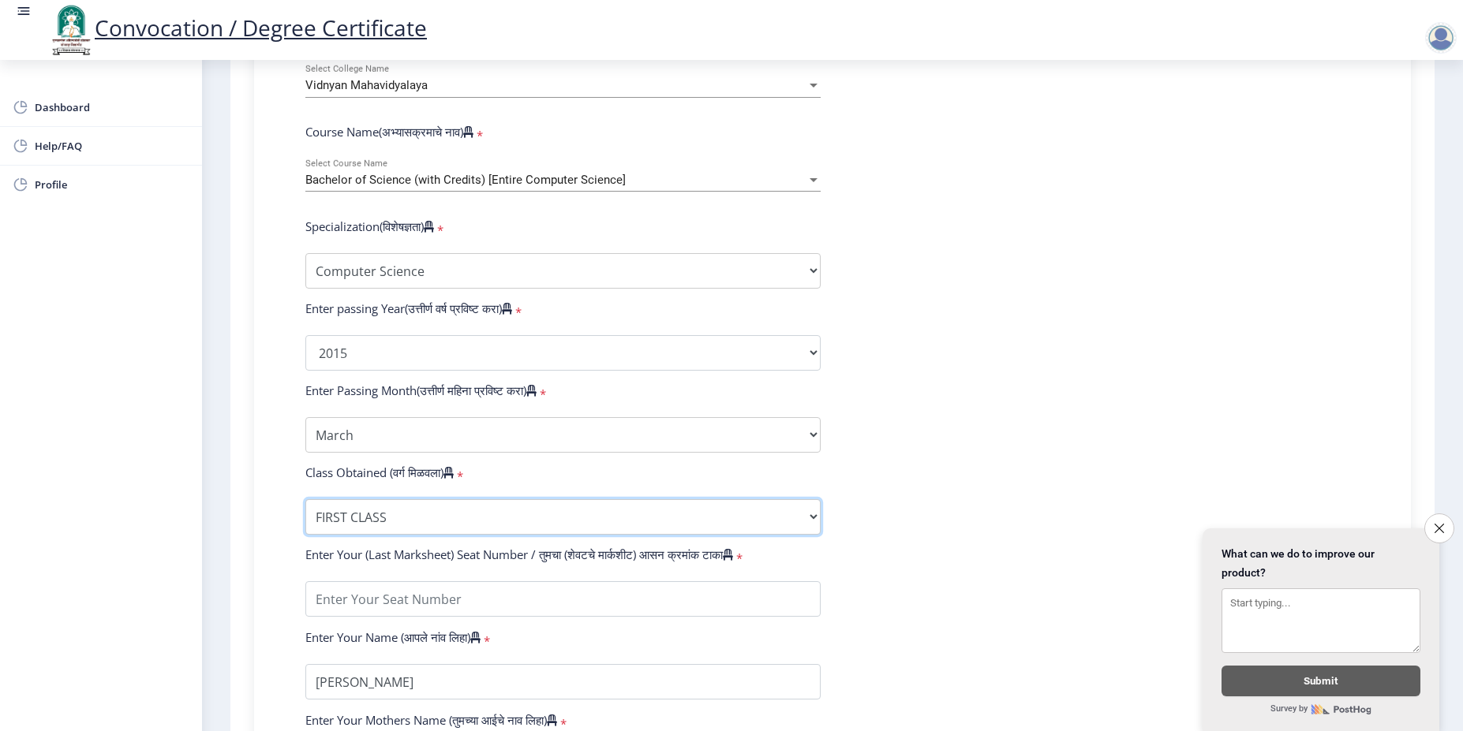
click at [305, 514] on select "Enter Class Obtained FIRST CLASS WITH DISTINCTION FIRST CLASS HIGHER SECOND CLA…" at bounding box center [562, 517] width 515 height 36
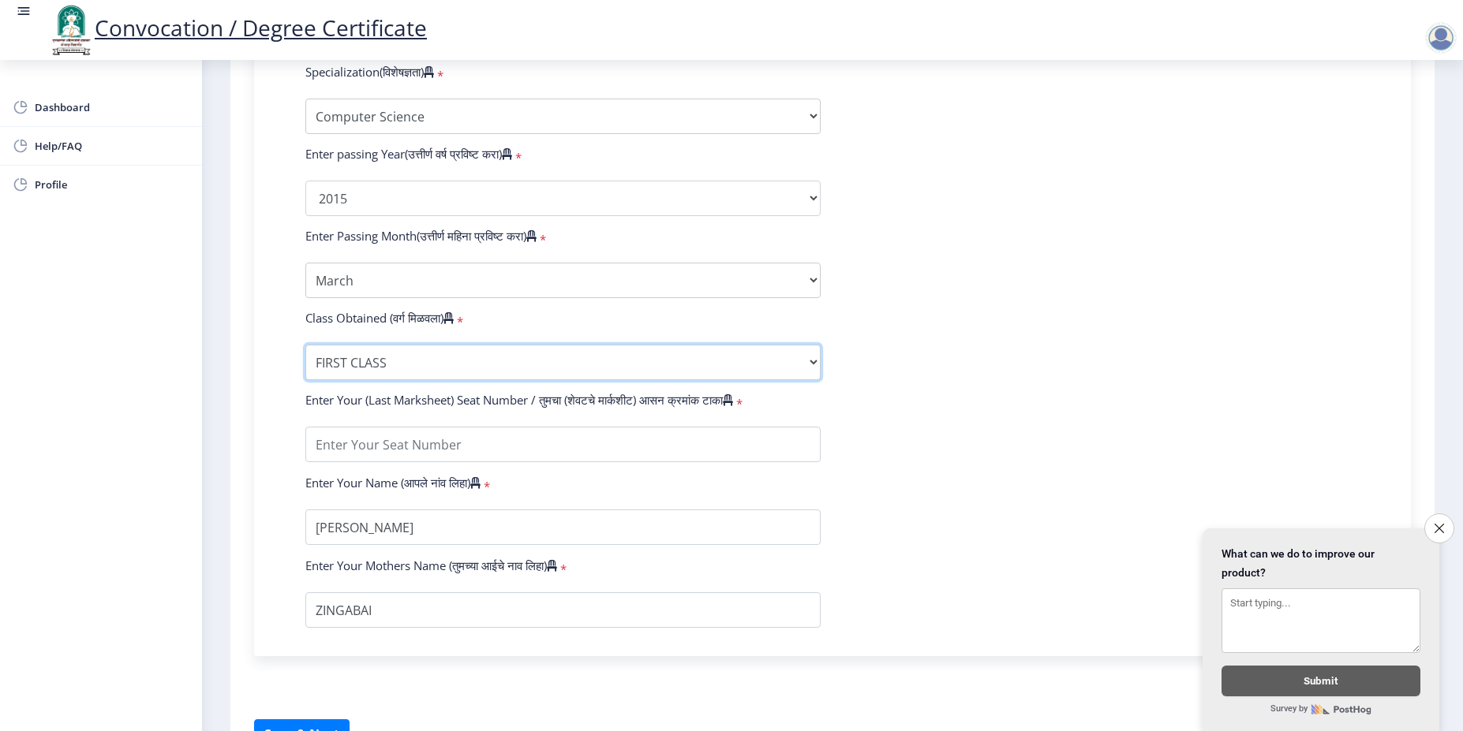
scroll to position [759, 0]
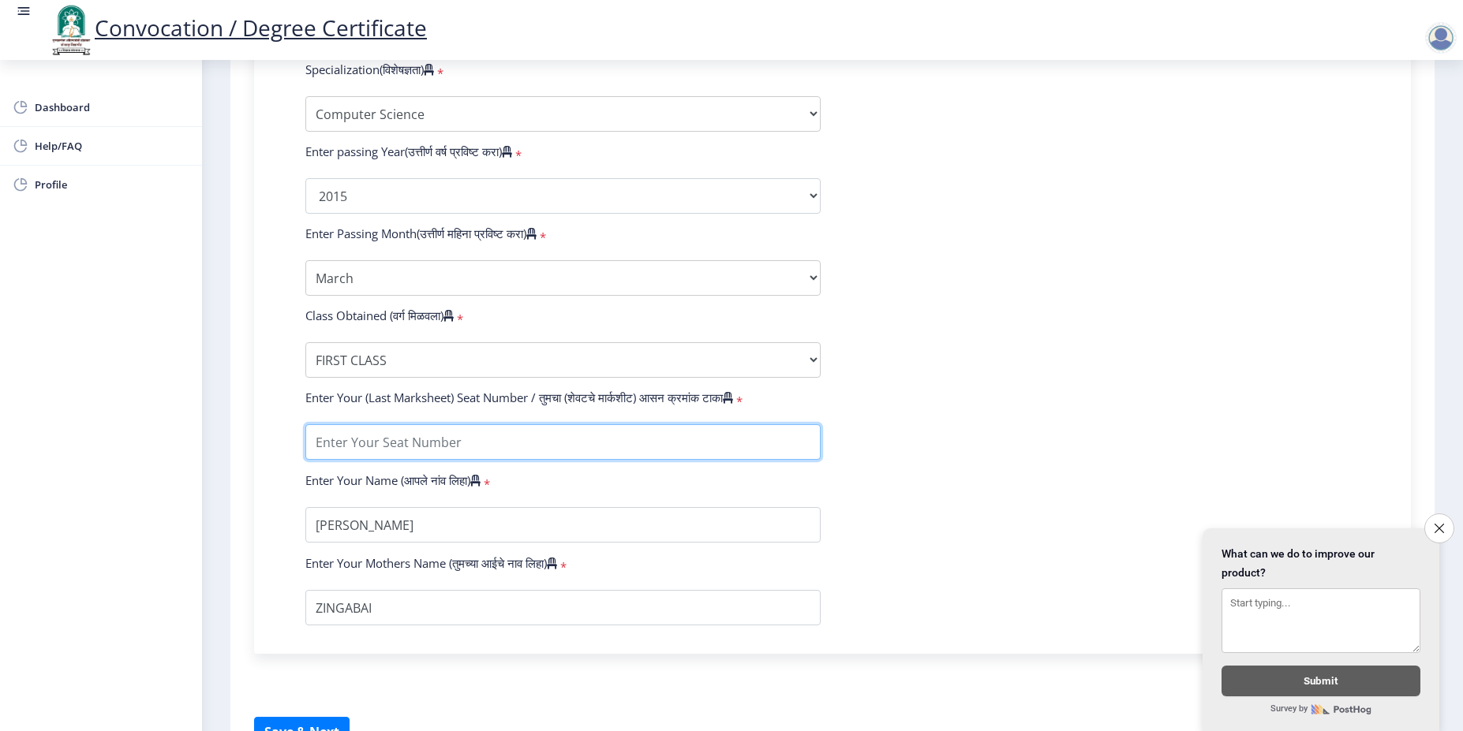
click at [391, 454] on input "textarea" at bounding box center [562, 442] width 515 height 36
click at [405, 448] on input "textarea" at bounding box center [562, 442] width 515 height 36
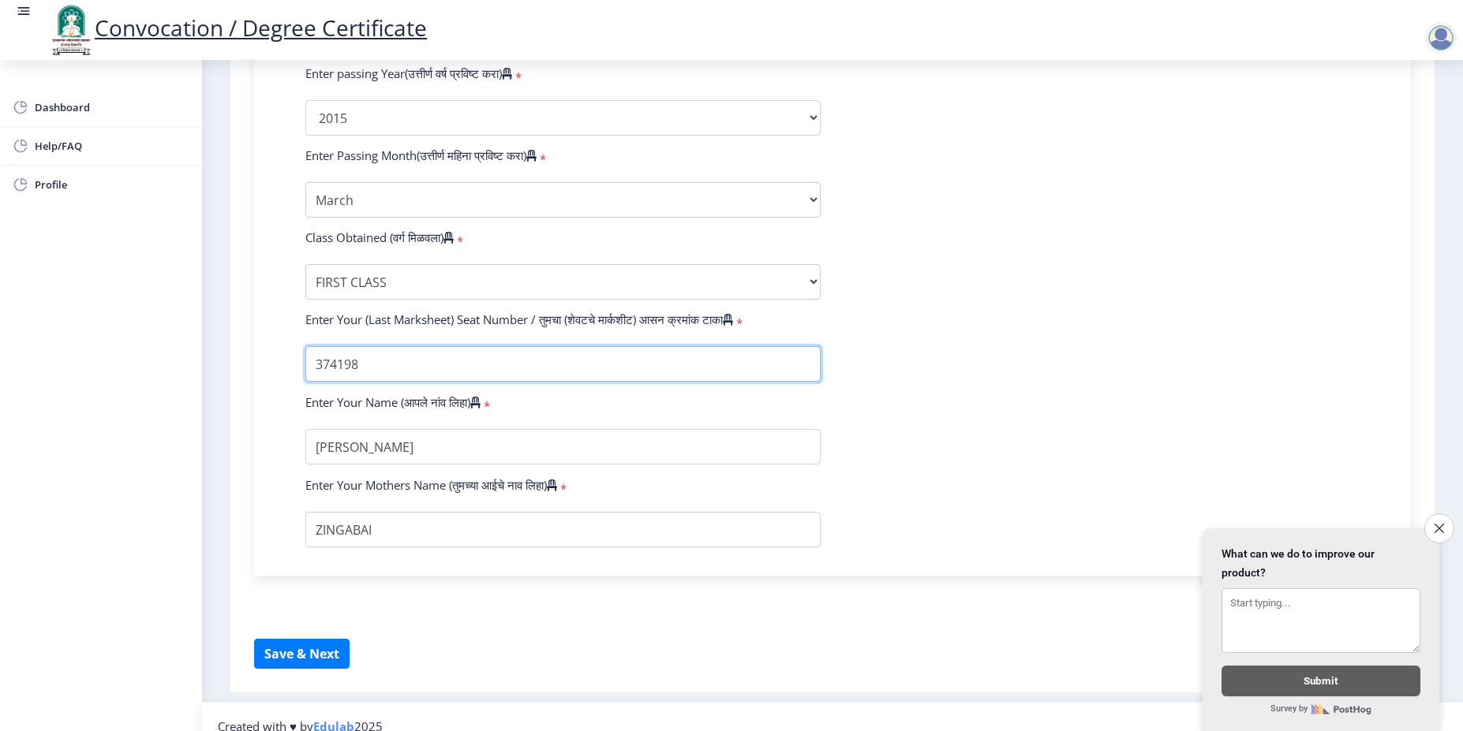
scroll to position [872, 0]
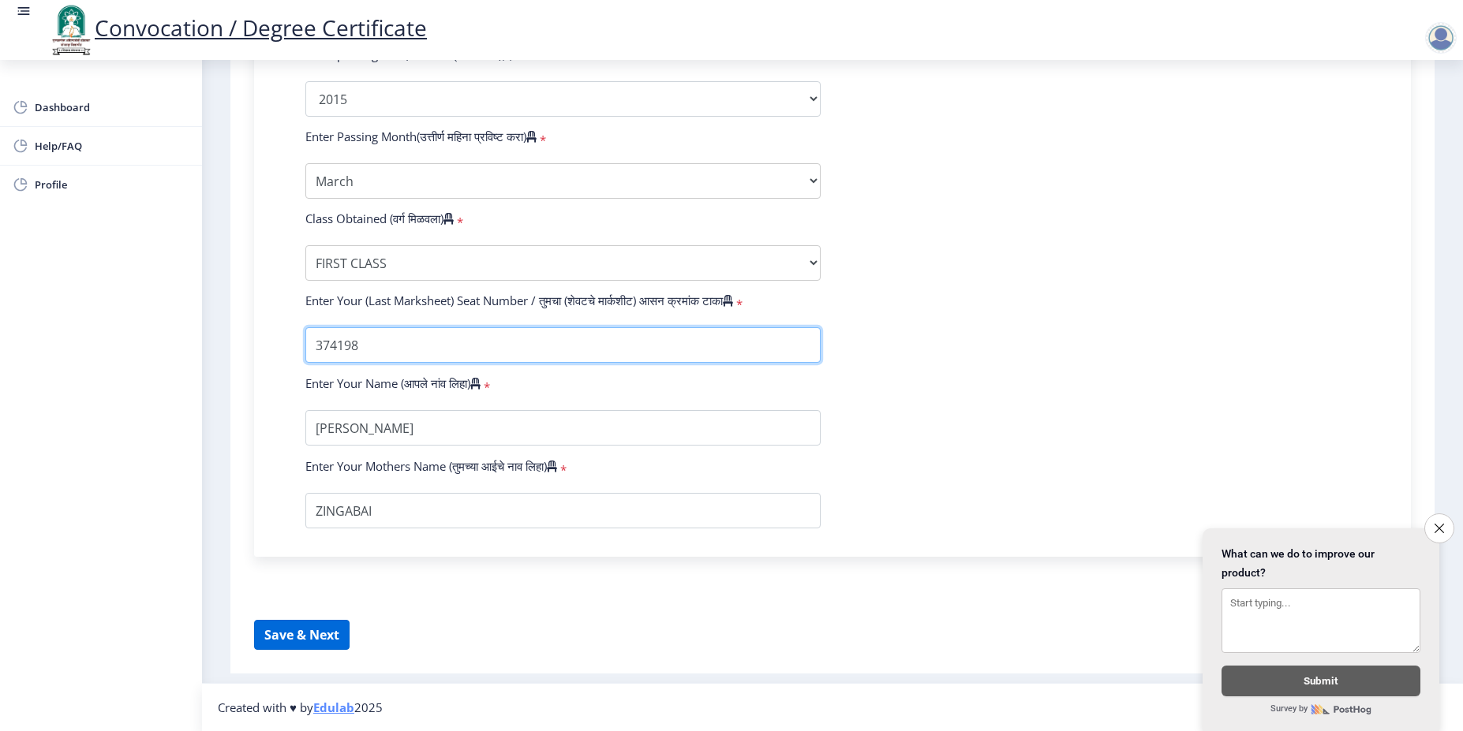
type input "374198"
click at [319, 633] on button "Save & Next" at bounding box center [301, 635] width 95 height 30
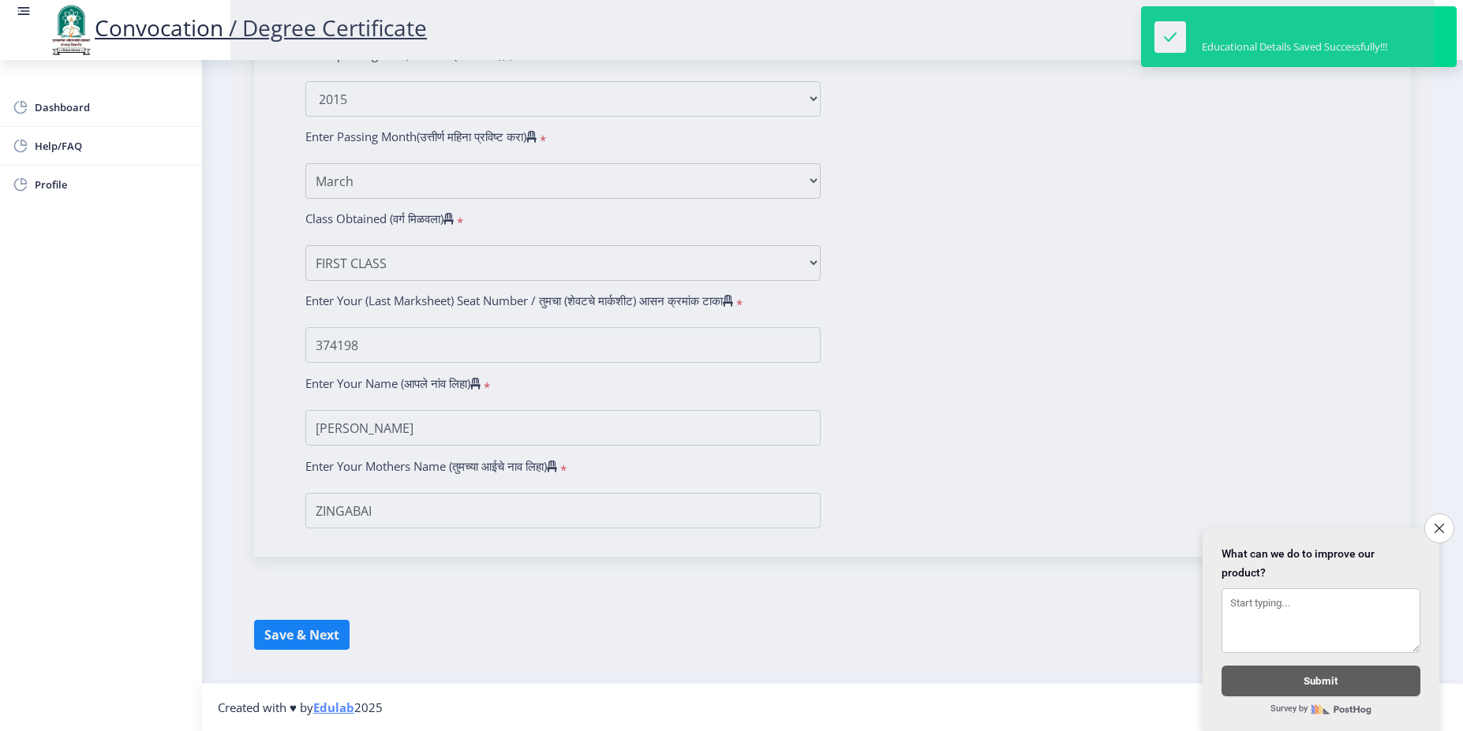
select select
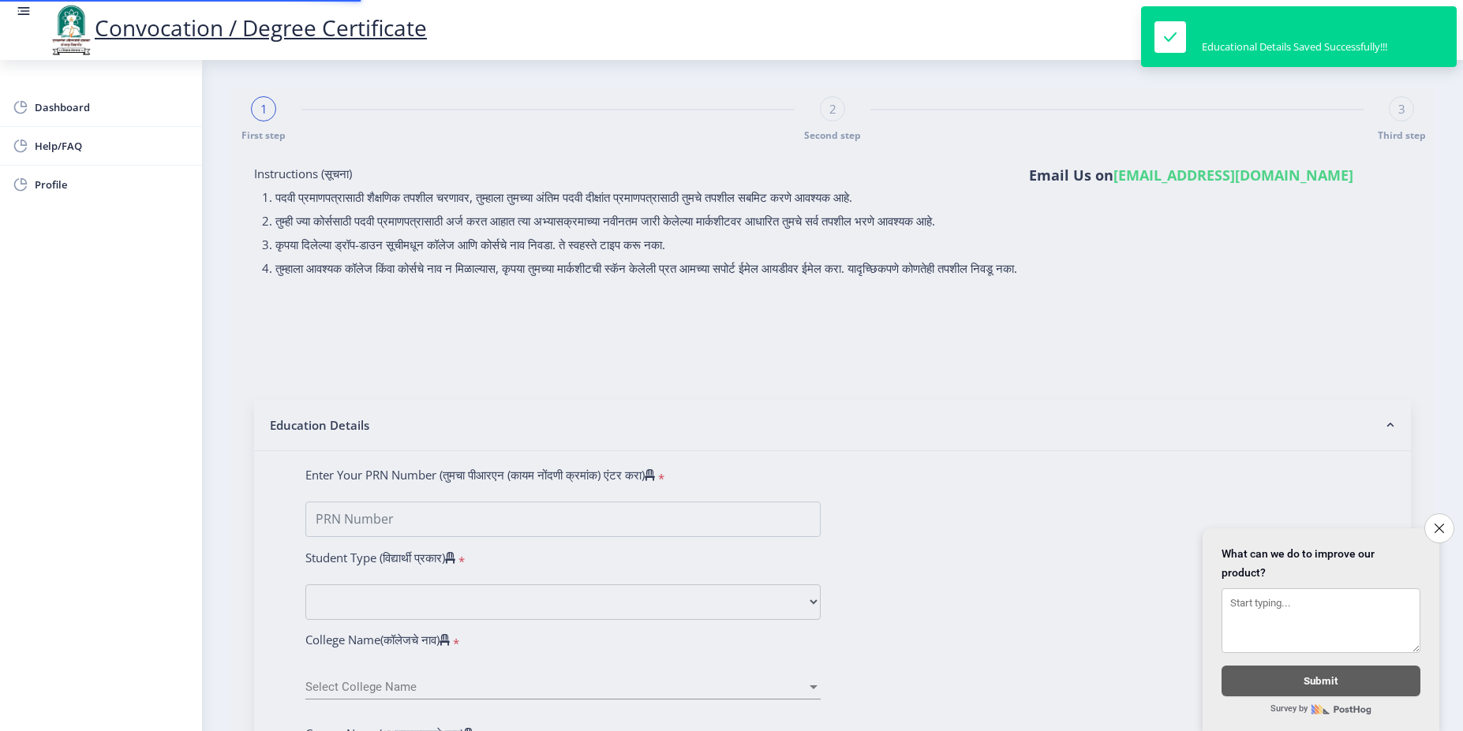
type input "2012032500180941"
select select "Regular"
select select "2015"
select select "March"
select select "FIRST CLASS"
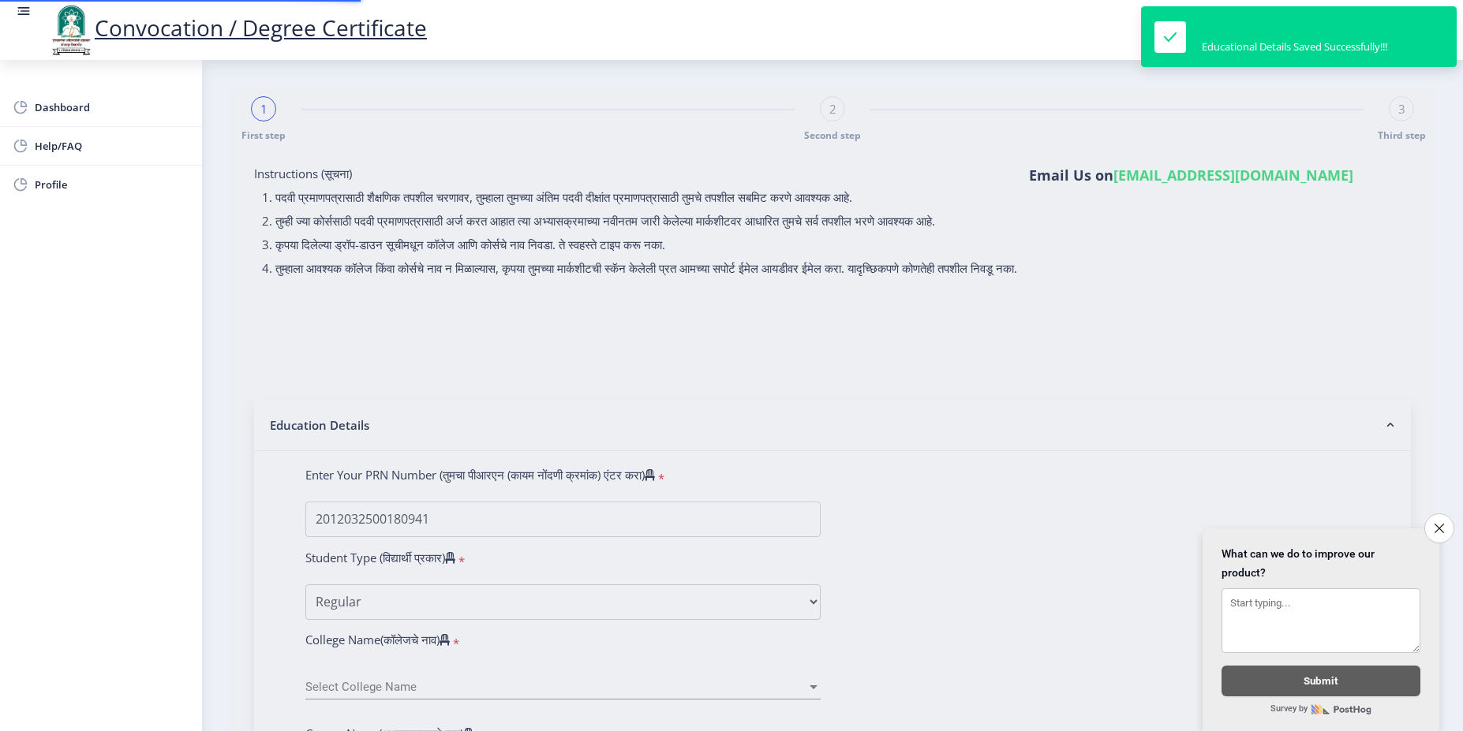
type input "374198"
select select "Computer Science"
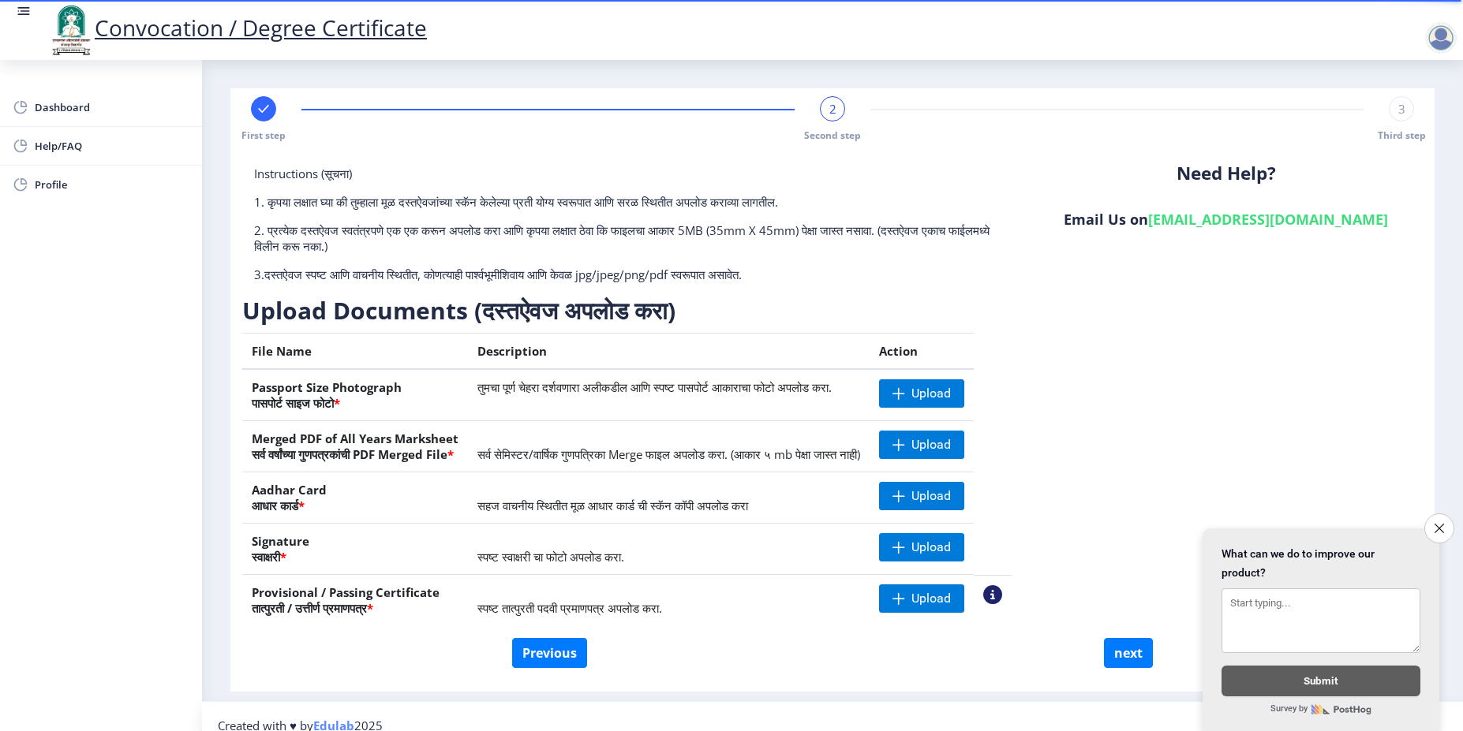
scroll to position [18, 0]
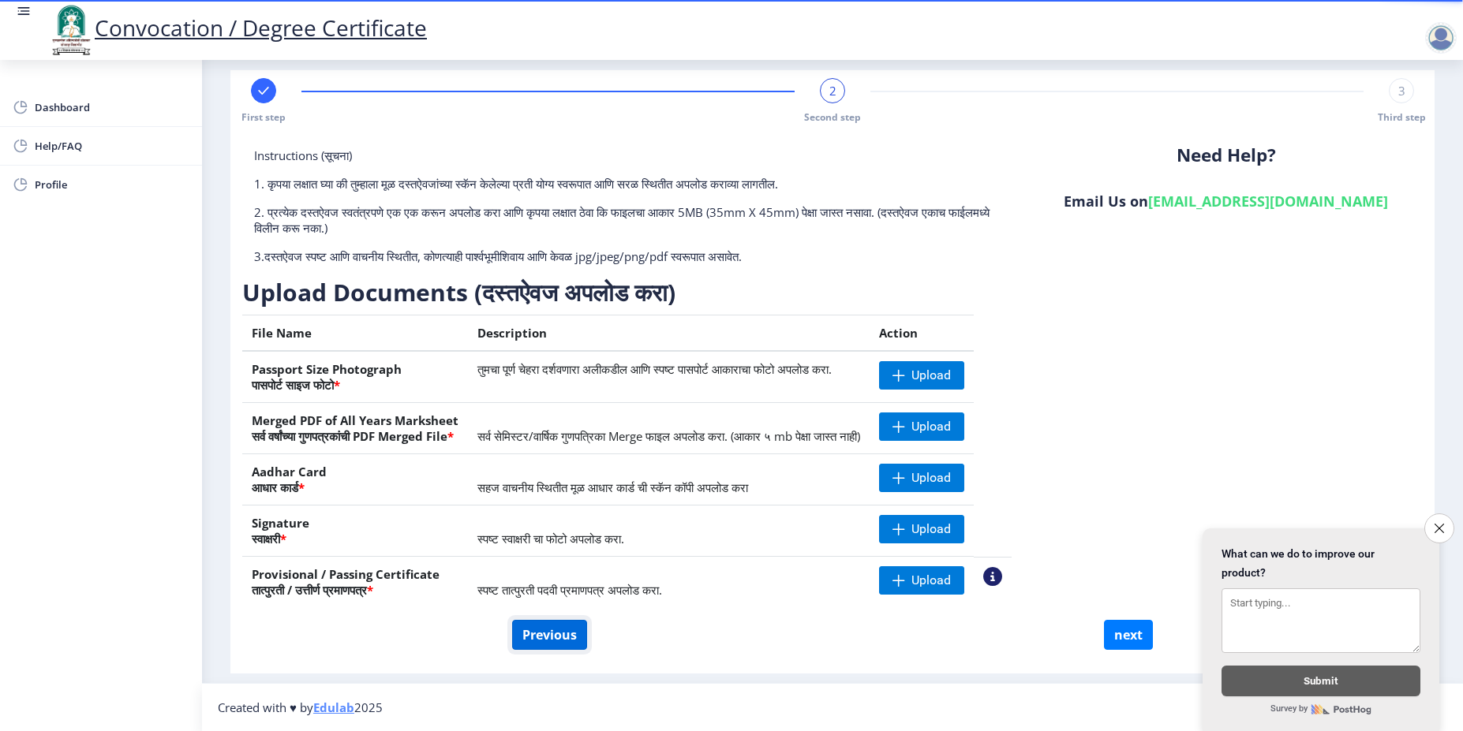
click at [546, 646] on button "Previous" at bounding box center [549, 635] width 75 height 30
select select "Regular"
select select "Computer Science"
select select "2015"
select select "March"
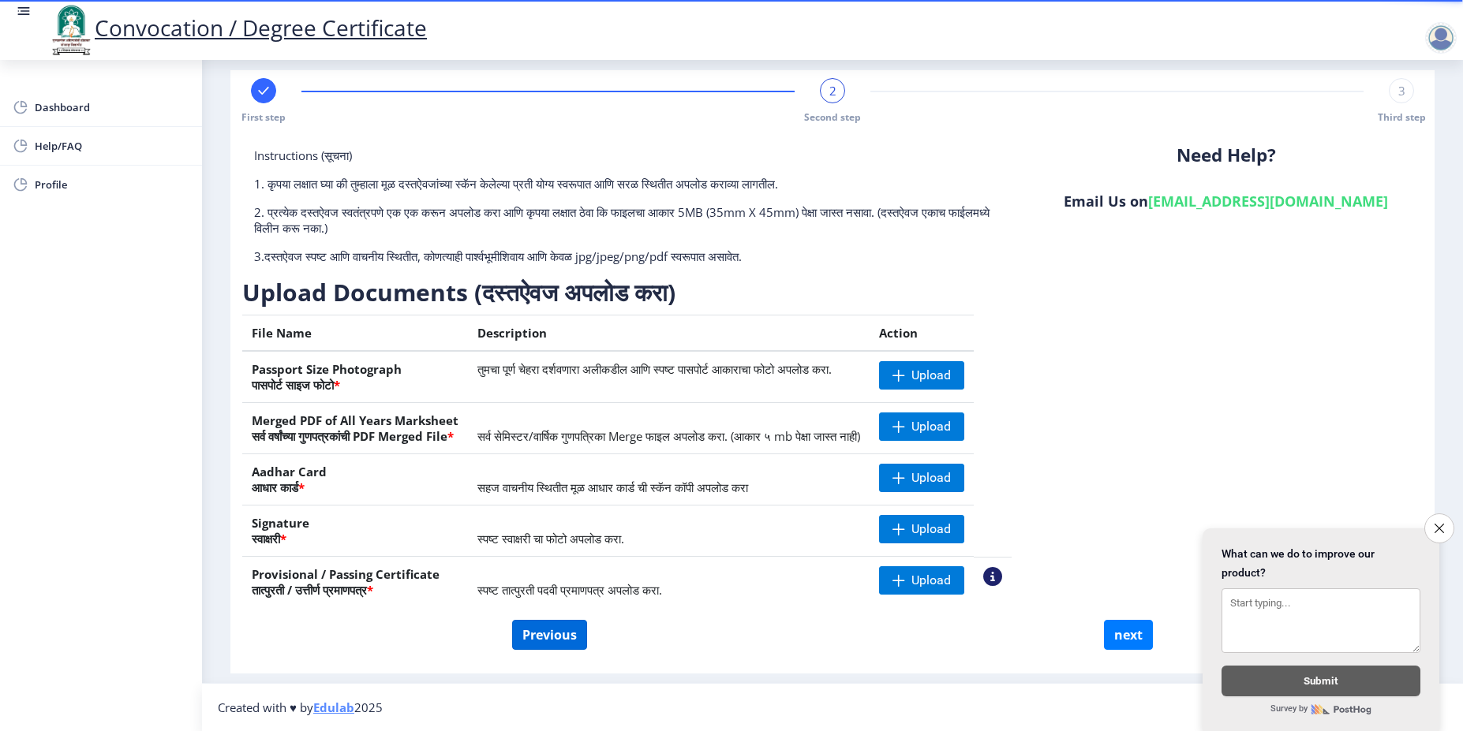
select select "FIRST CLASS"
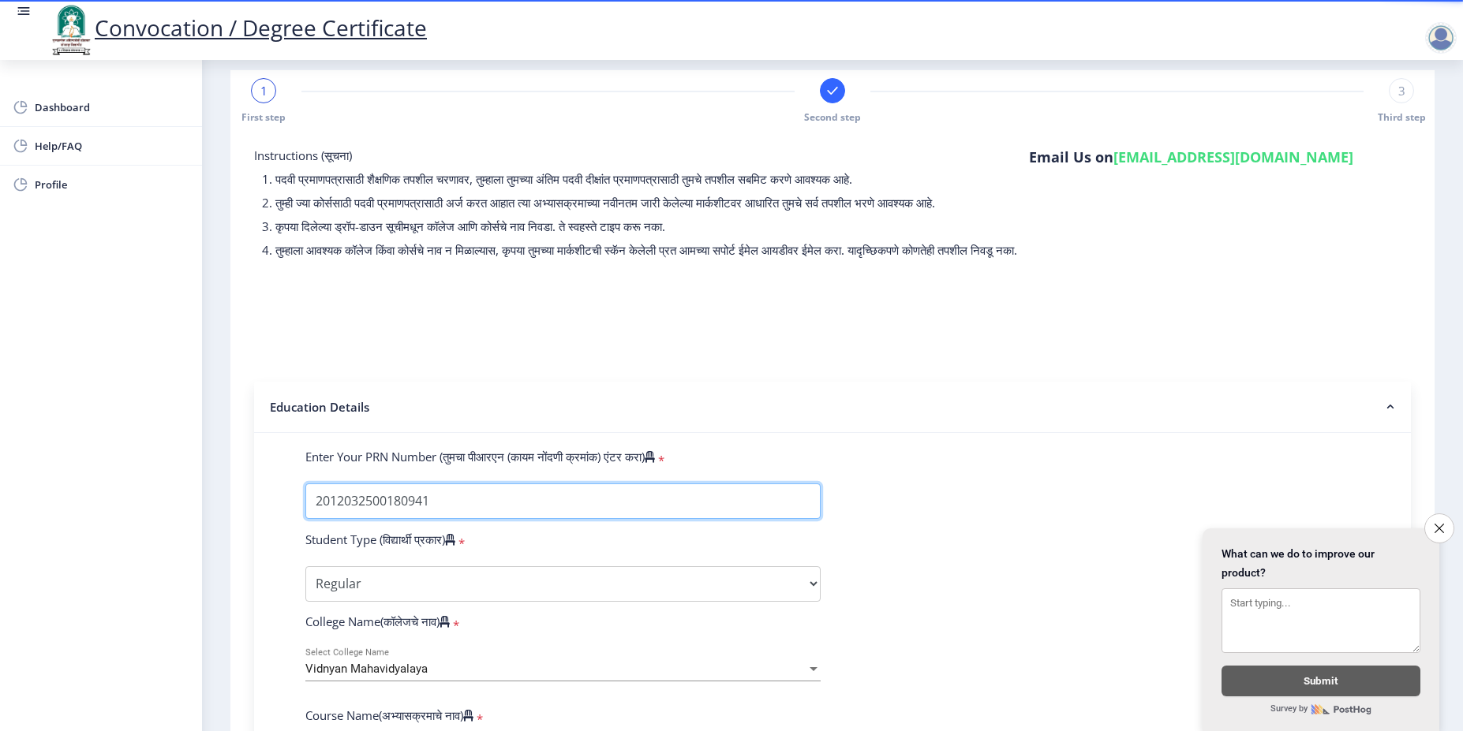
click at [493, 519] on input "Enter Your PRN Number (तुमचा पीआरएन (कायम नोंदणी क्रमांक) एंटर करा)" at bounding box center [562, 502] width 515 height 36
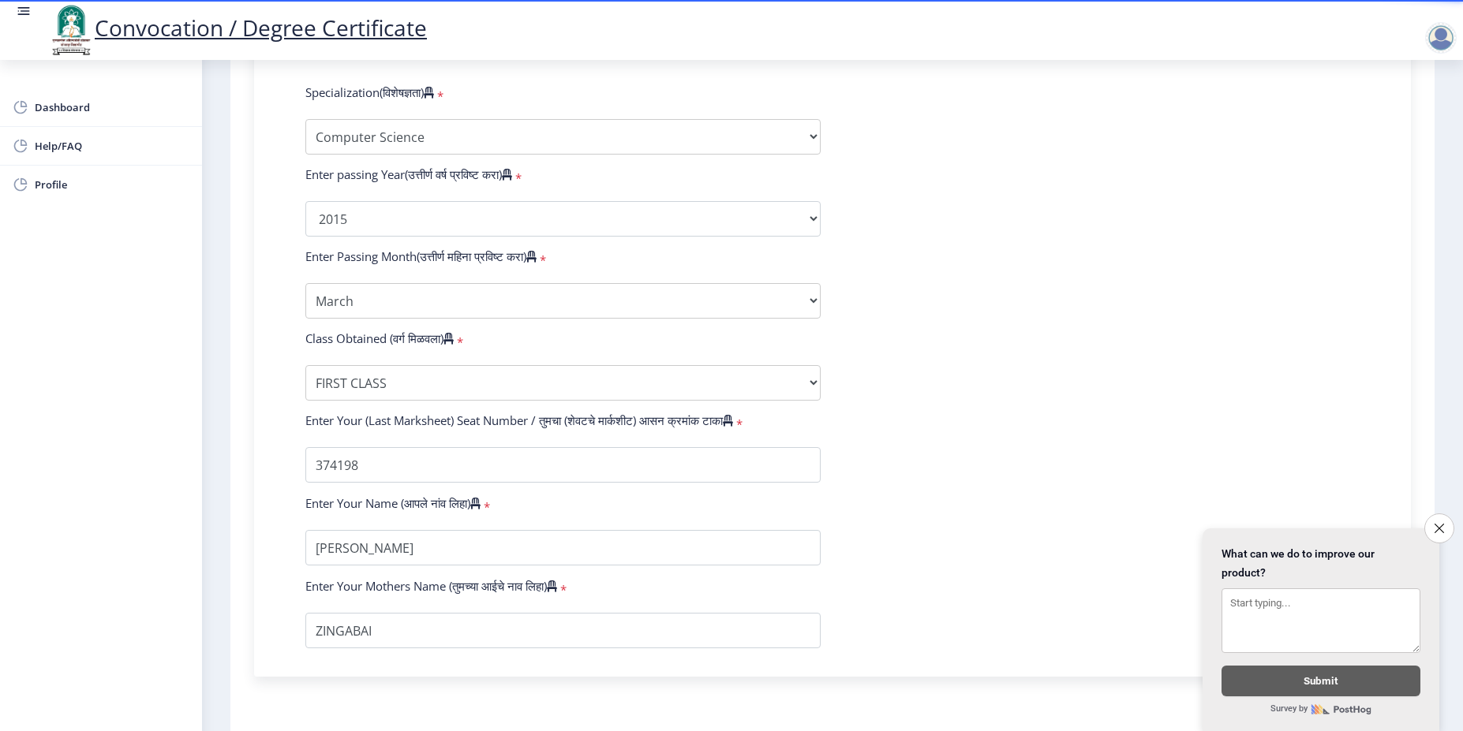
scroll to position [872, 0]
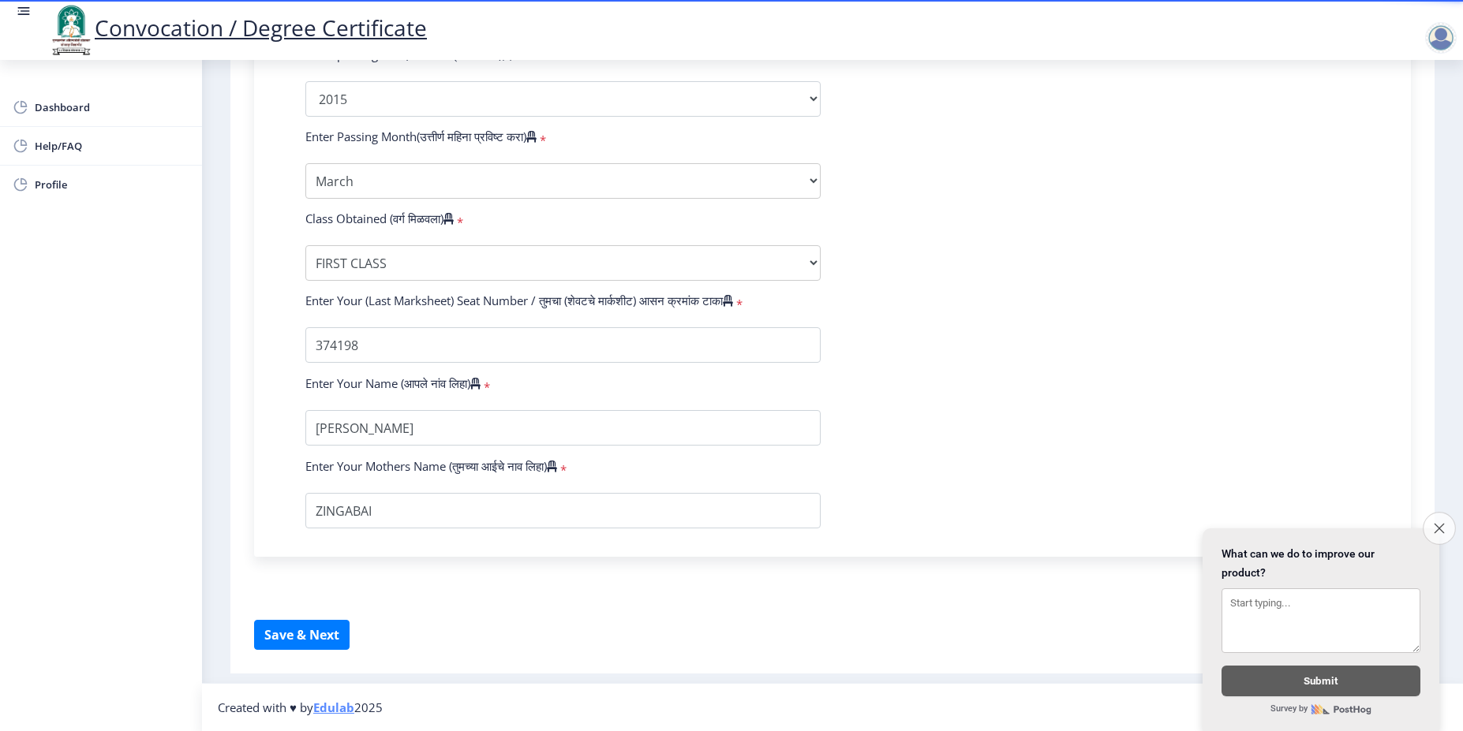
click at [1439, 536] on button "Close survey" at bounding box center [1438, 528] width 33 height 33
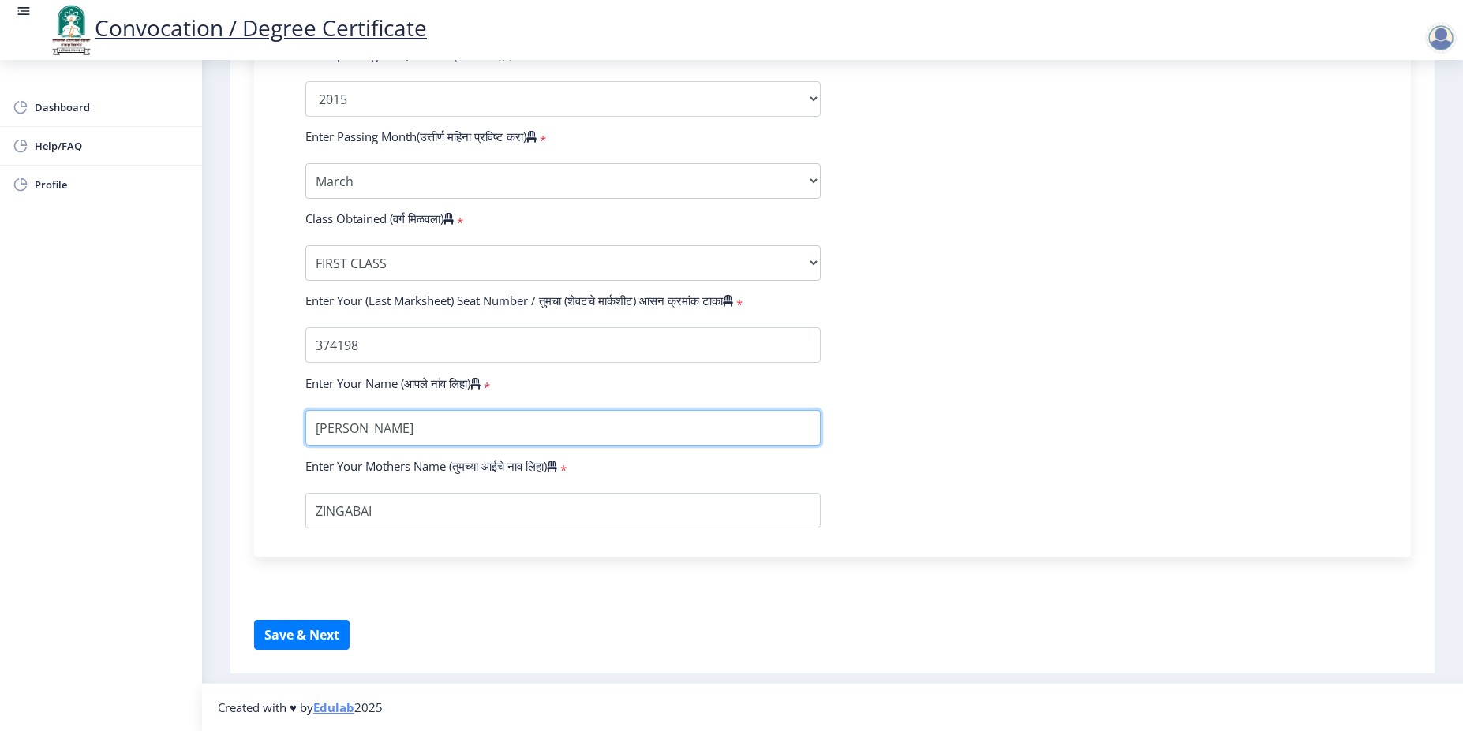
click at [763, 421] on input "textarea" at bounding box center [562, 428] width 515 height 36
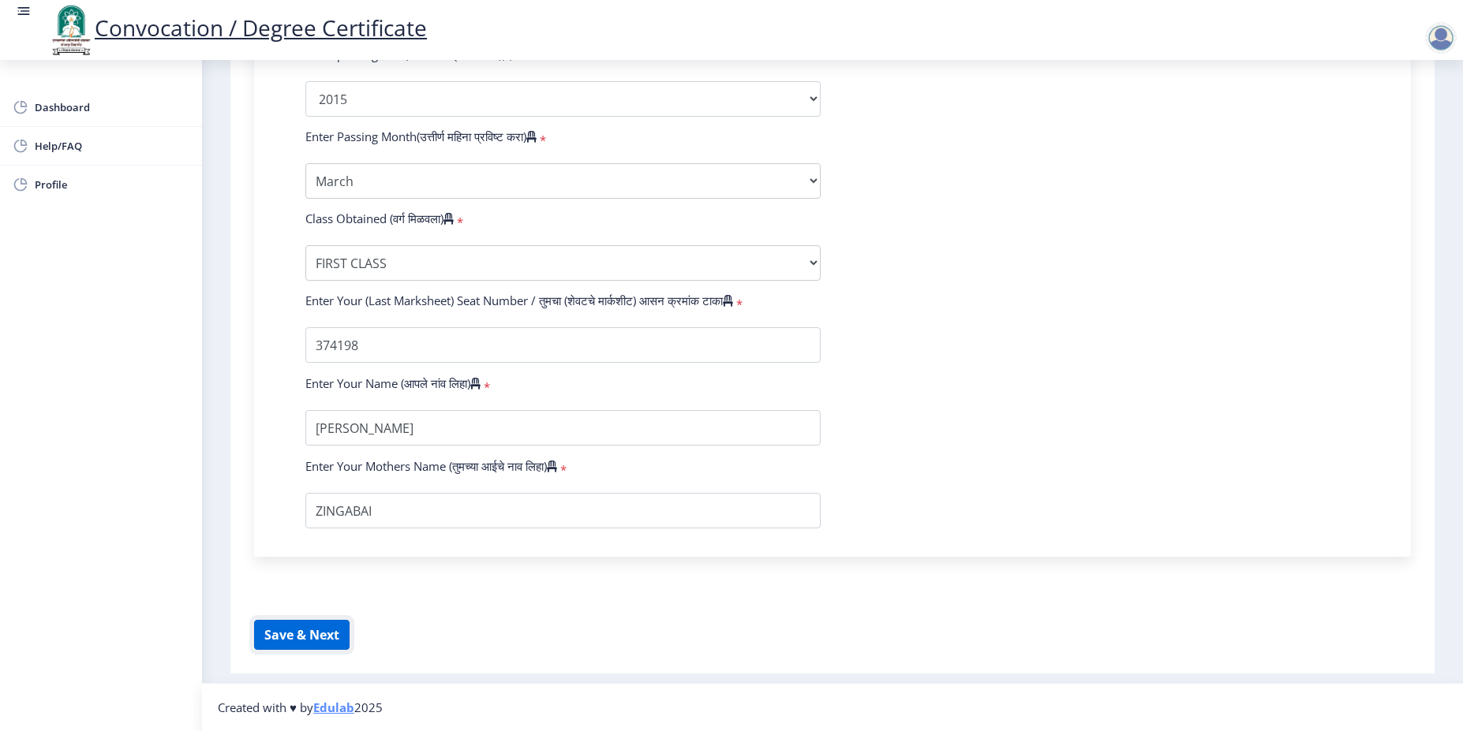
click at [344, 646] on button "Save & Next" at bounding box center [301, 635] width 95 height 30
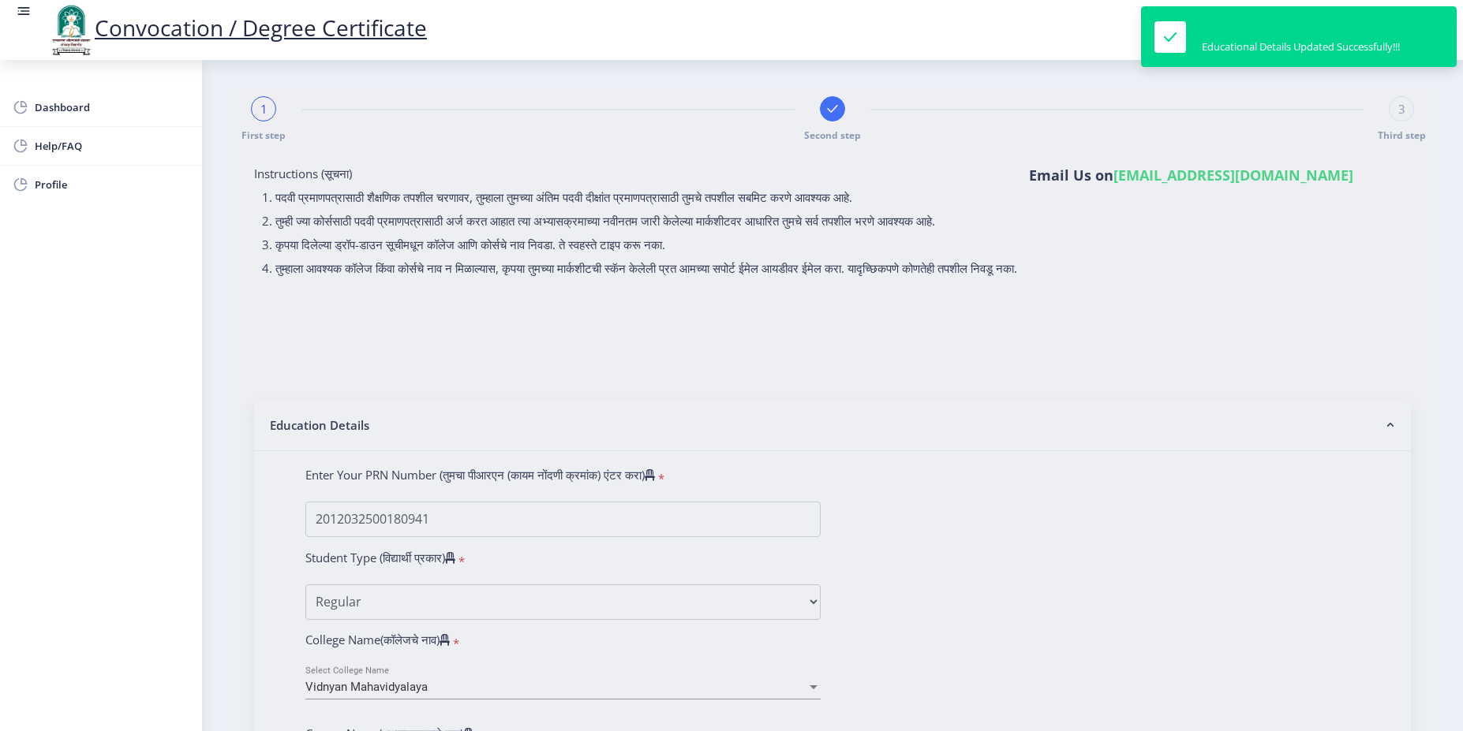
select select
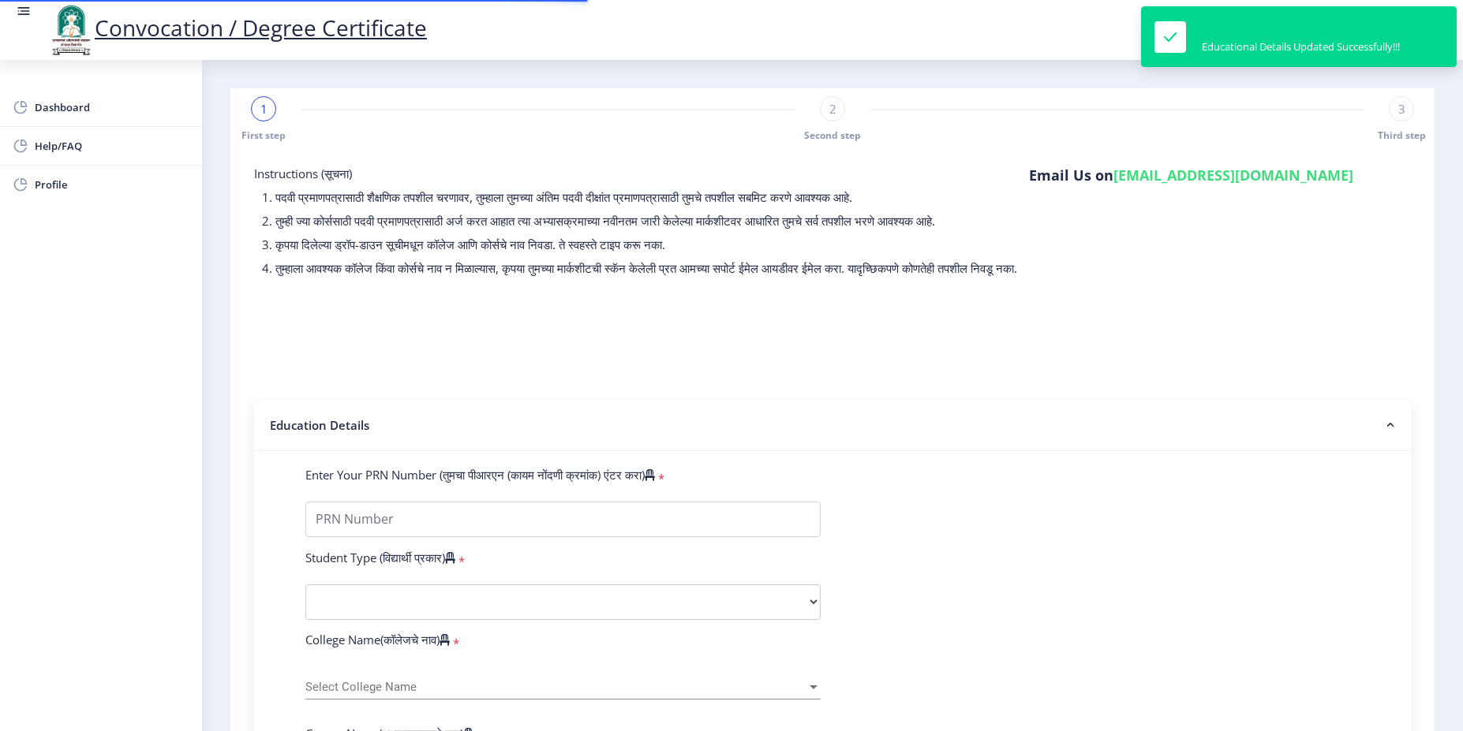
type input "2012032500180941"
select select "Regular"
select select "2015"
select select "March"
select select "FIRST CLASS"
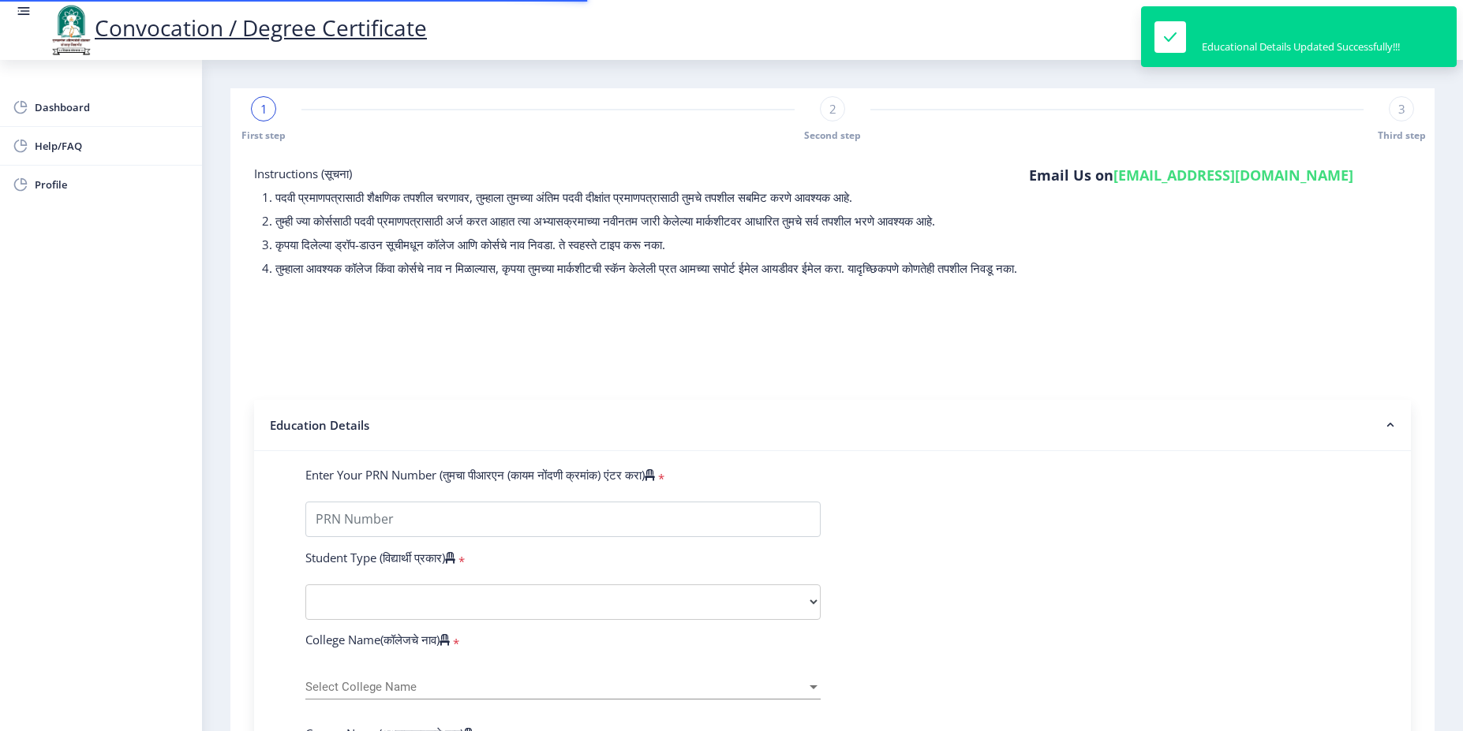
type input "374198"
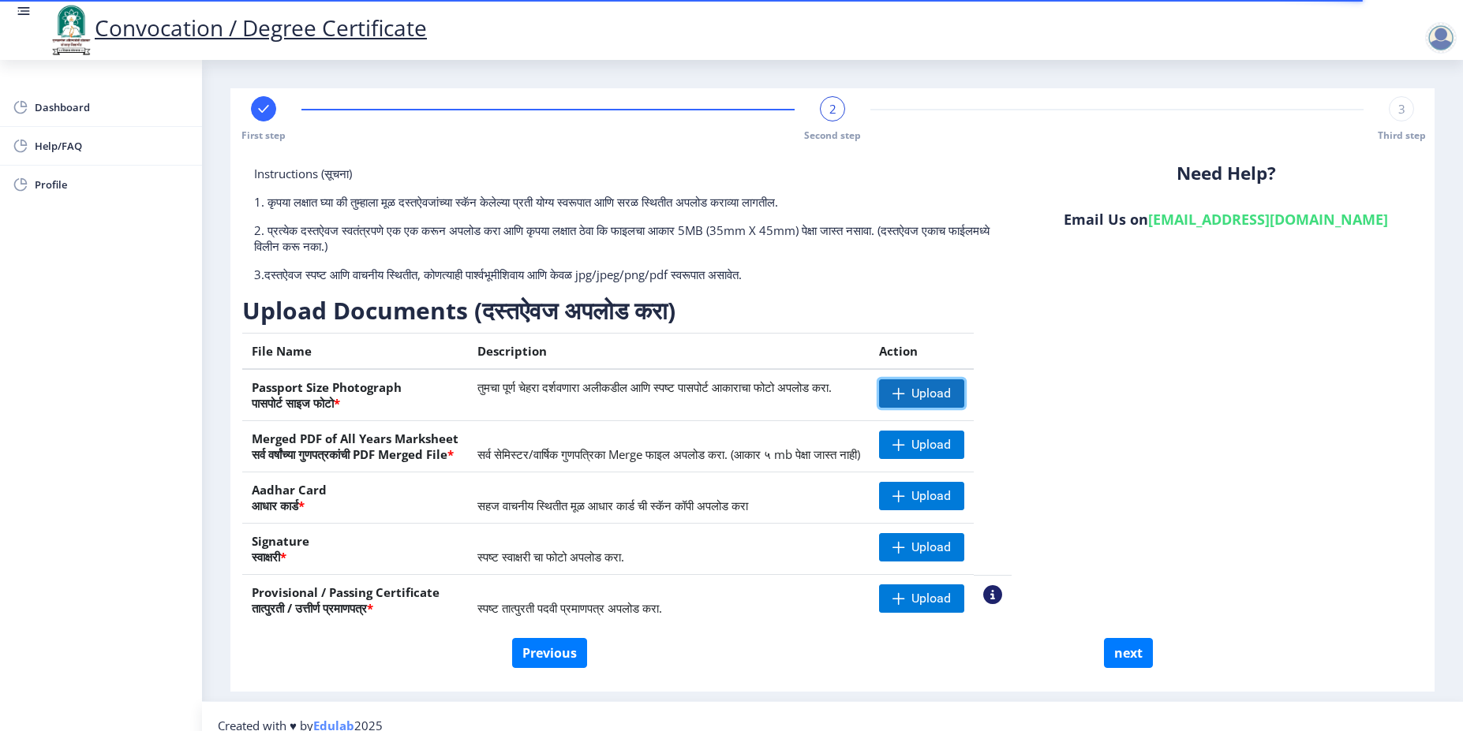
click at [951, 391] on span "Upload" at bounding box center [930, 394] width 39 height 16
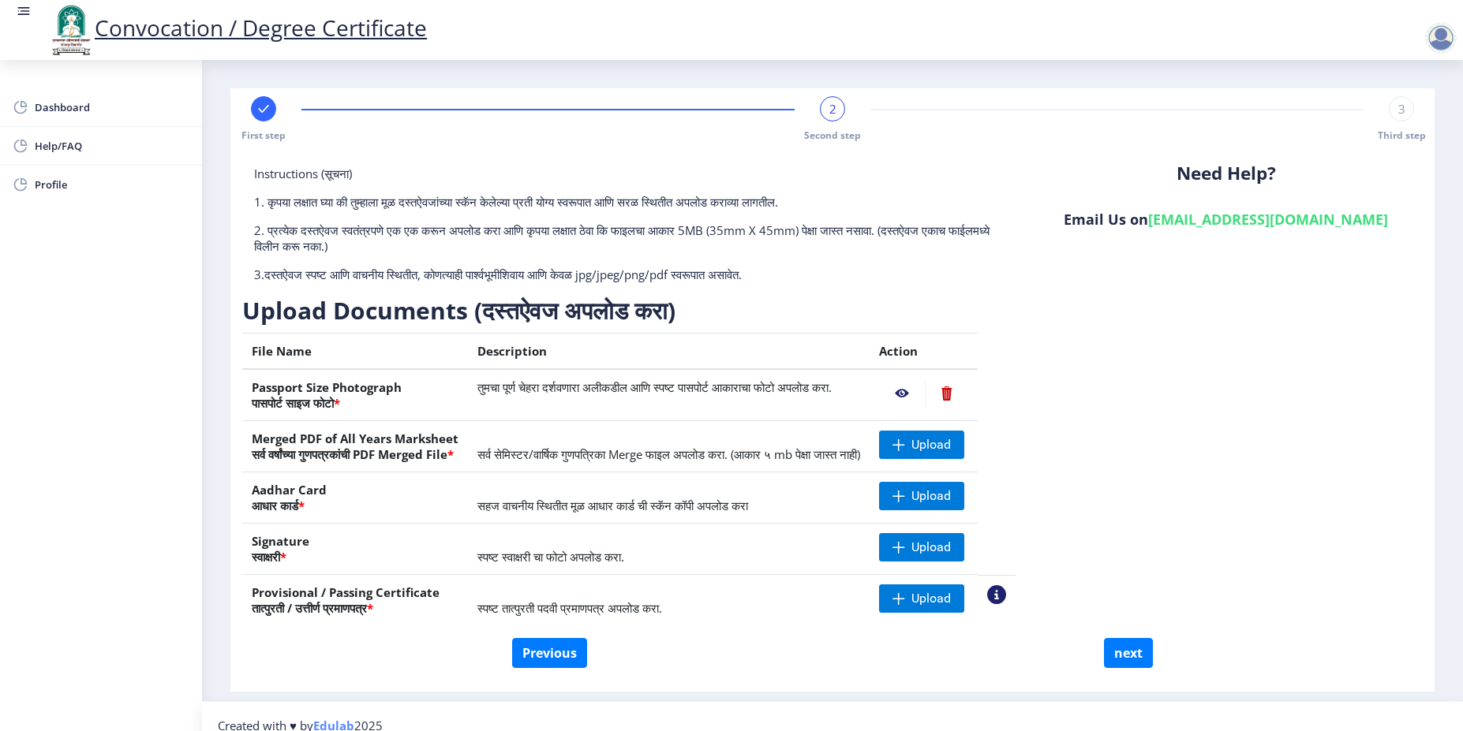
click at [529, 464] on td "सर्व सेमिस्टर/वार्षिक गुणपत्रिका Merge फाइल अपलोड करा. (आकार ५ mb पेक्षा जास्त …" at bounding box center [669, 446] width 402 height 51
click at [536, 525] on td "स्पष्ट स्वाक्षरी चा फोटो अपलोड करा." at bounding box center [669, 549] width 402 height 51
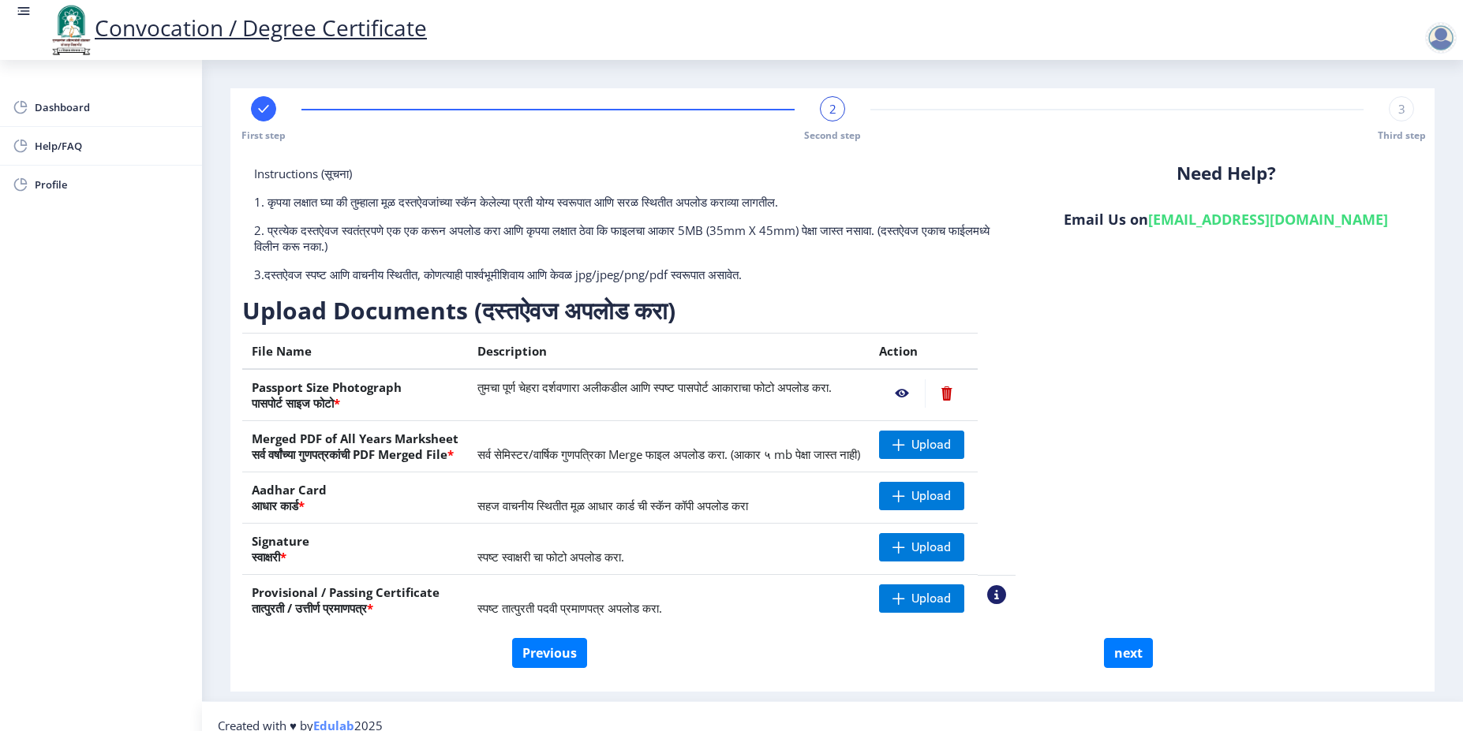
click at [536, 525] on td "स्पष्ट स्वाक्षरी चा फोटो अपलोड करा." at bounding box center [669, 549] width 402 height 51
click at [566, 525] on td "स्पष्ट स्वाक्षरी चा फोटो अपलोड करा." at bounding box center [669, 549] width 402 height 51
click at [599, 520] on td "सहज वाचनीय स्थितीत मूळ आधार कार्ड ची स्कॅन कॉपी अपलोड करा" at bounding box center [669, 498] width 402 height 51
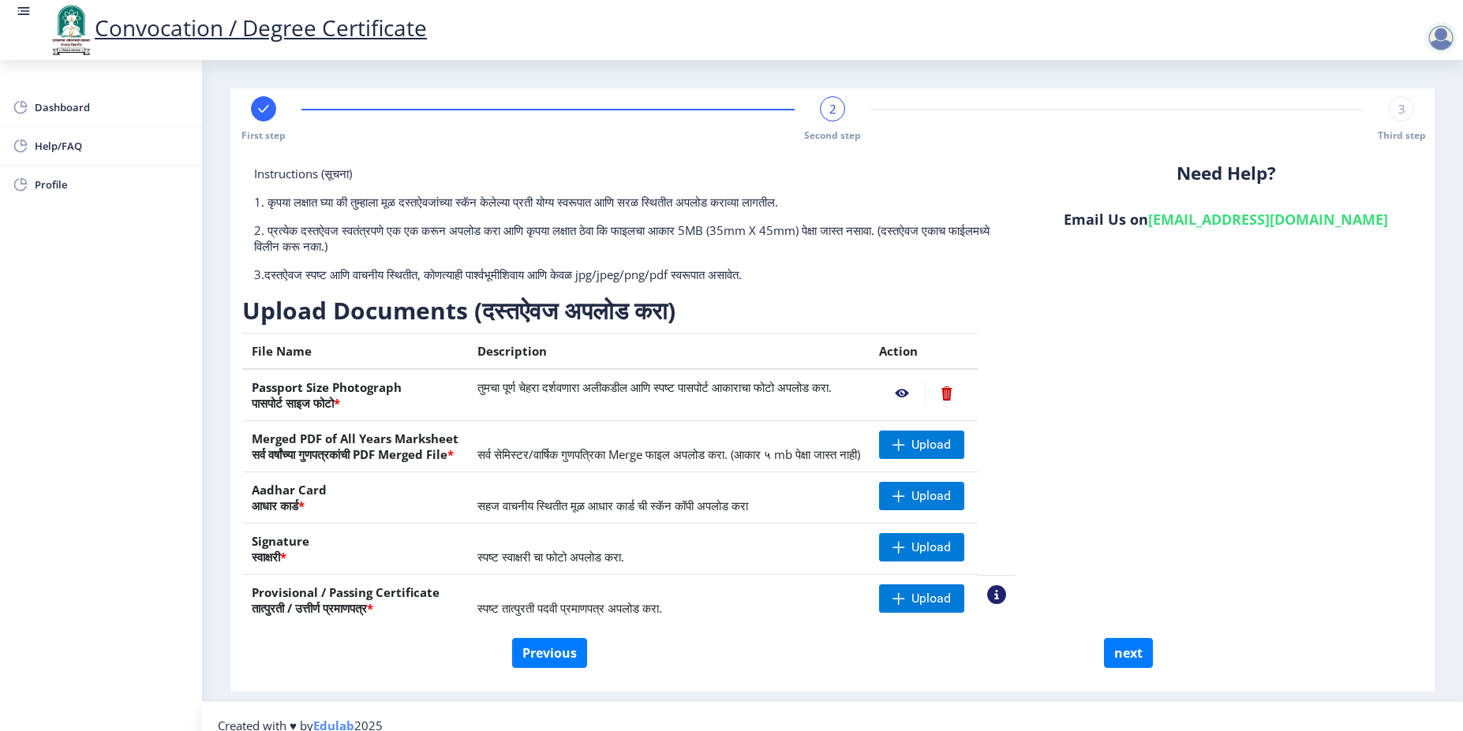
click at [599, 520] on td "सहज वाचनीय स्थितीत मूळ आधार कार्ड ची स्कॅन कॉपी अपलोड करा" at bounding box center [669, 498] width 402 height 51
click at [69, 185] on span "Profile" at bounding box center [112, 184] width 155 height 19
select select
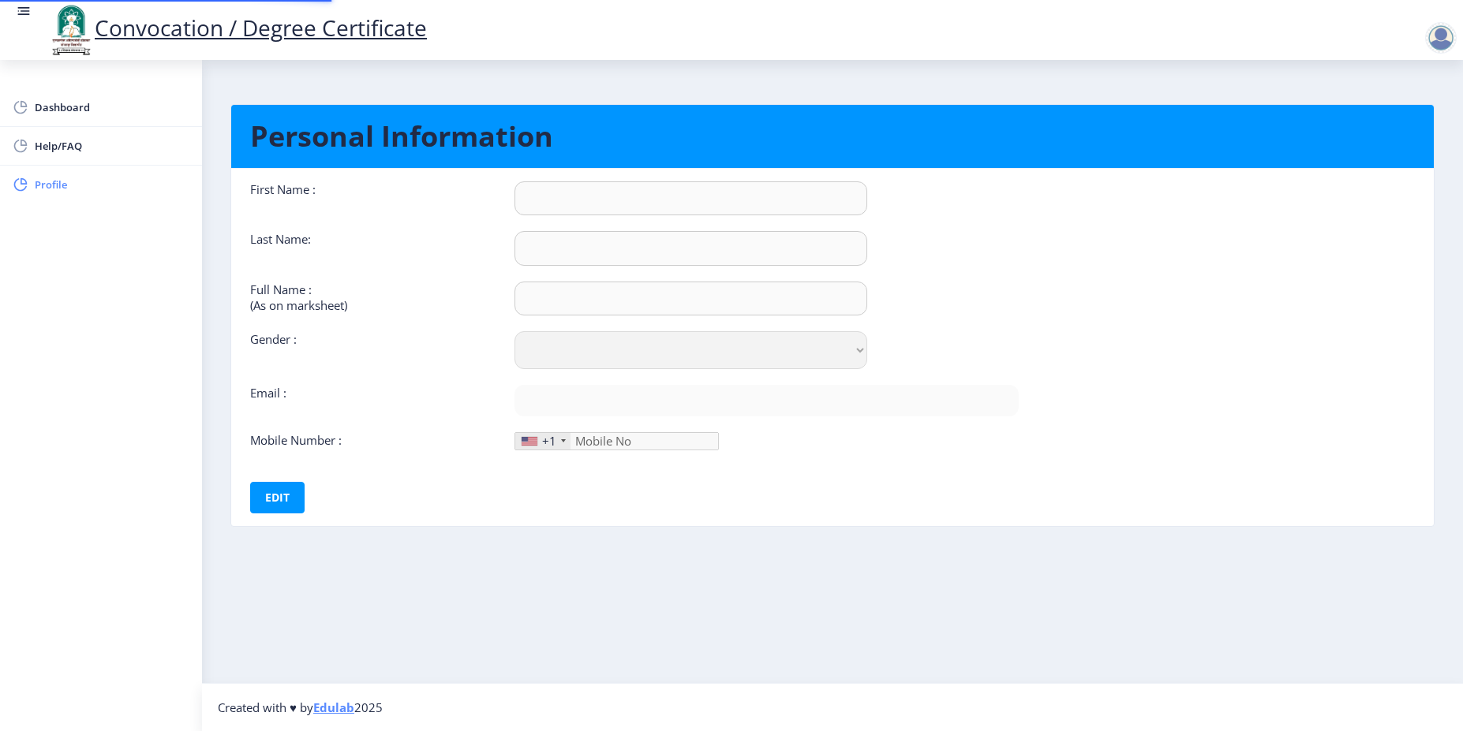
type input "NITIN"
type input "KHARJE"
type input "KHARJE NITIN NAMDEV"
select select "[DEMOGRAPHIC_DATA]"
type input "kharjenn@gmail.com"
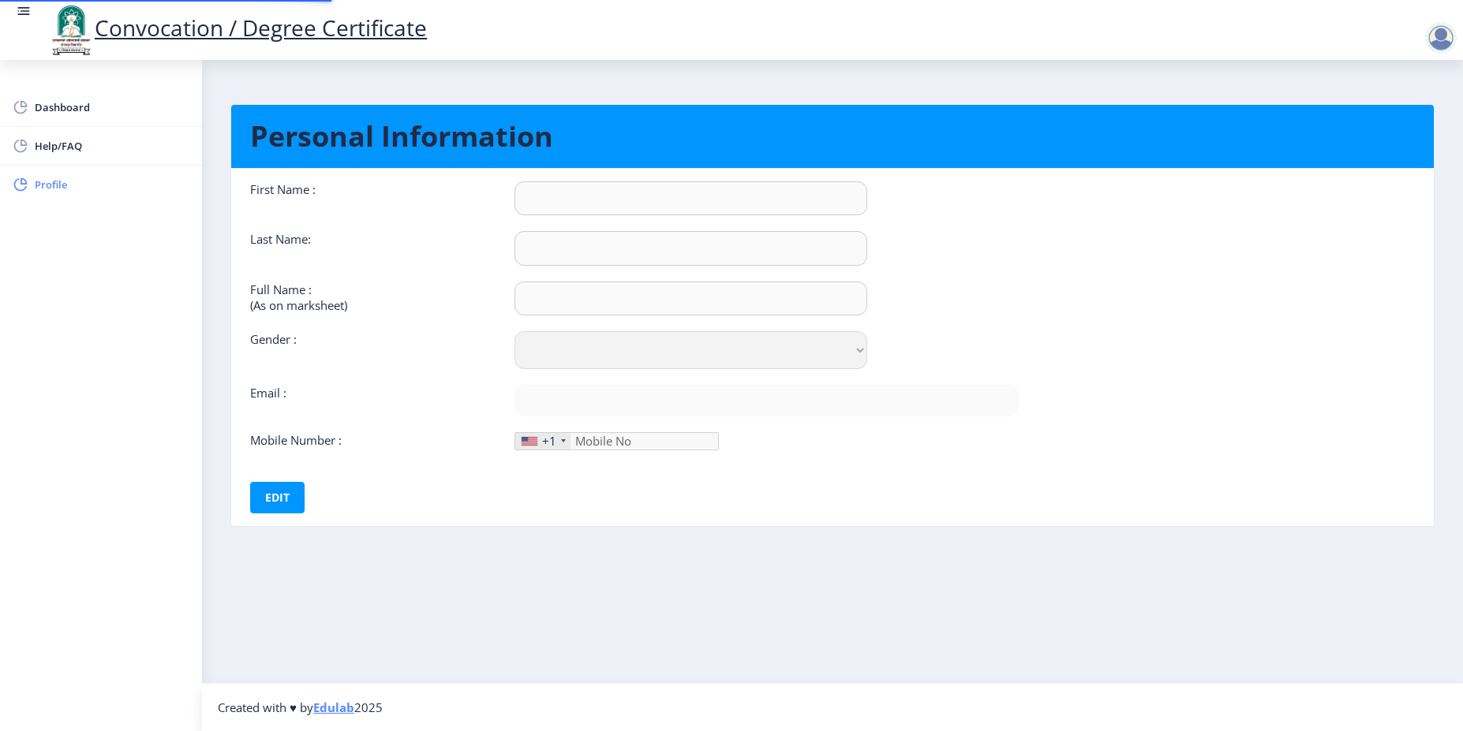
type input "9146100952"
click at [551, 443] on div "+1" at bounding box center [549, 441] width 14 height 16
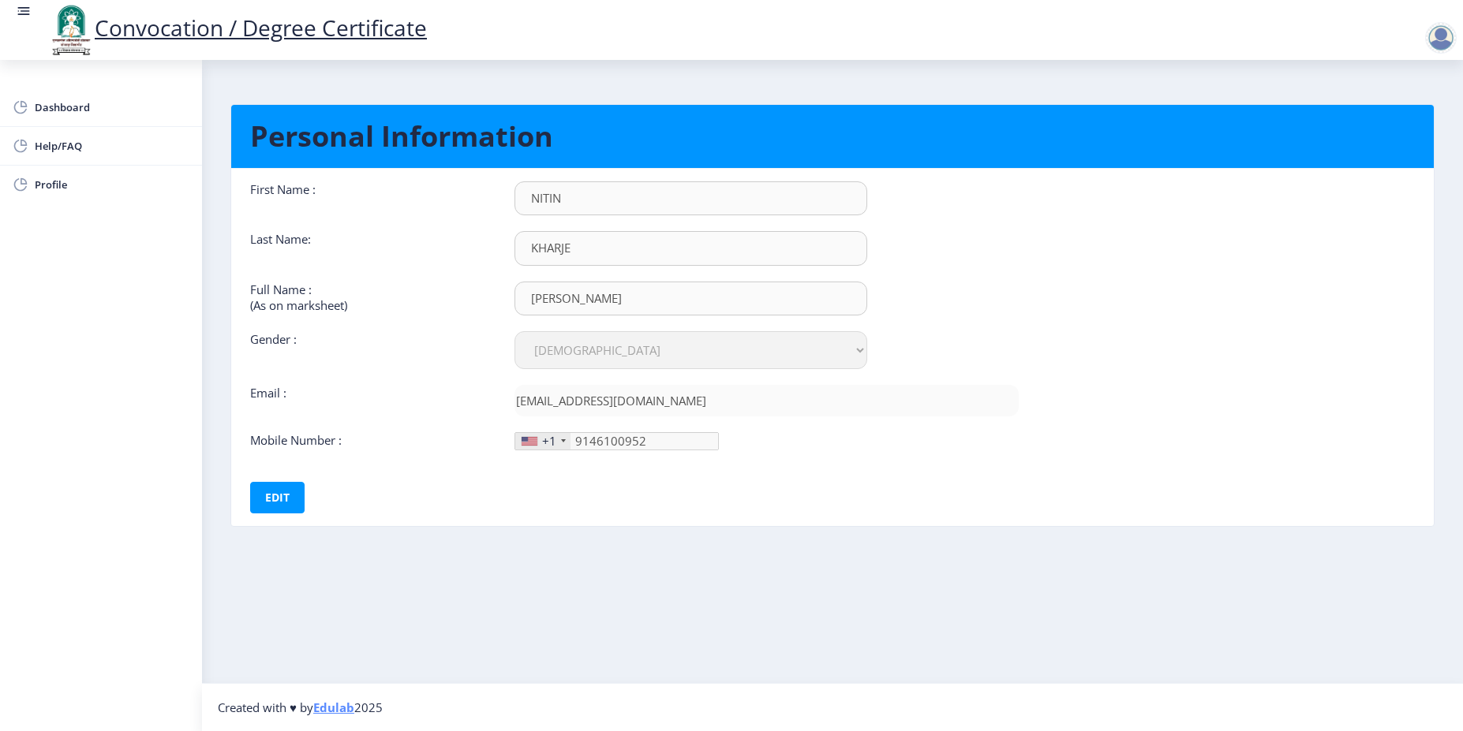
click at [551, 443] on div "+1" at bounding box center [549, 441] width 14 height 16
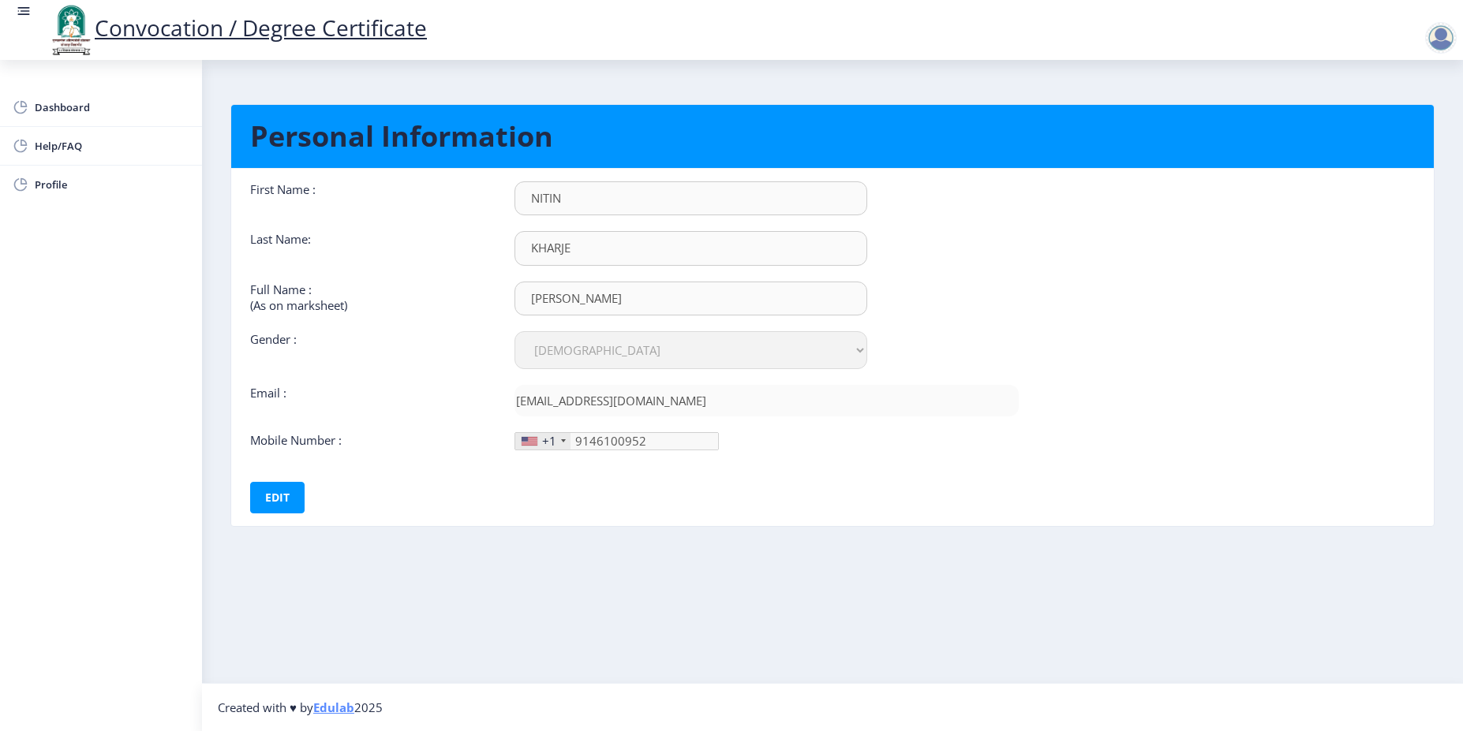
click at [551, 443] on div "+1" at bounding box center [549, 441] width 14 height 16
click at [300, 503] on button "Edit" at bounding box center [277, 498] width 54 height 32
click at [547, 447] on div "+1" at bounding box center [549, 441] width 14 height 16
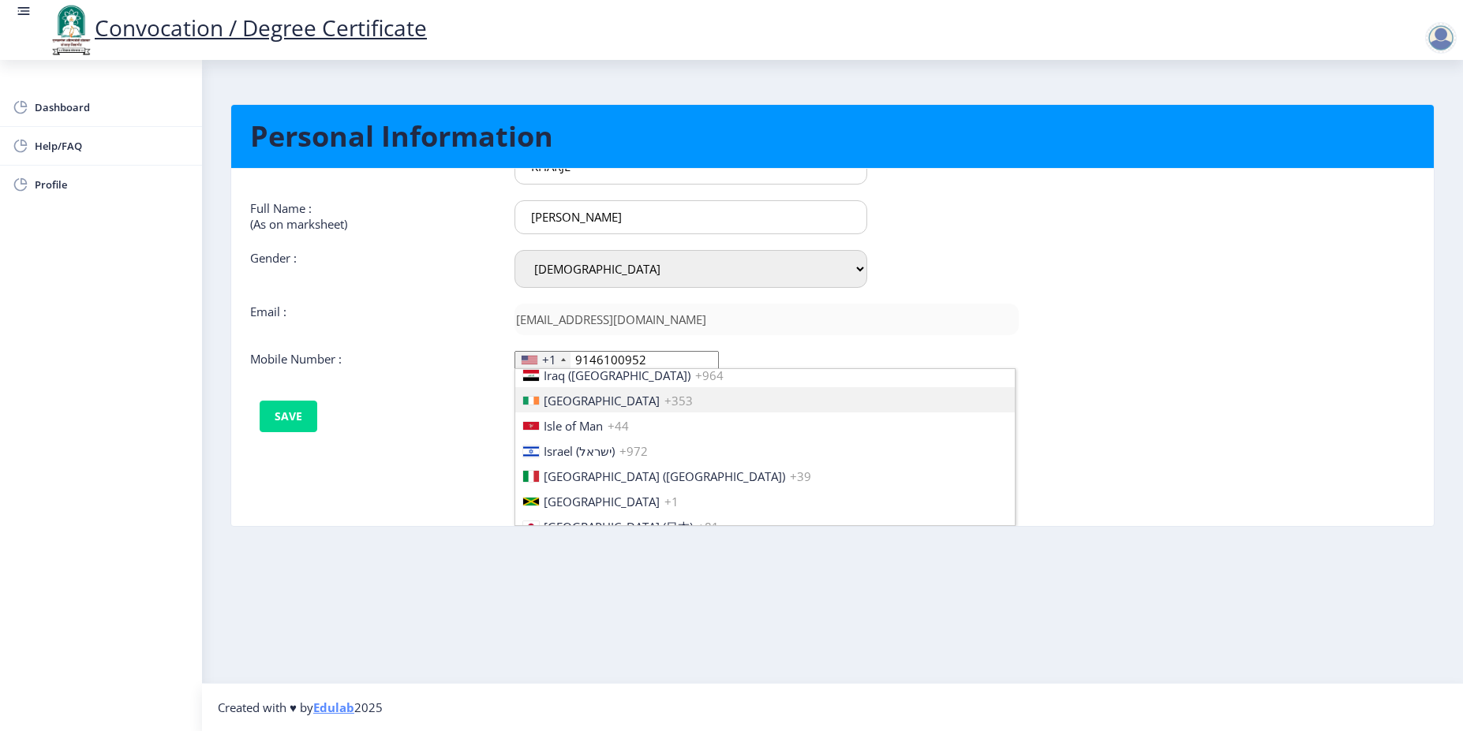
scroll to position [2491, 0]
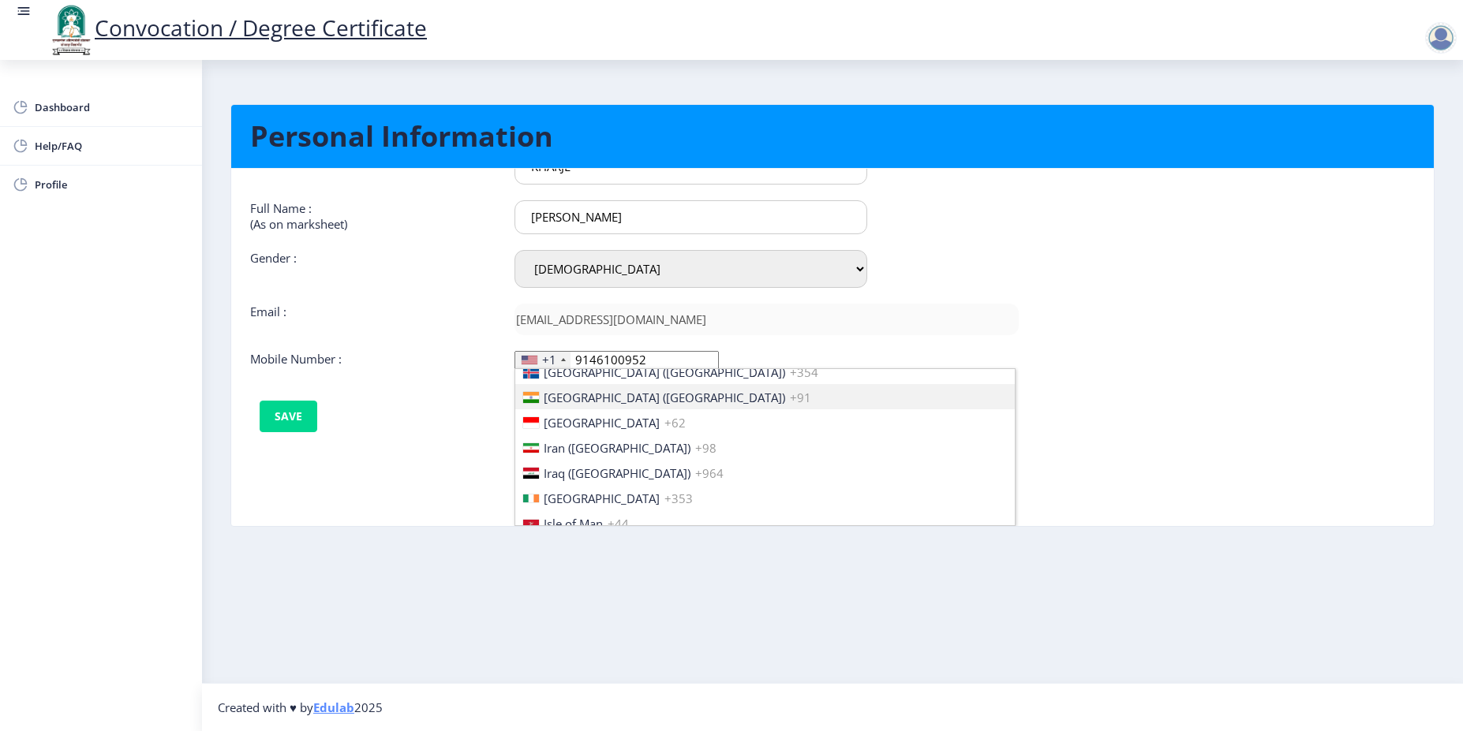
click at [585, 400] on span "[GEOGRAPHIC_DATA] ([GEOGRAPHIC_DATA])" at bounding box center [664, 398] width 241 height 16
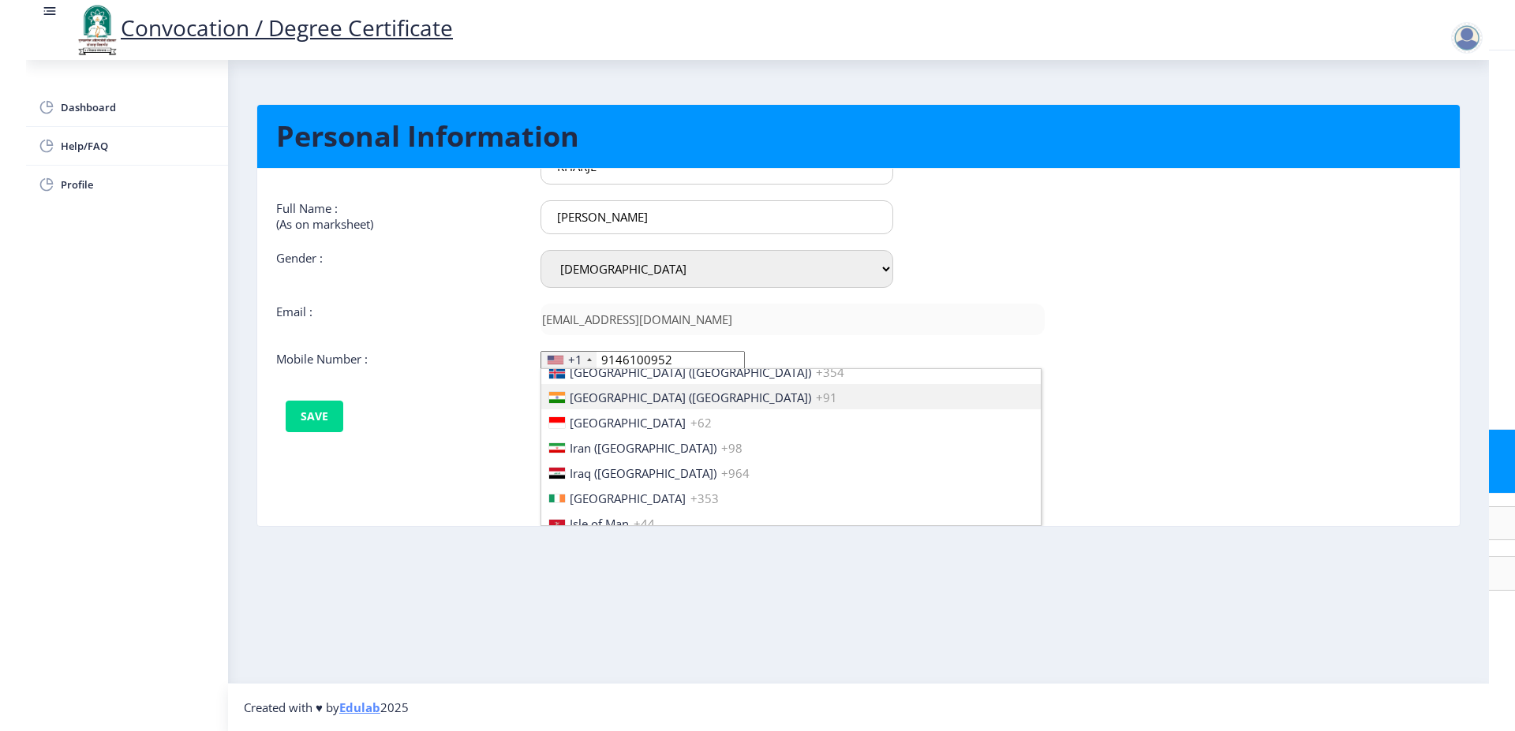
scroll to position [0, 0]
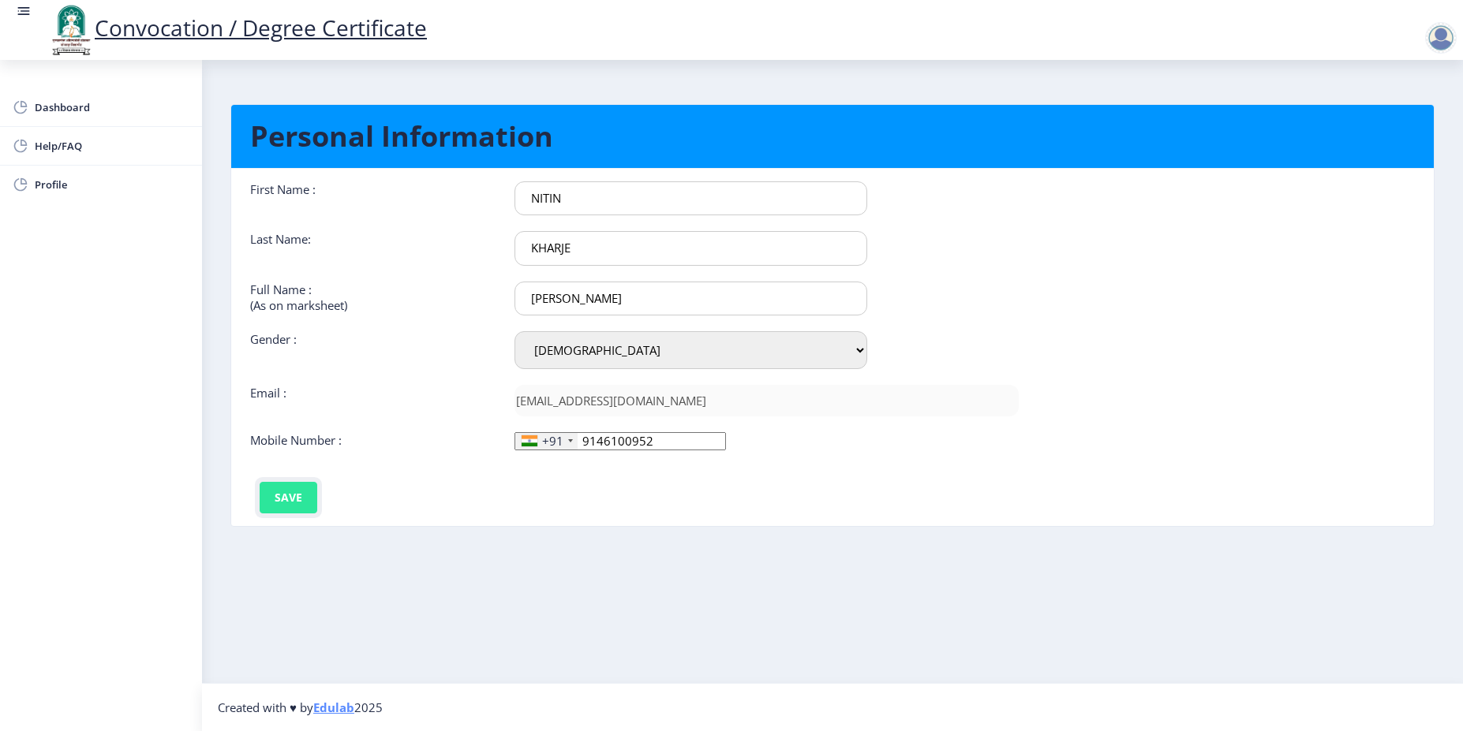
click at [298, 504] on button "Save" at bounding box center [289, 498] width 58 height 32
click at [86, 195] on link "Profile" at bounding box center [101, 185] width 202 height 38
click at [106, 115] on span "Dashboard" at bounding box center [112, 107] width 155 height 19
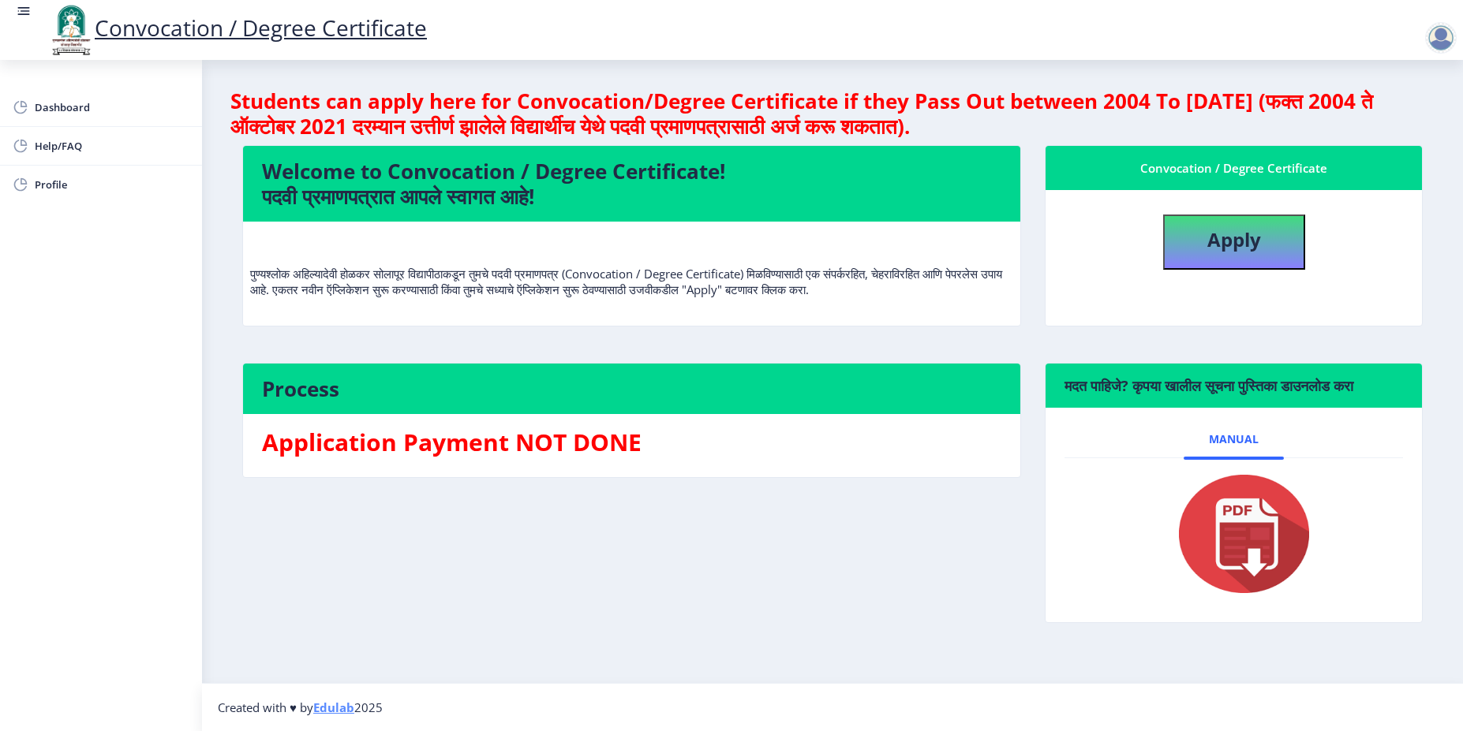
click at [1445, 39] on div at bounding box center [1441, 38] width 32 height 32
click at [46, 148] on span "Help/FAQ" at bounding box center [112, 145] width 155 height 19
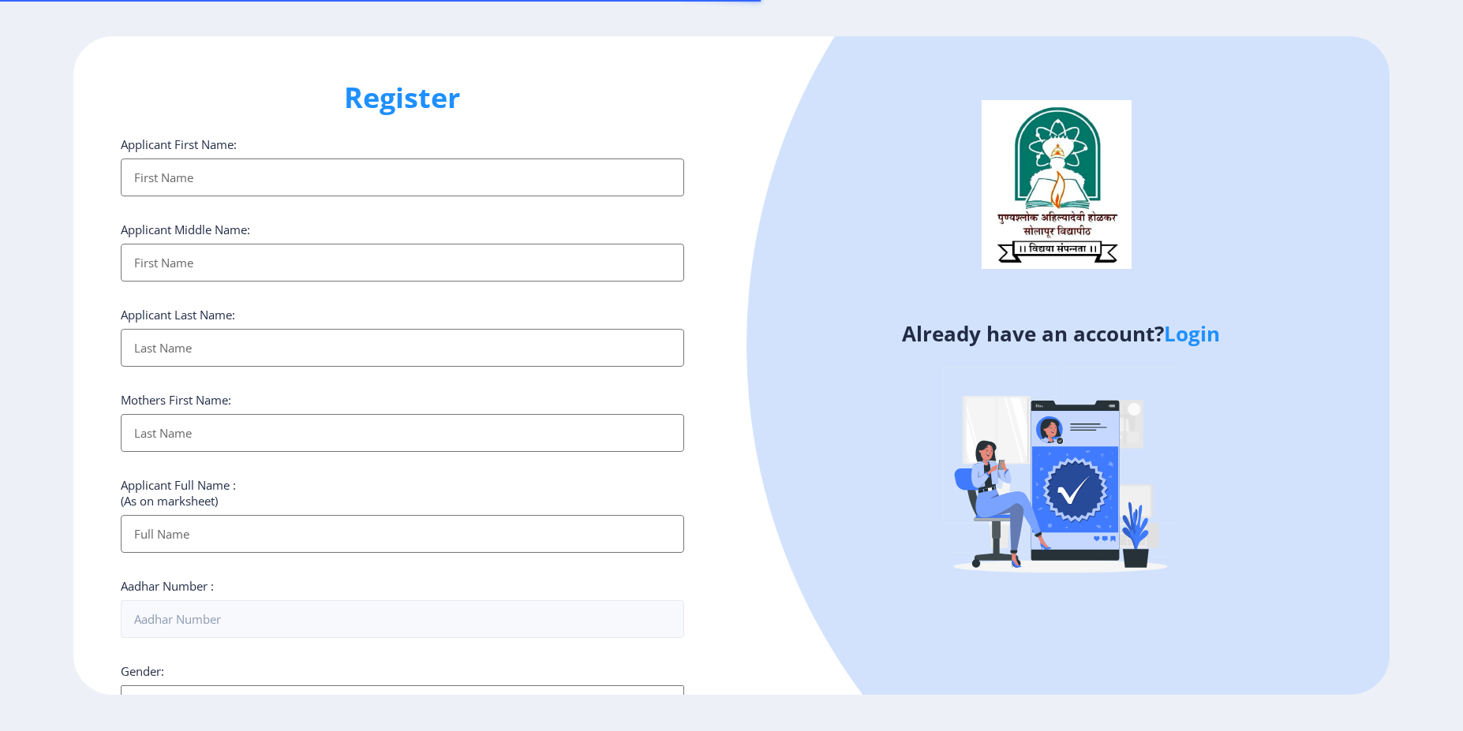
select select
click at [991, 364] on img at bounding box center [1060, 475] width 276 height 276
click at [1029, 337] on h4 "Already have an account? Login" at bounding box center [1060, 333] width 634 height 25
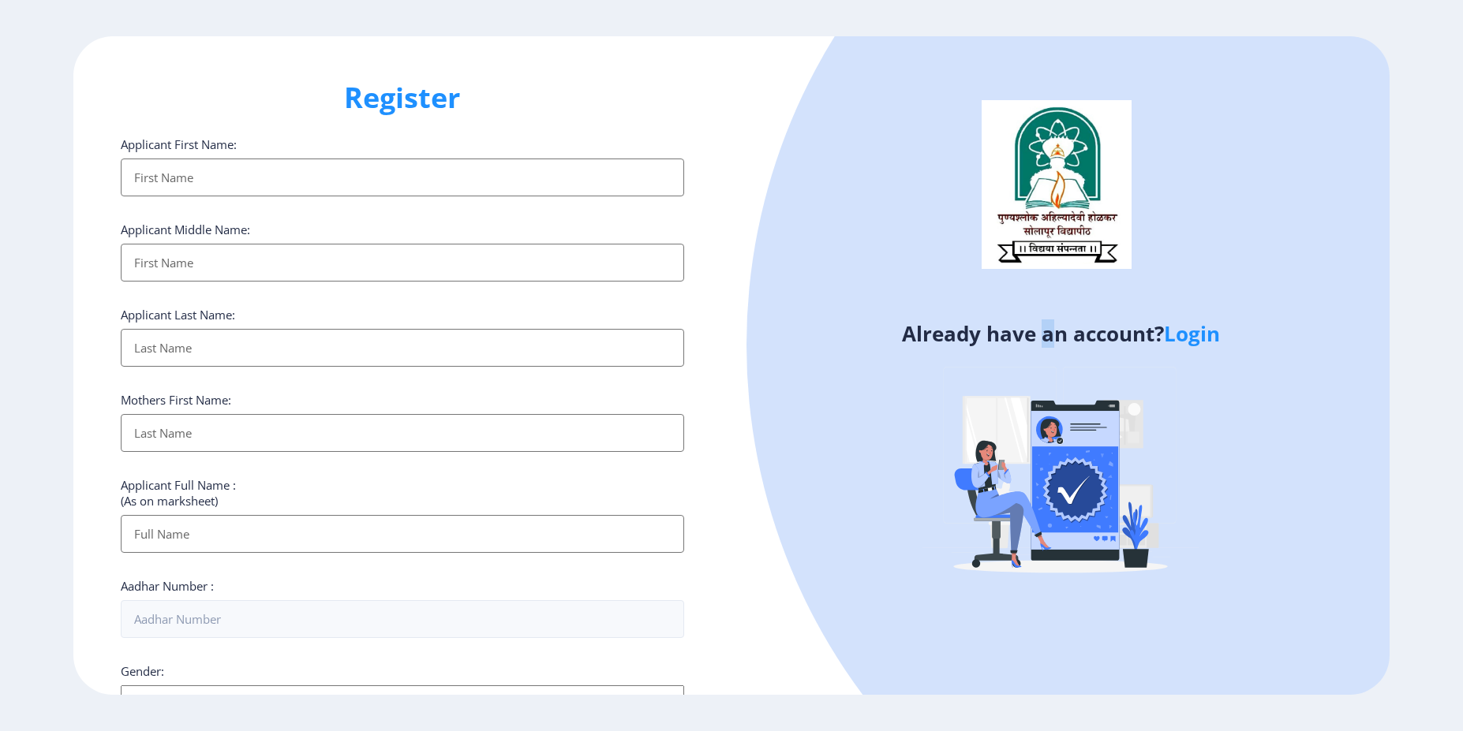
click at [1029, 337] on h4 "Already have an account? Login" at bounding box center [1060, 333] width 634 height 25
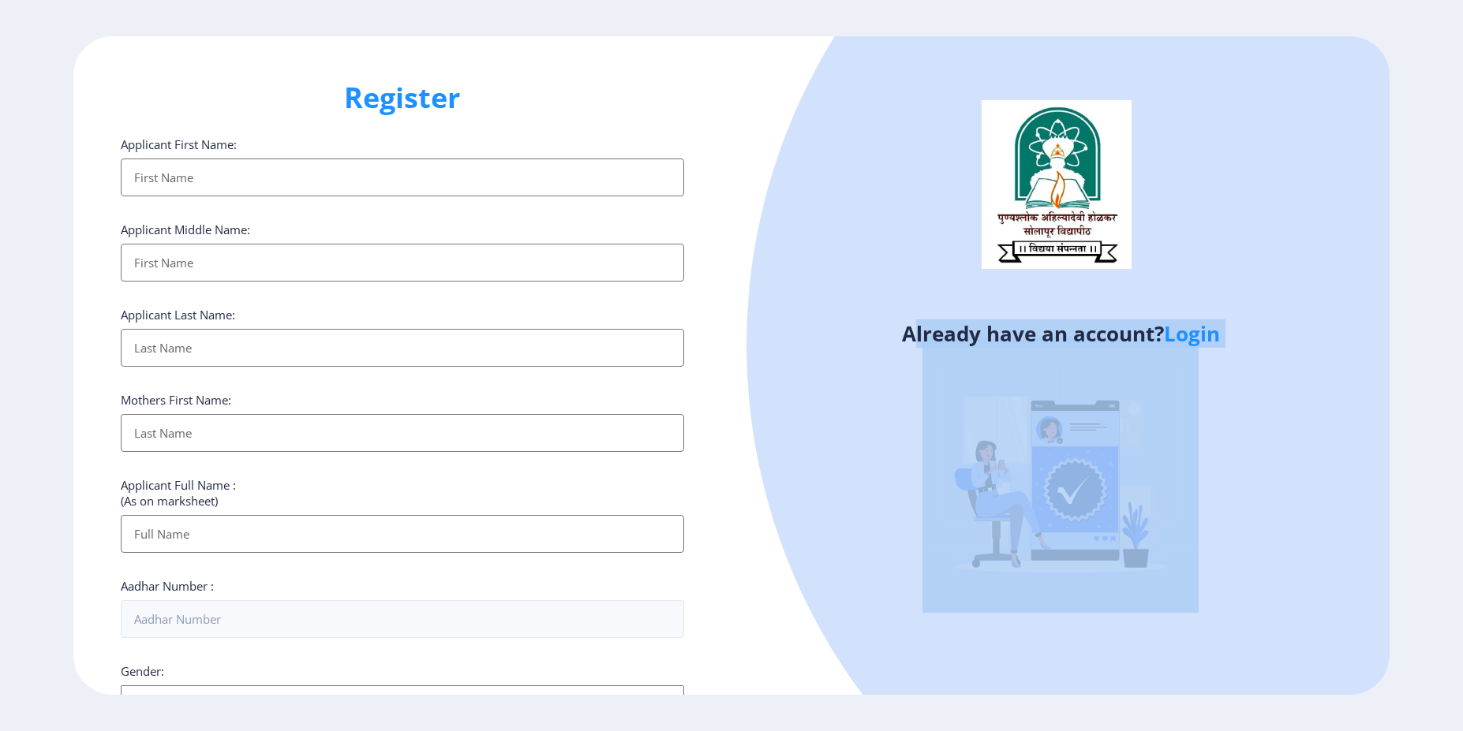
click at [1029, 337] on h4 "Already have an account? Login" at bounding box center [1060, 333] width 634 height 25
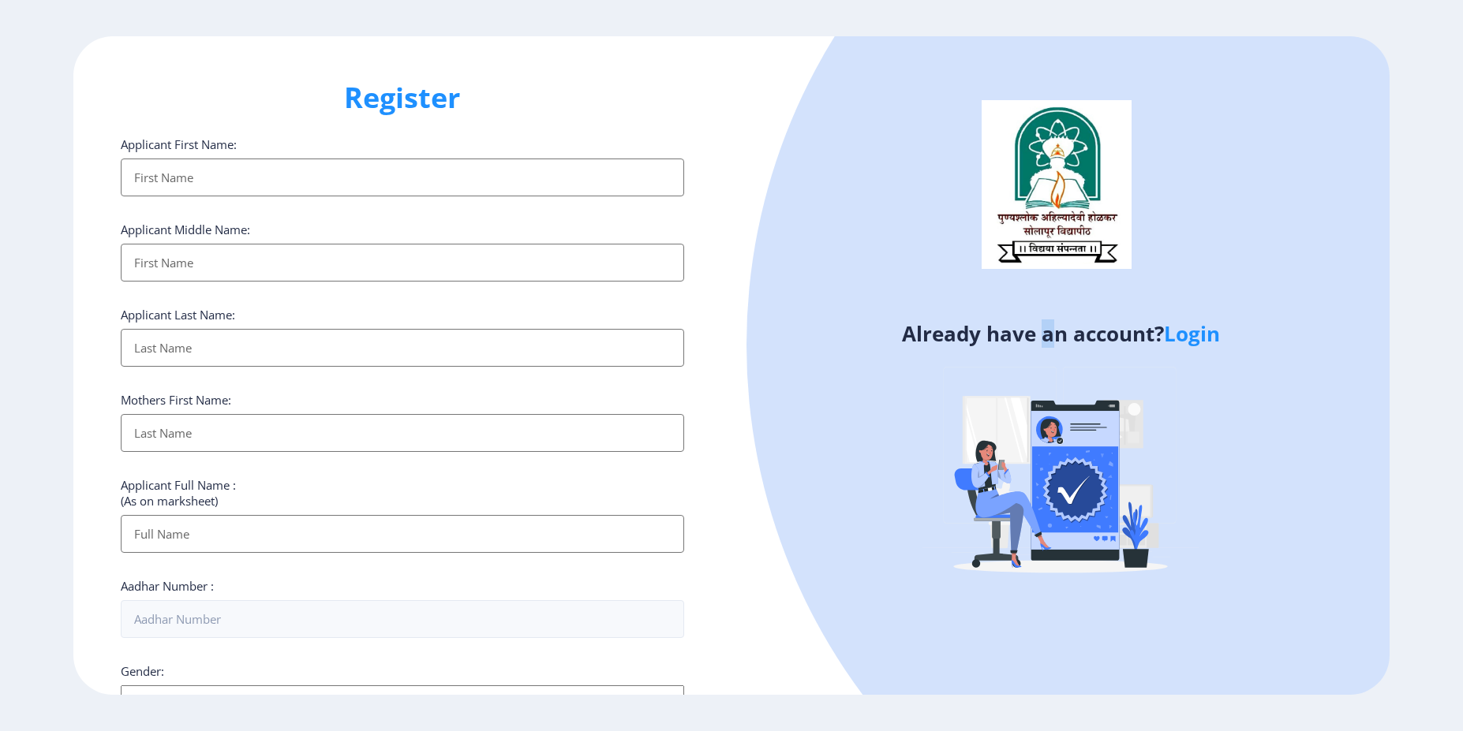
click at [1029, 337] on h4 "Already have an account? Login" at bounding box center [1060, 333] width 634 height 25
click at [988, 338] on h4 "Already have an account? Login" at bounding box center [1060, 333] width 634 height 25
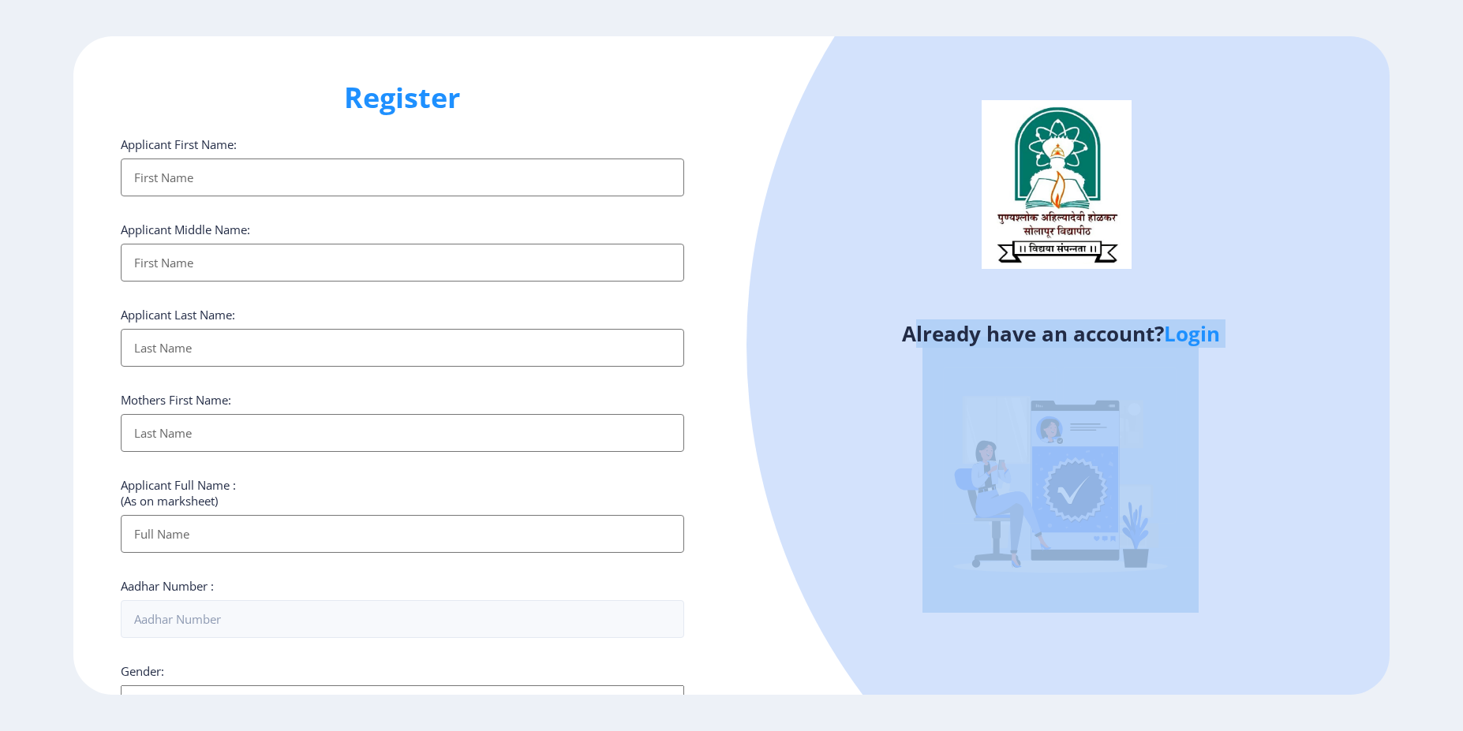
click at [988, 338] on h4 "Already have an account? Login" at bounding box center [1060, 333] width 634 height 25
